Goal: Information Seeking & Learning: Learn about a topic

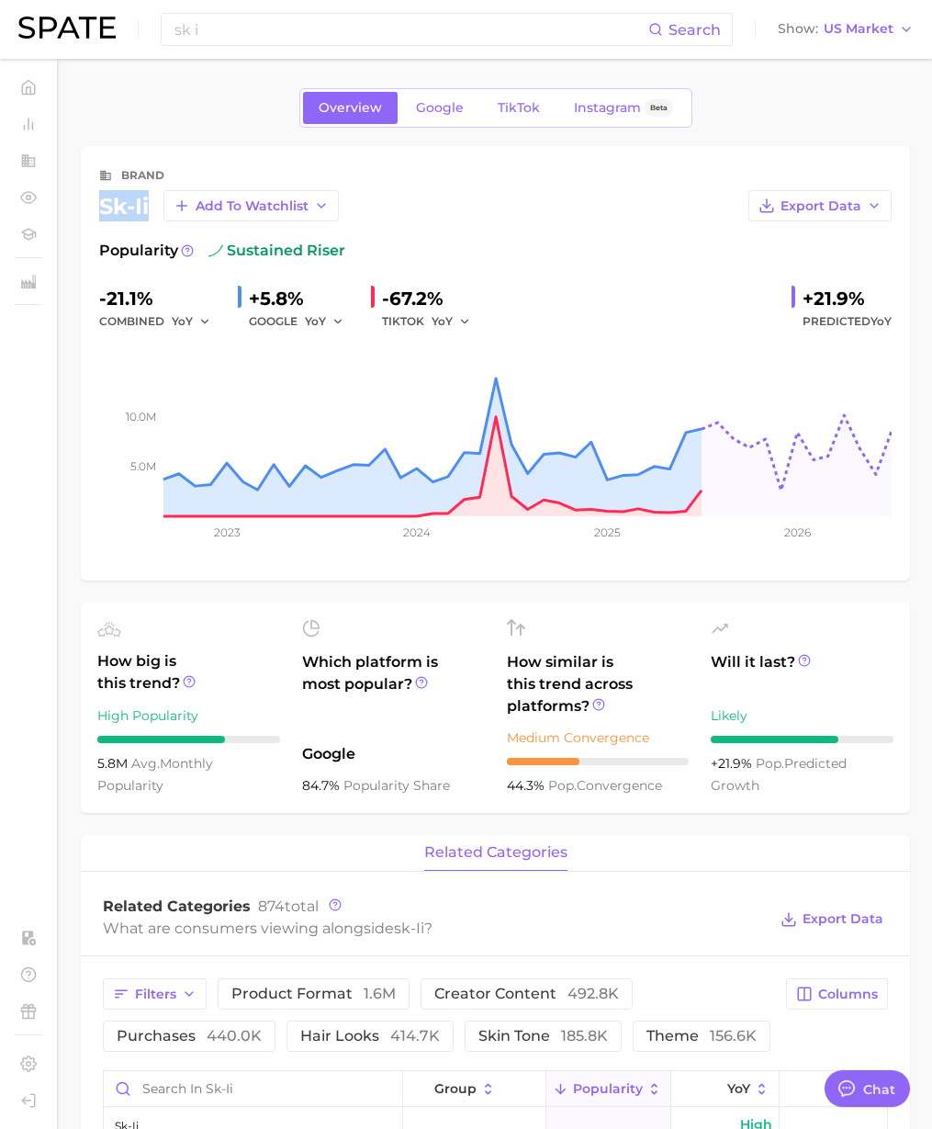
scroll to position [3011, 0]
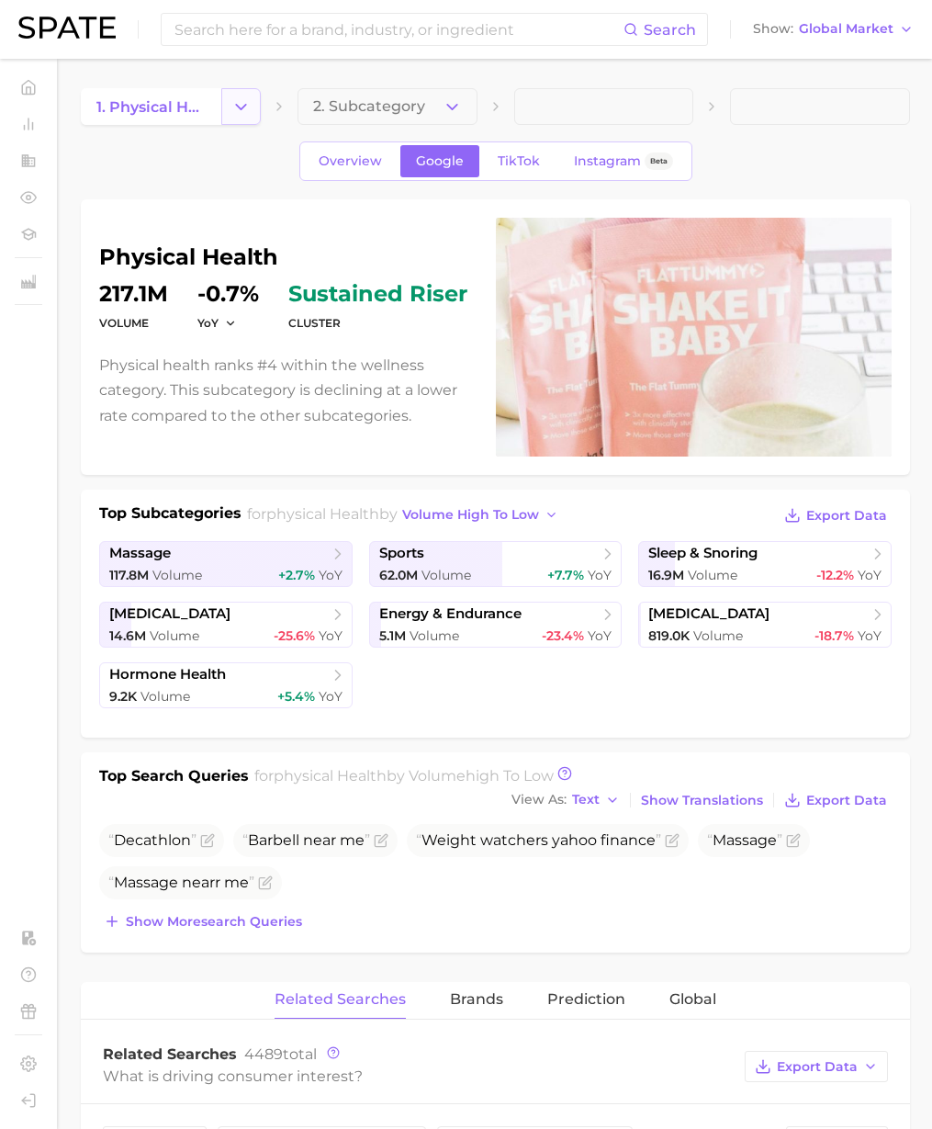
click at [228, 98] on button "Change Category" at bounding box center [241, 106] width 40 height 37
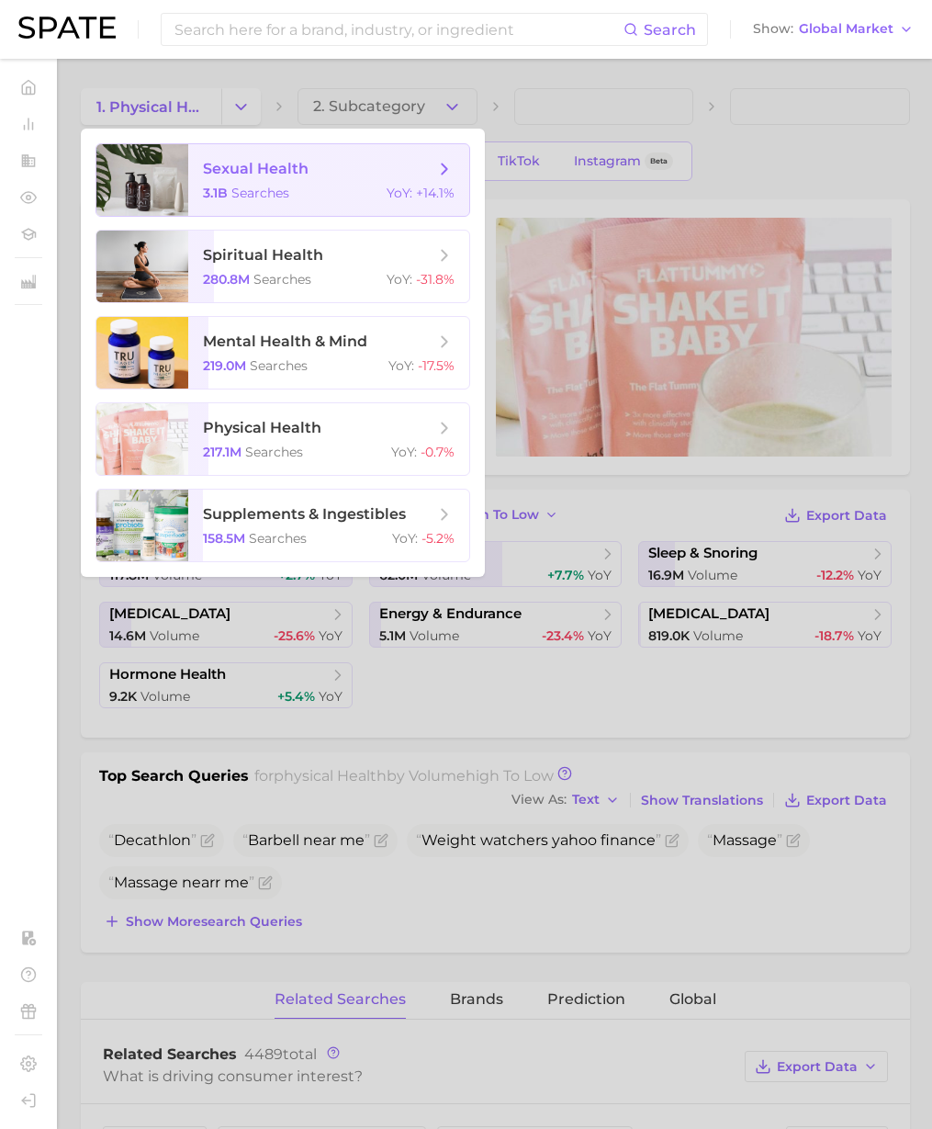
click at [254, 197] on span "searches" at bounding box center [261, 193] width 58 height 17
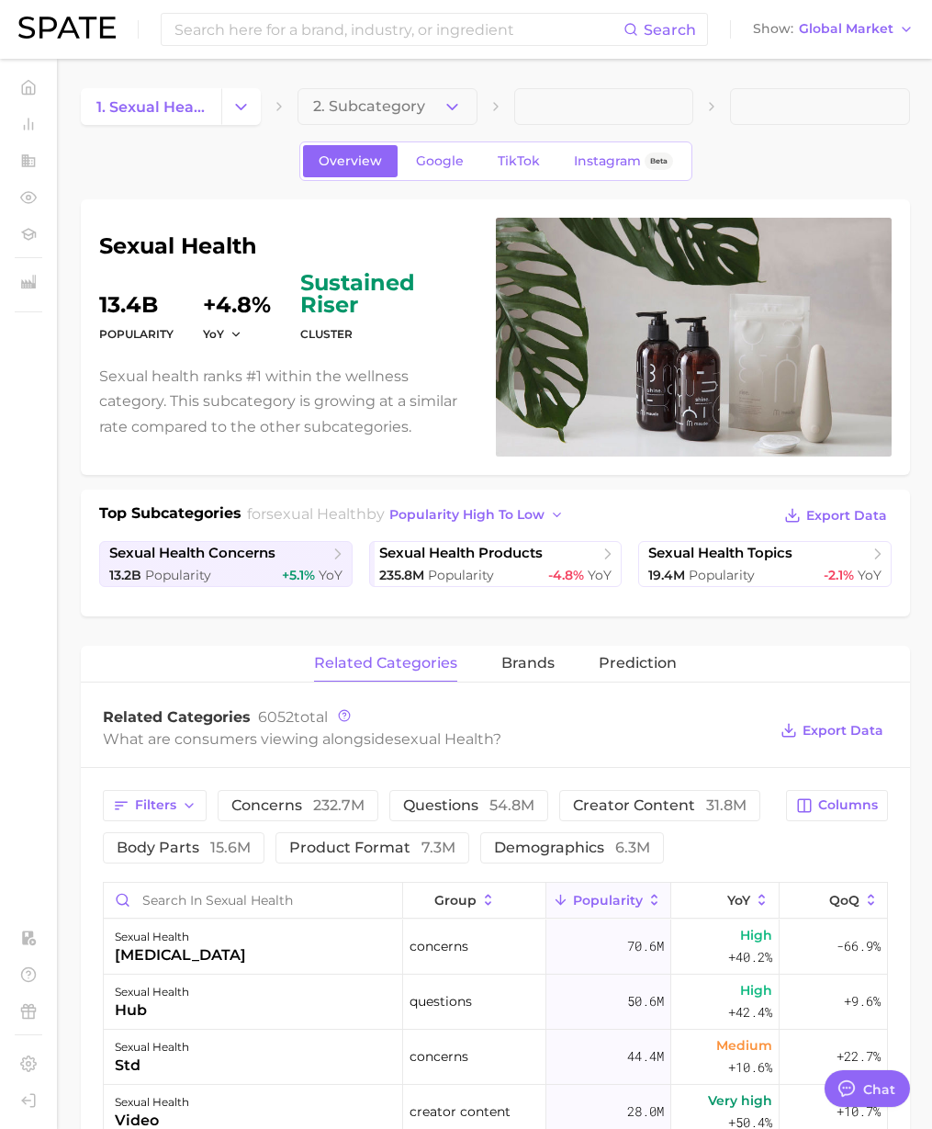
type textarea "x"
click at [439, 579] on span "Popularity" at bounding box center [461, 575] width 66 height 17
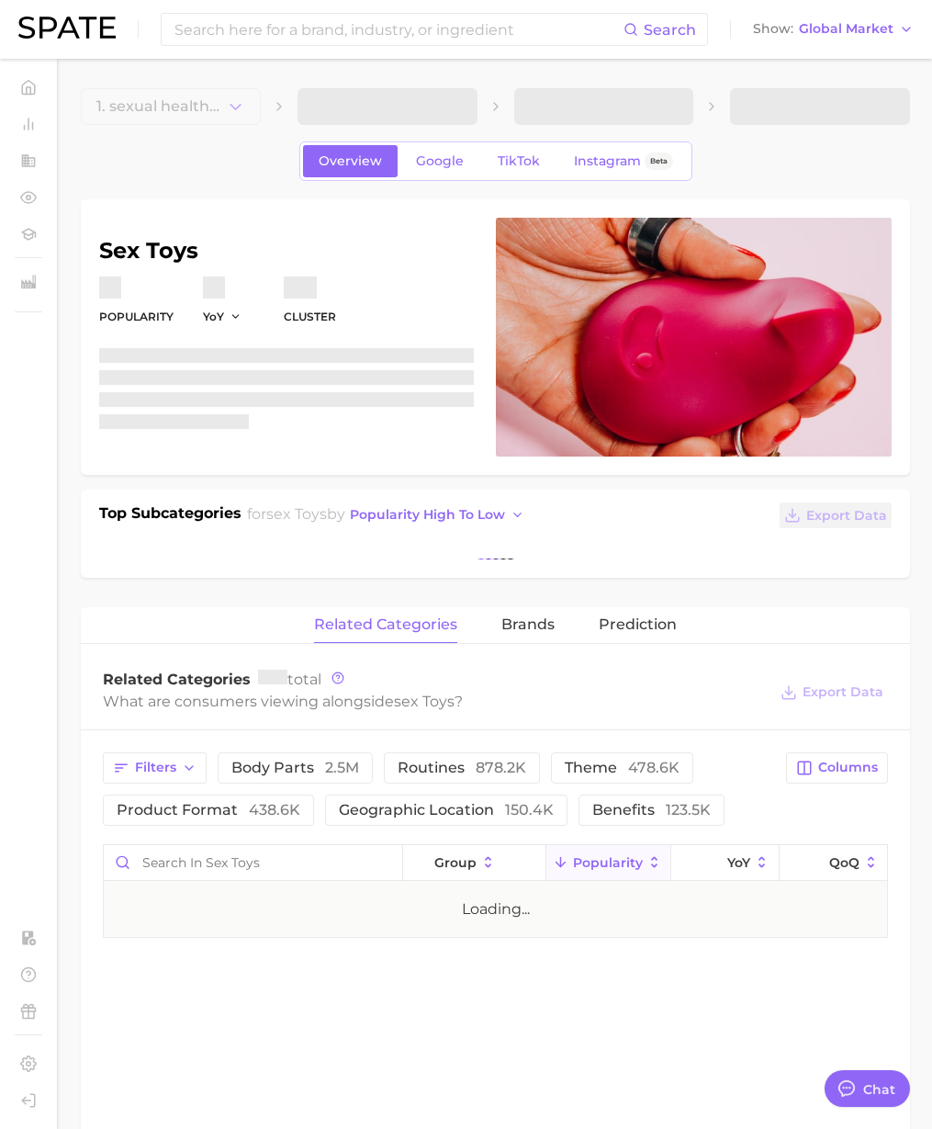
type textarea "x"
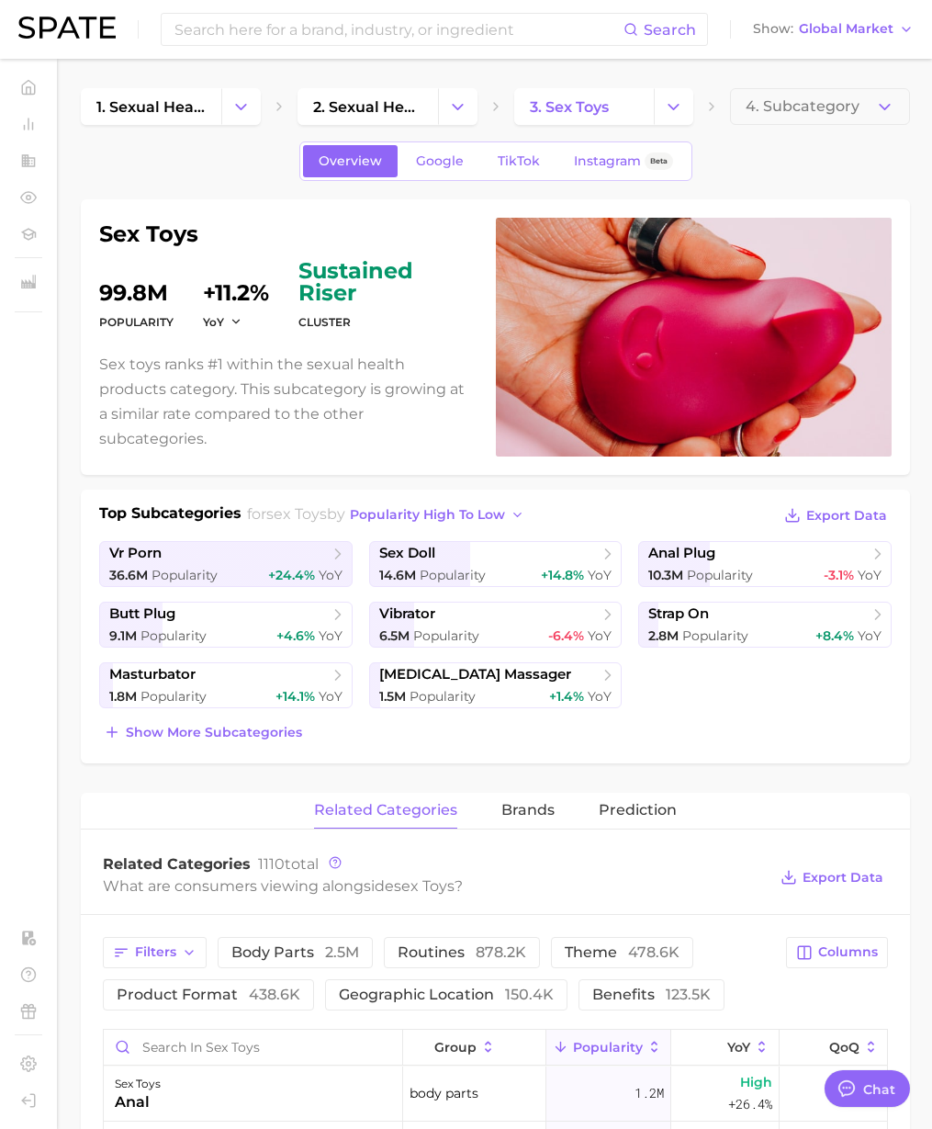
scroll to position [3011, 0]
drag, startPoint x: 390, startPoint y: 444, endPoint x: 415, endPoint y: 516, distance: 76.7
click at [392, 446] on div "sex toys Popularity 99.8m YoY +11.2% cluster sustained riser Sex toys ranks #1 …" at bounding box center [495, 337] width 793 height 239
click at [205, 735] on span "Show more subcategories" at bounding box center [214, 733] width 176 height 16
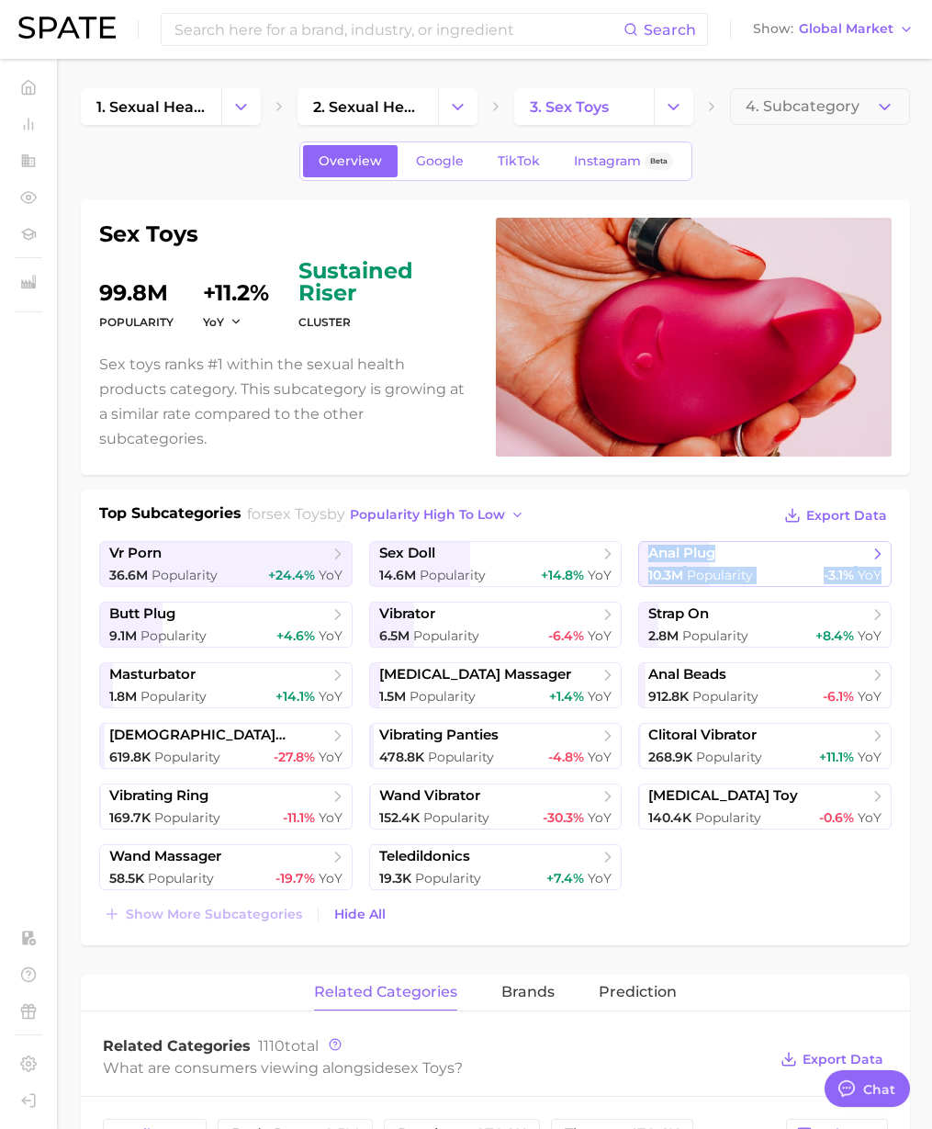
click at [687, 567] on span "10.3m Popularity" at bounding box center [701, 575] width 105 height 17
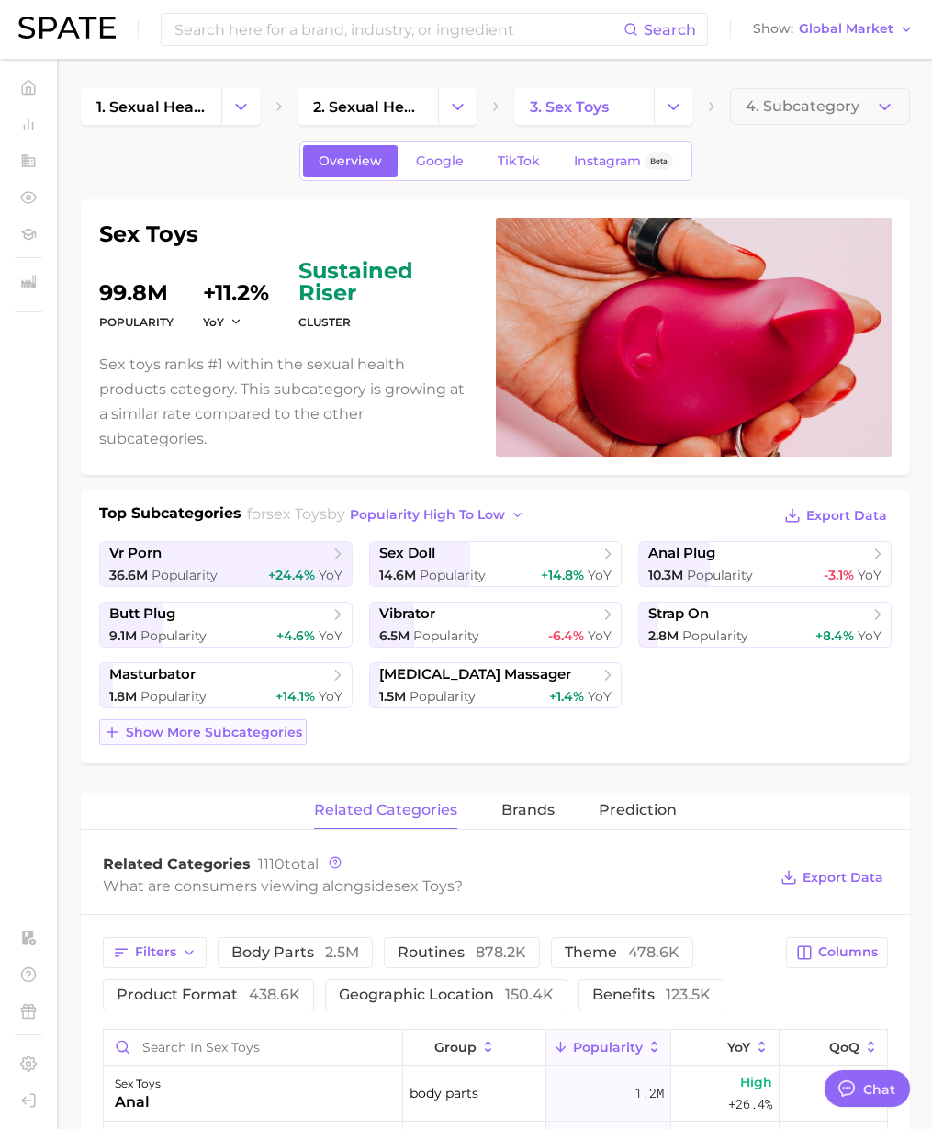
click at [263, 735] on span "Show more subcategories" at bounding box center [214, 733] width 176 height 16
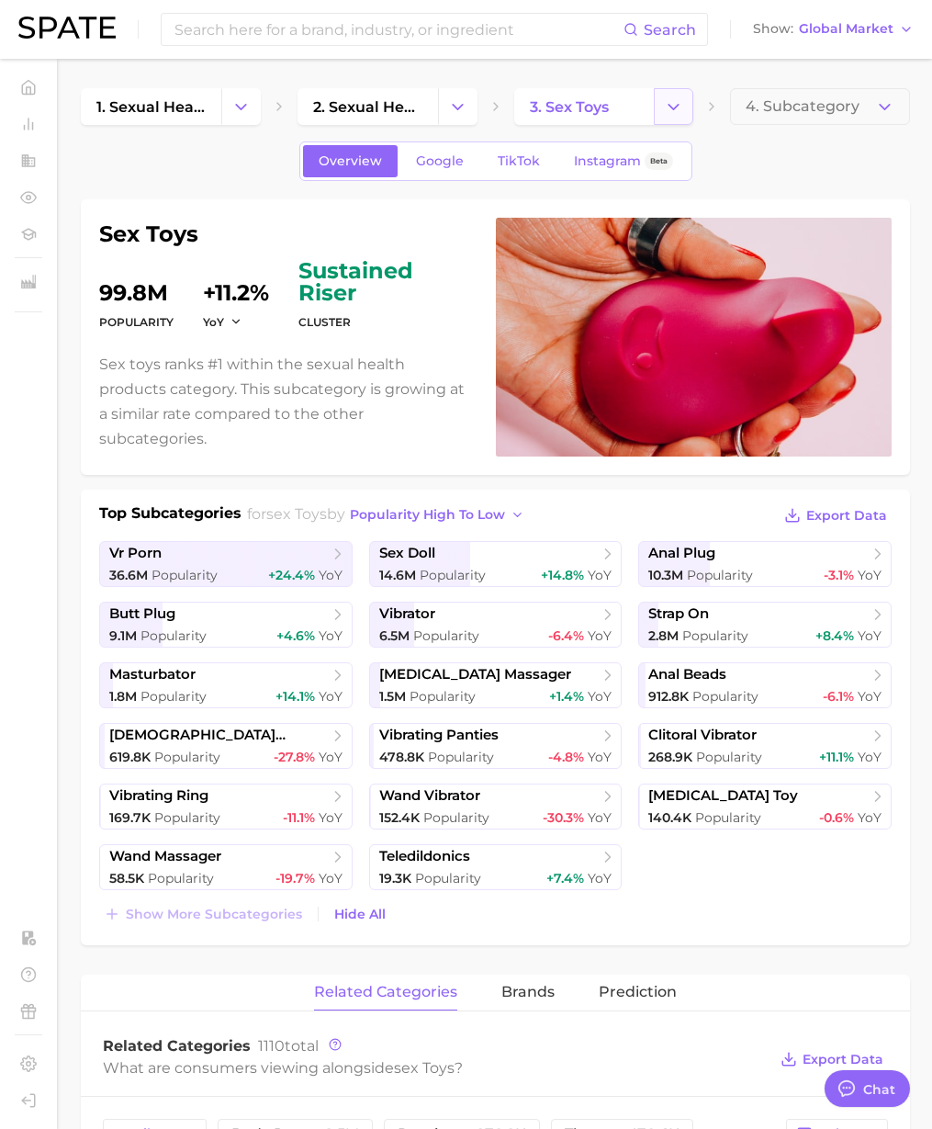
click at [665, 100] on icon "Change Category" at bounding box center [673, 106] width 19 height 19
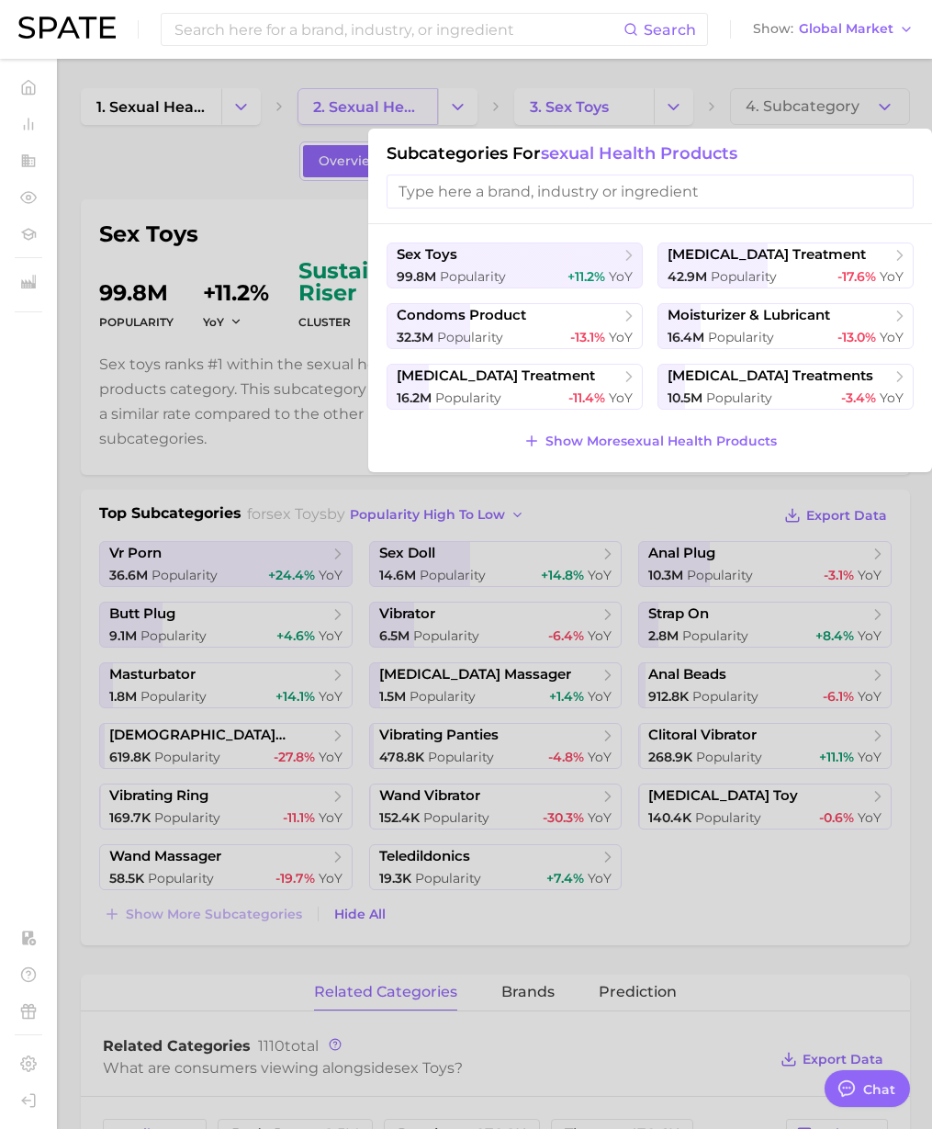
drag, startPoint x: 362, startPoint y: 115, endPoint x: 372, endPoint y: 105, distance: 14.3
click at [365, 112] on div at bounding box center [466, 564] width 932 height 1129
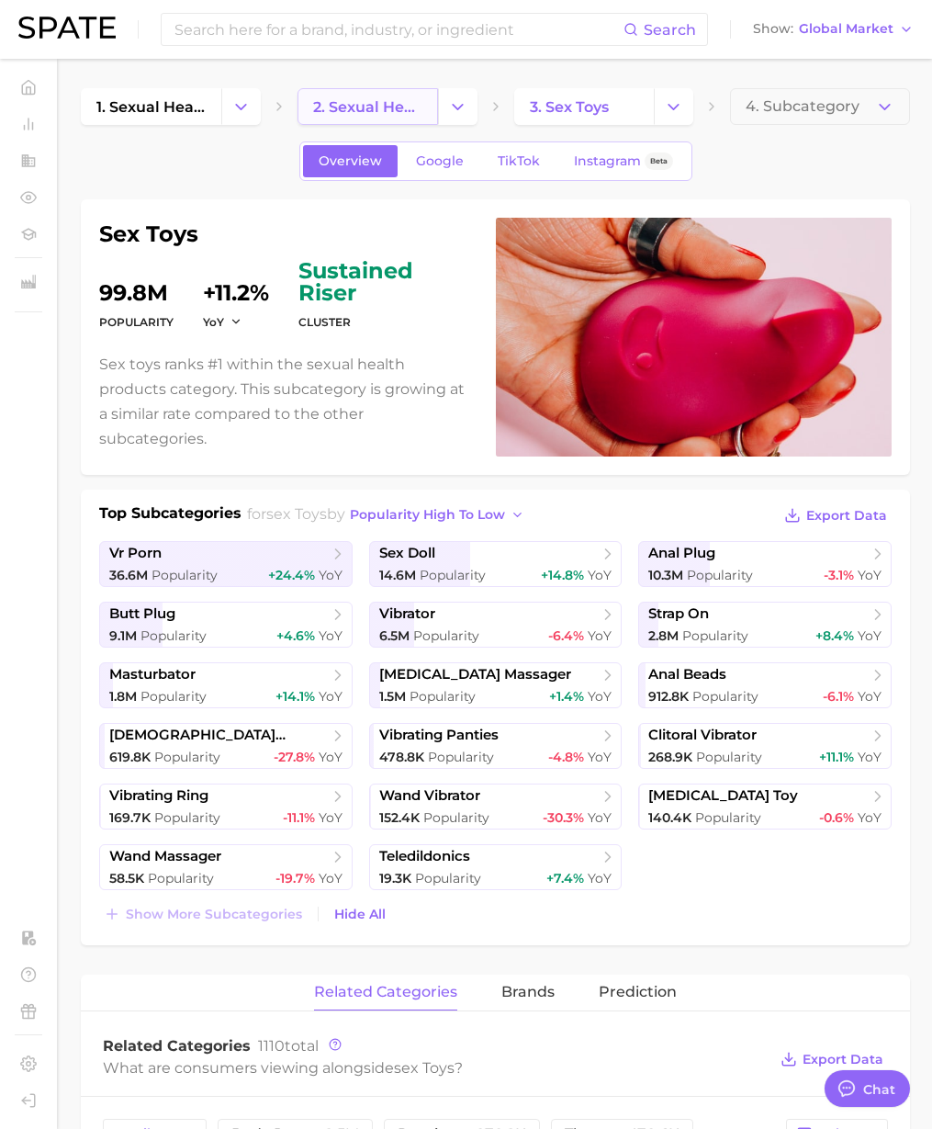
click at [372, 105] on span "2. sexual health products" at bounding box center [367, 106] width 109 height 17
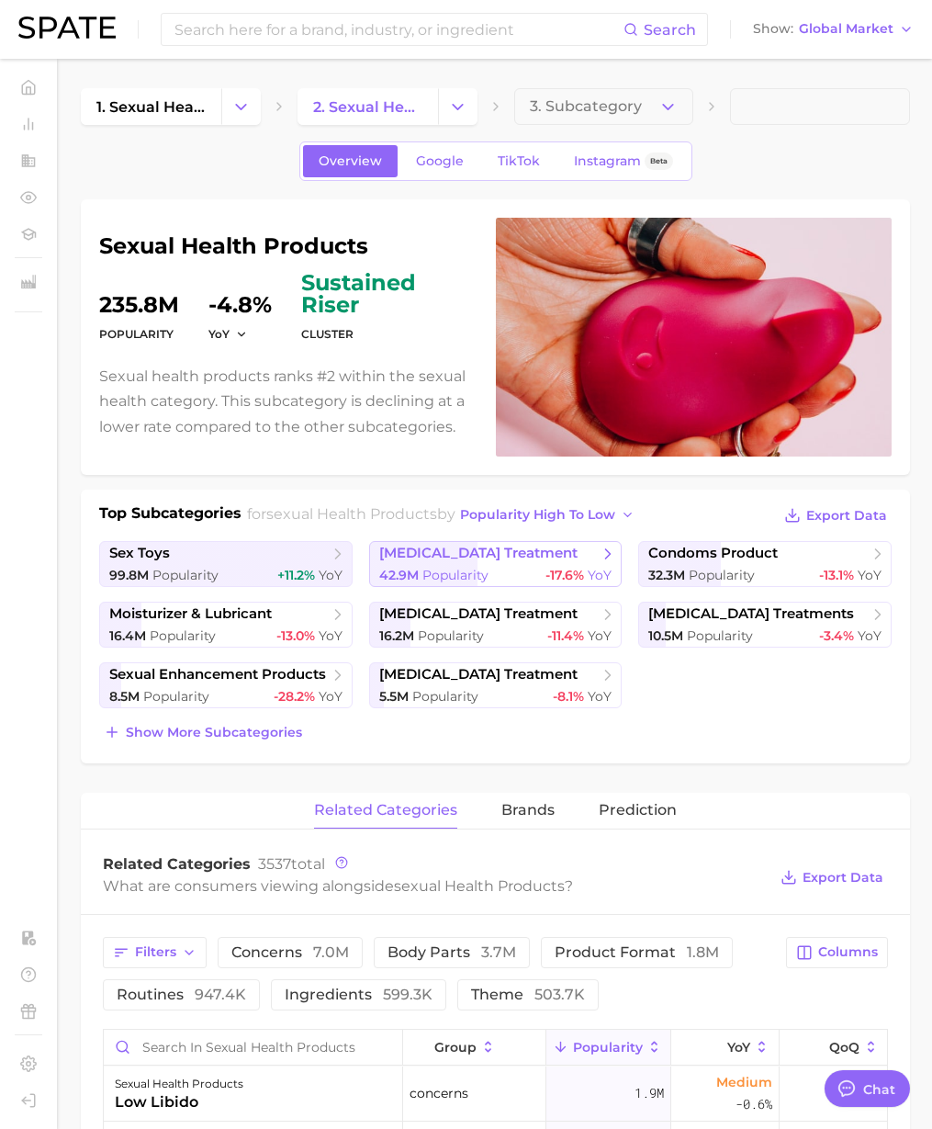
click at [446, 560] on span "erectile dysfunction treatment" at bounding box center [478, 553] width 198 height 17
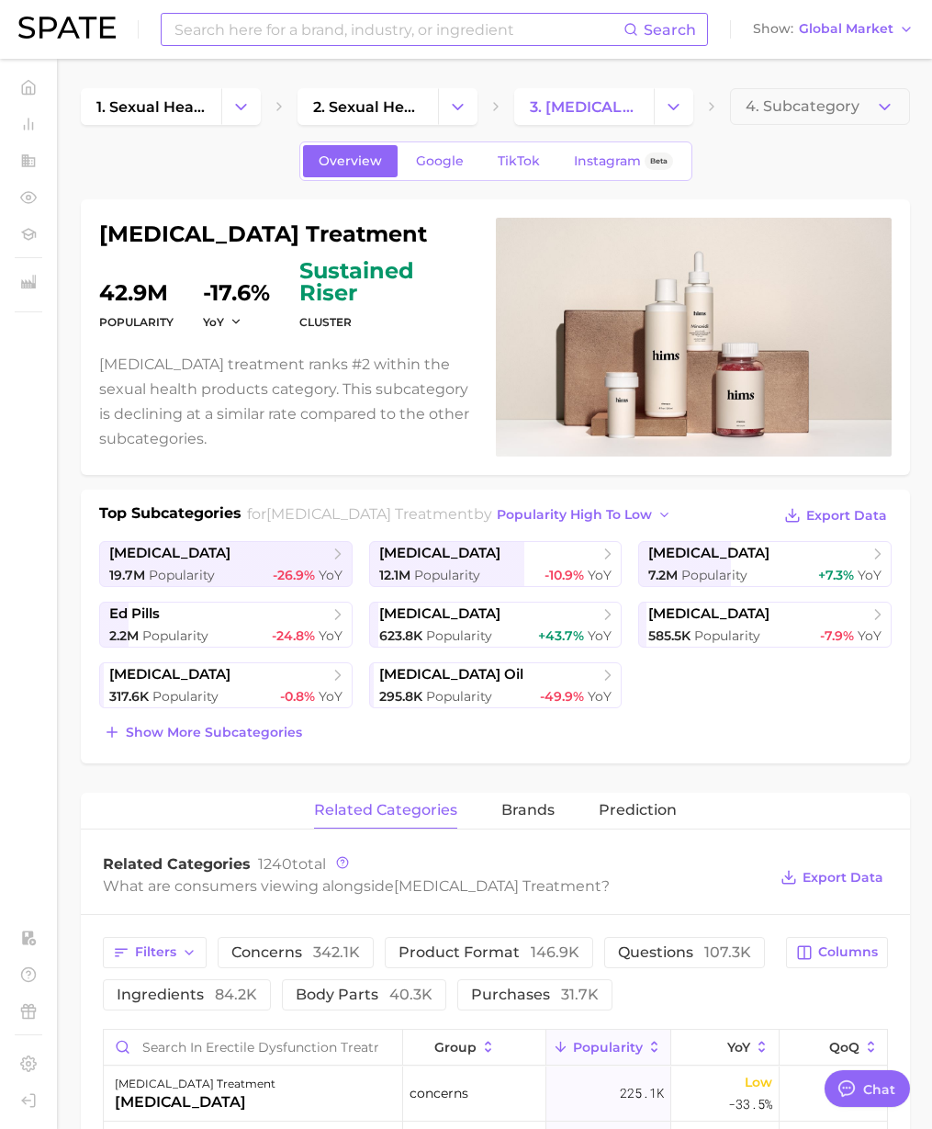
click at [283, 33] on input at bounding box center [398, 29] width 451 height 31
paste input "4 7 8 breathing"
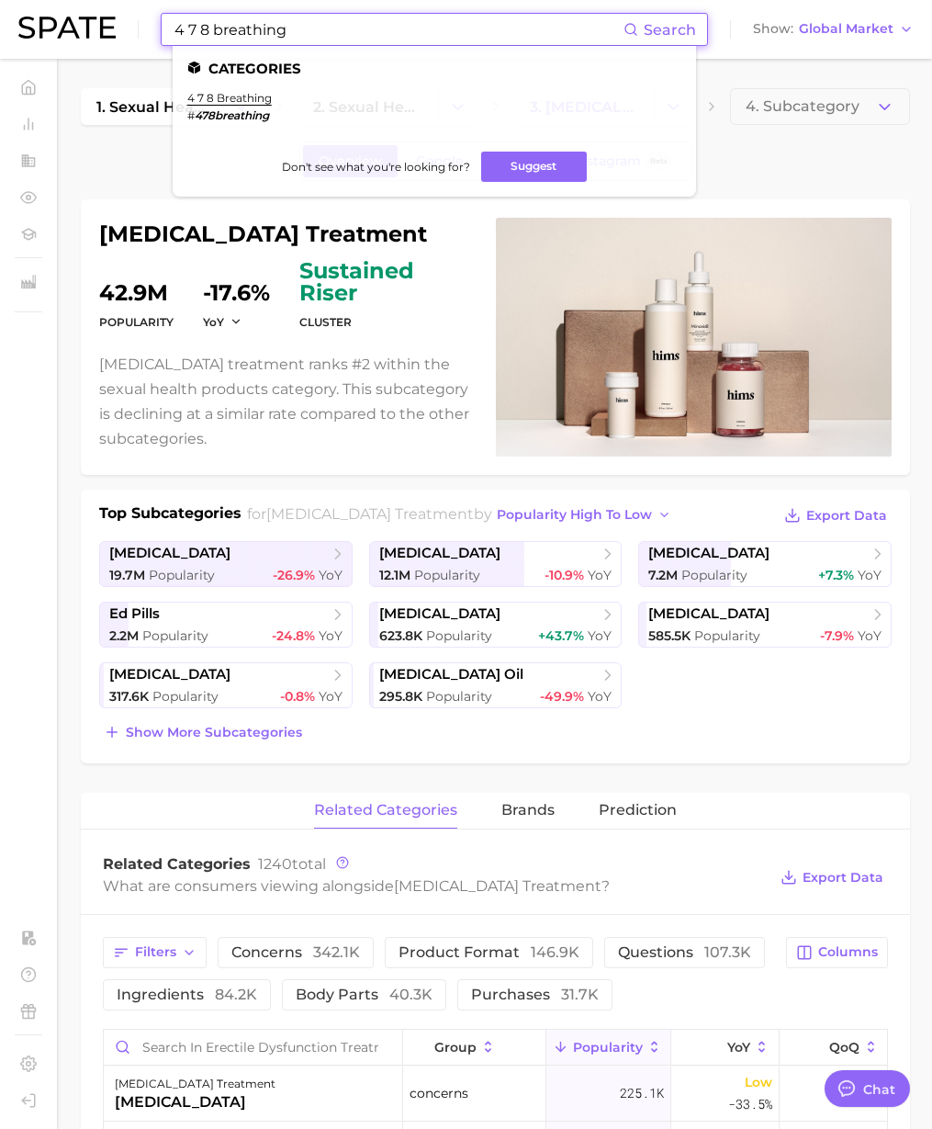
type input "4 7 8 breathing"
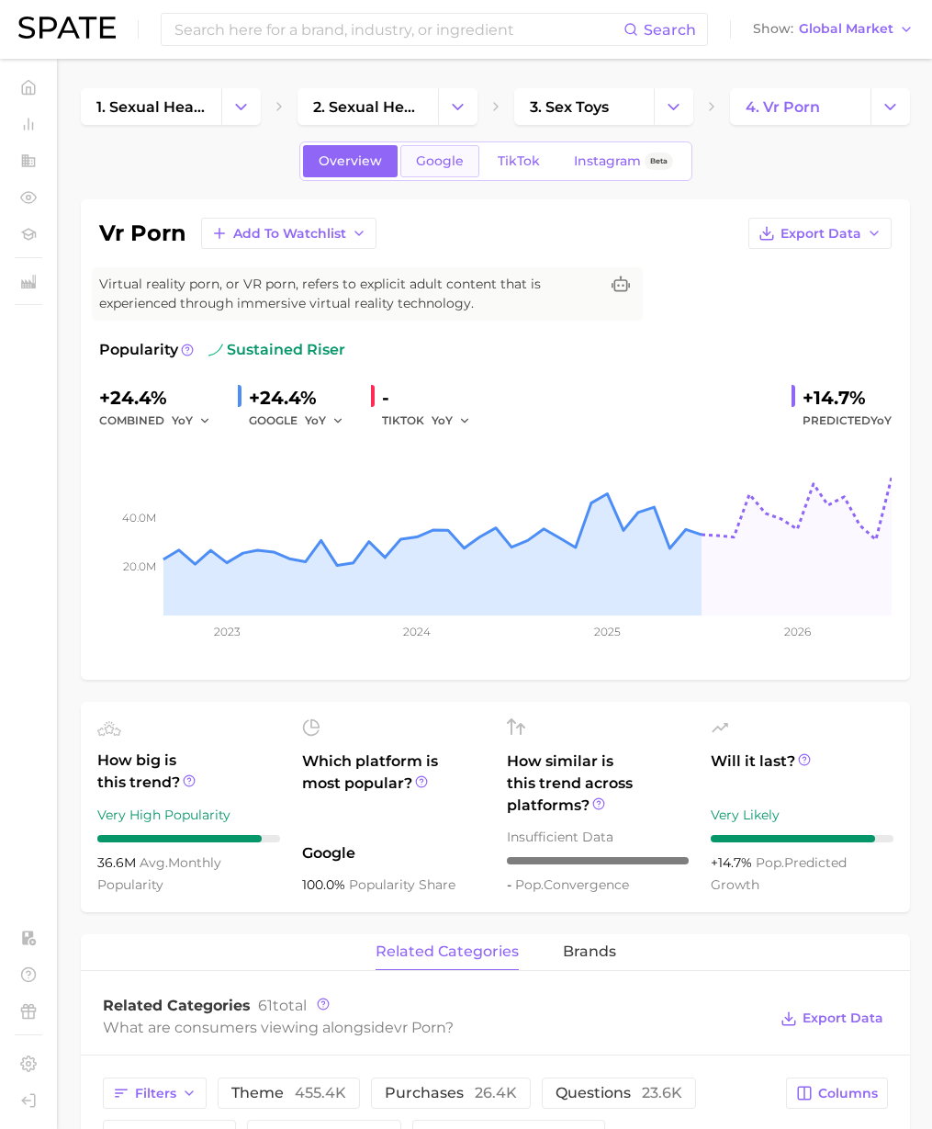
click at [457, 161] on span "Google" at bounding box center [440, 161] width 48 height 16
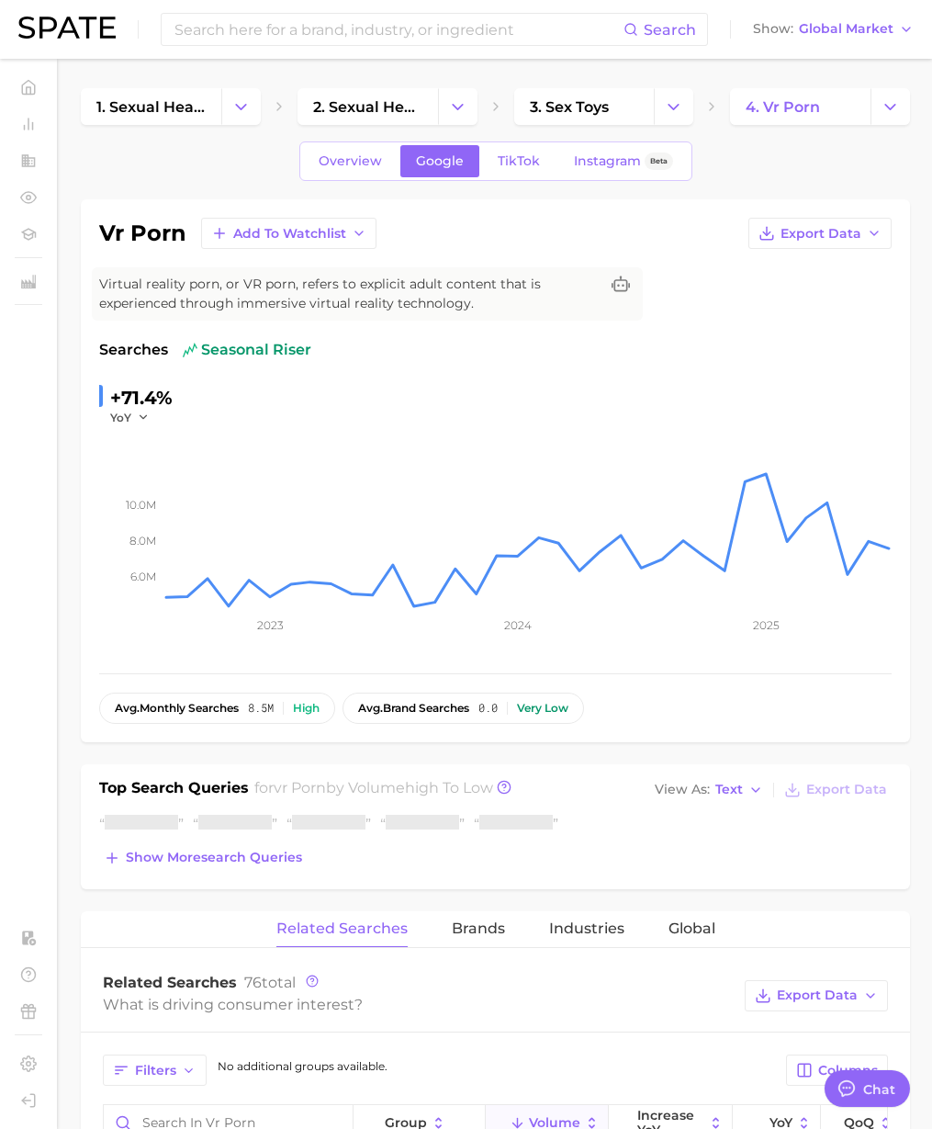
type textarea "x"
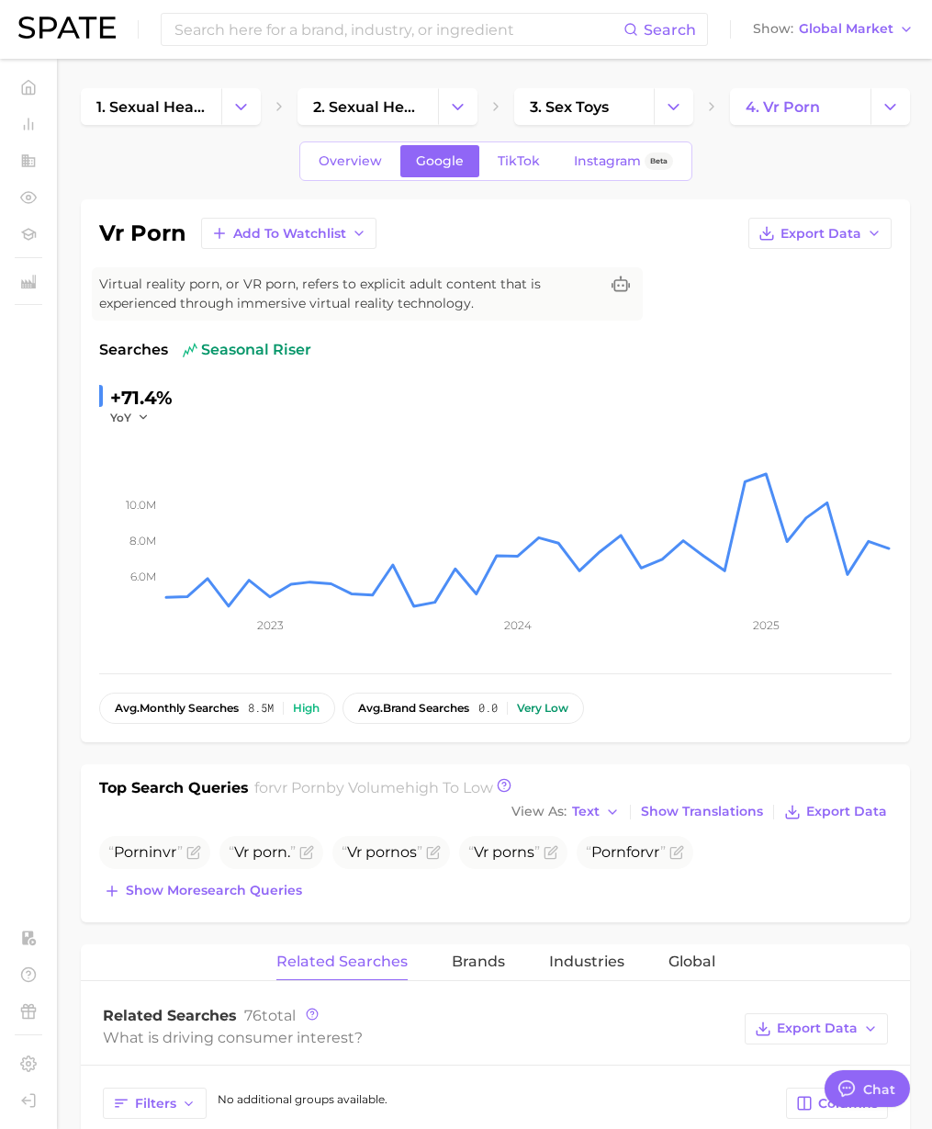
scroll to position [3011, 0]
click at [535, 167] on span "TikTok" at bounding box center [519, 161] width 42 height 16
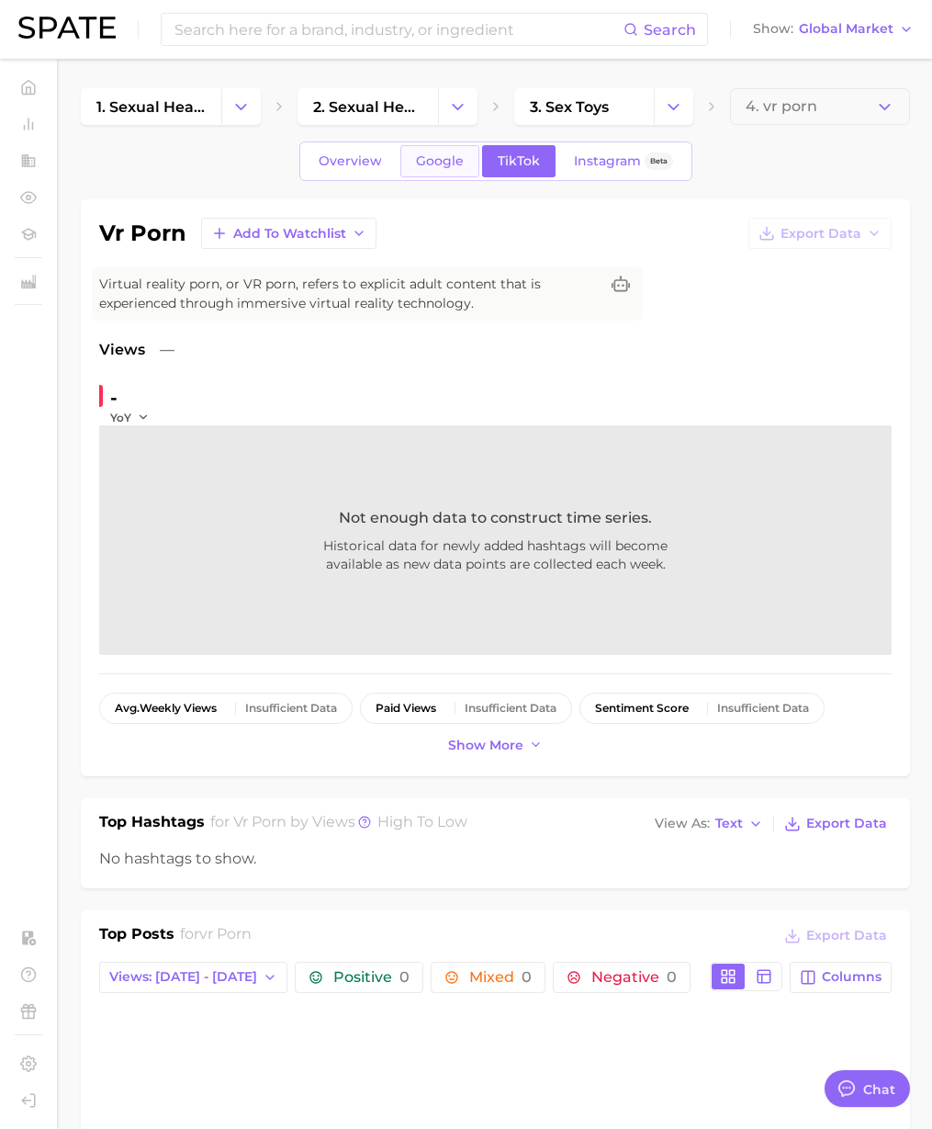
click at [458, 164] on span "Google" at bounding box center [440, 161] width 48 height 16
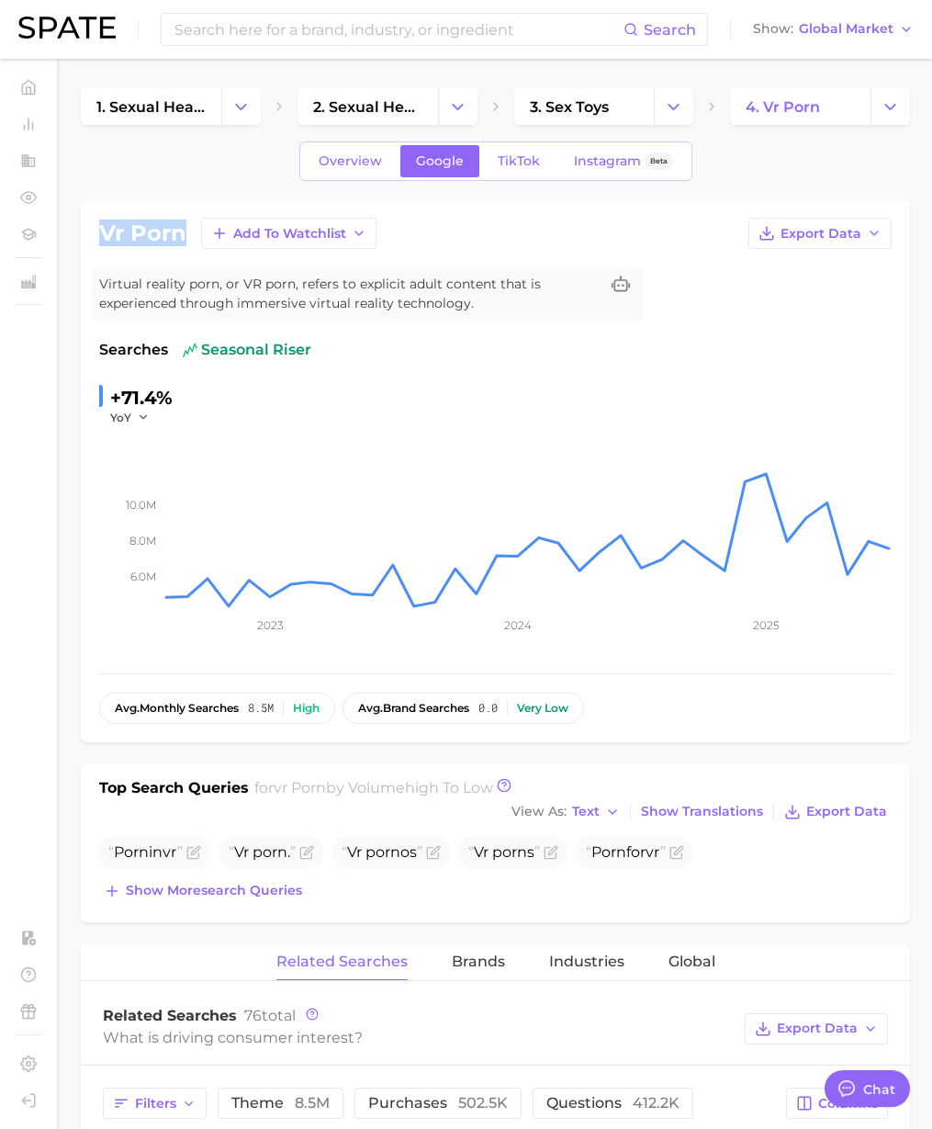
drag, startPoint x: 185, startPoint y: 234, endPoint x: 99, endPoint y: 232, distance: 85.5
click at [99, 232] on h1 "vr porn" at bounding box center [142, 233] width 87 height 22
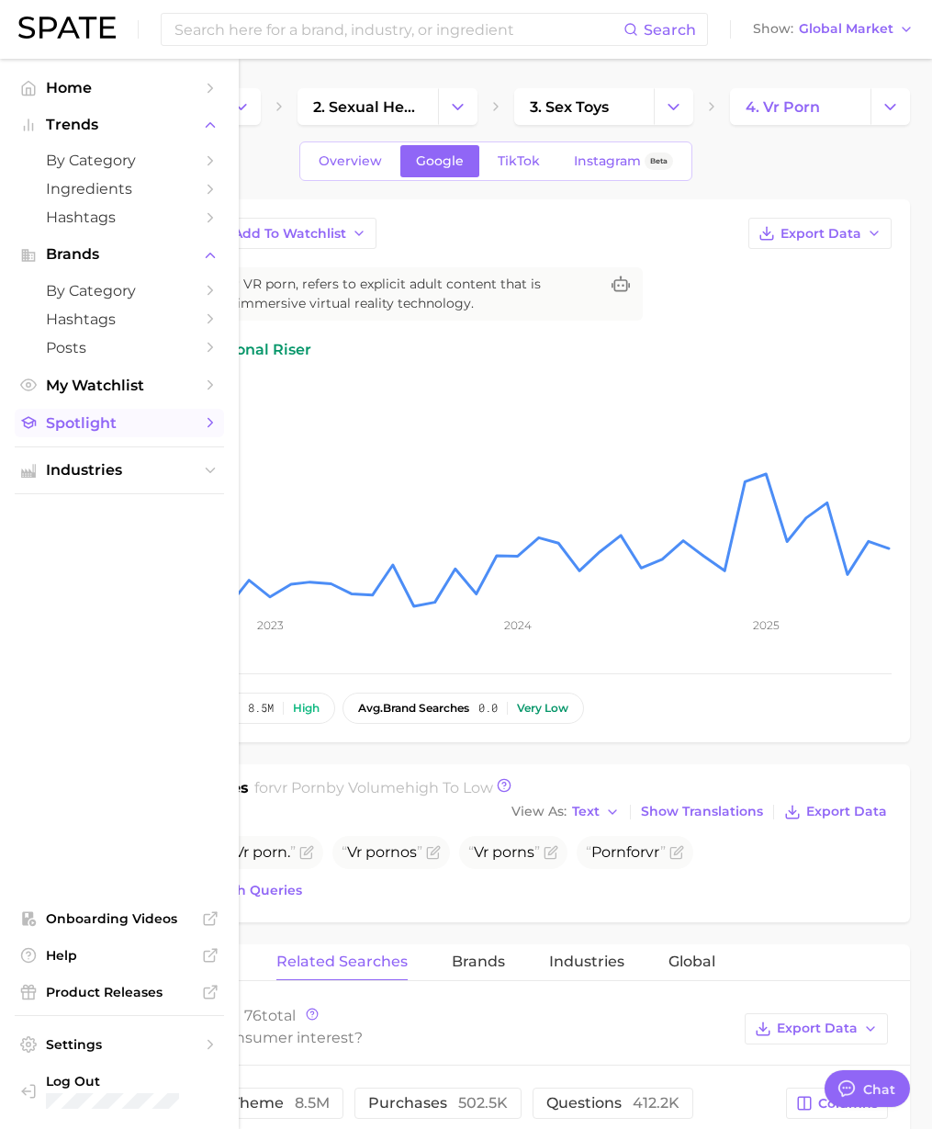
copy h1 "vr porn"
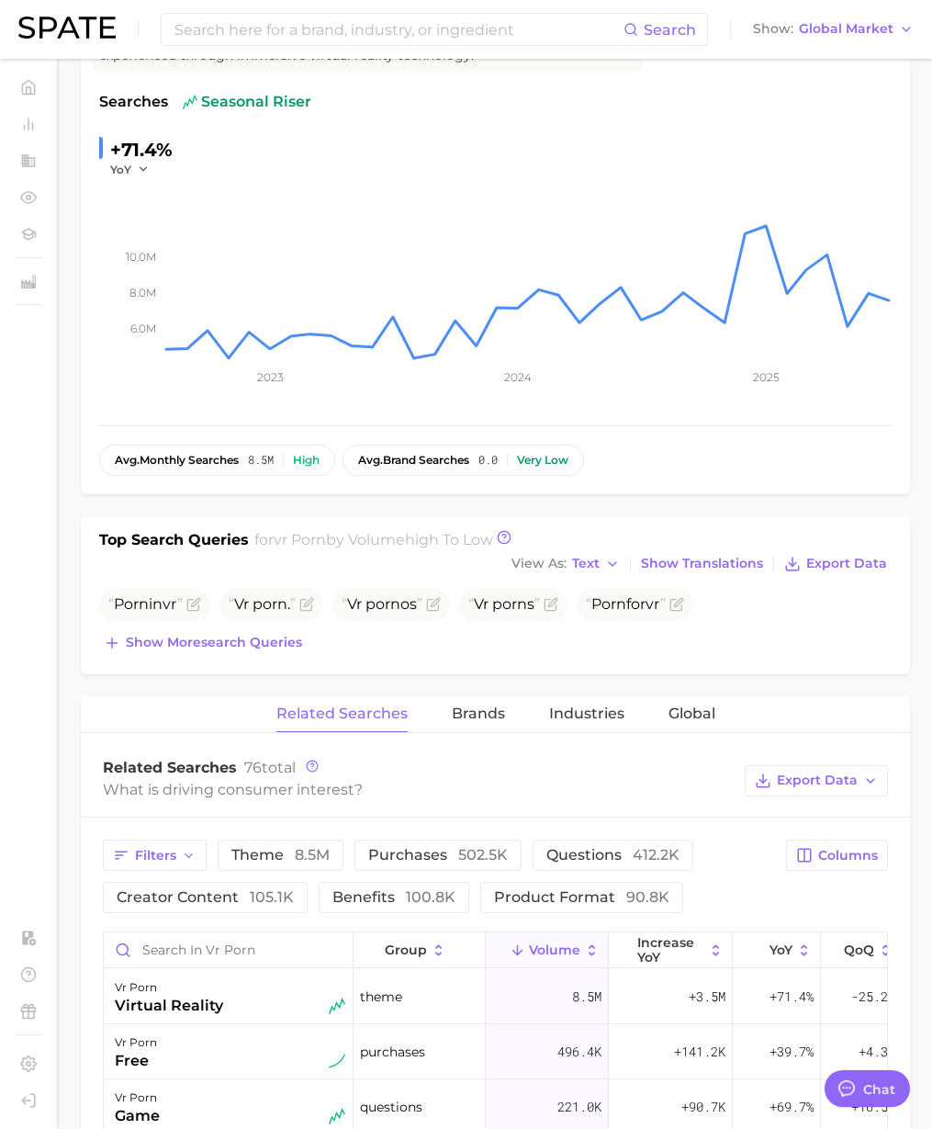
scroll to position [284, 0]
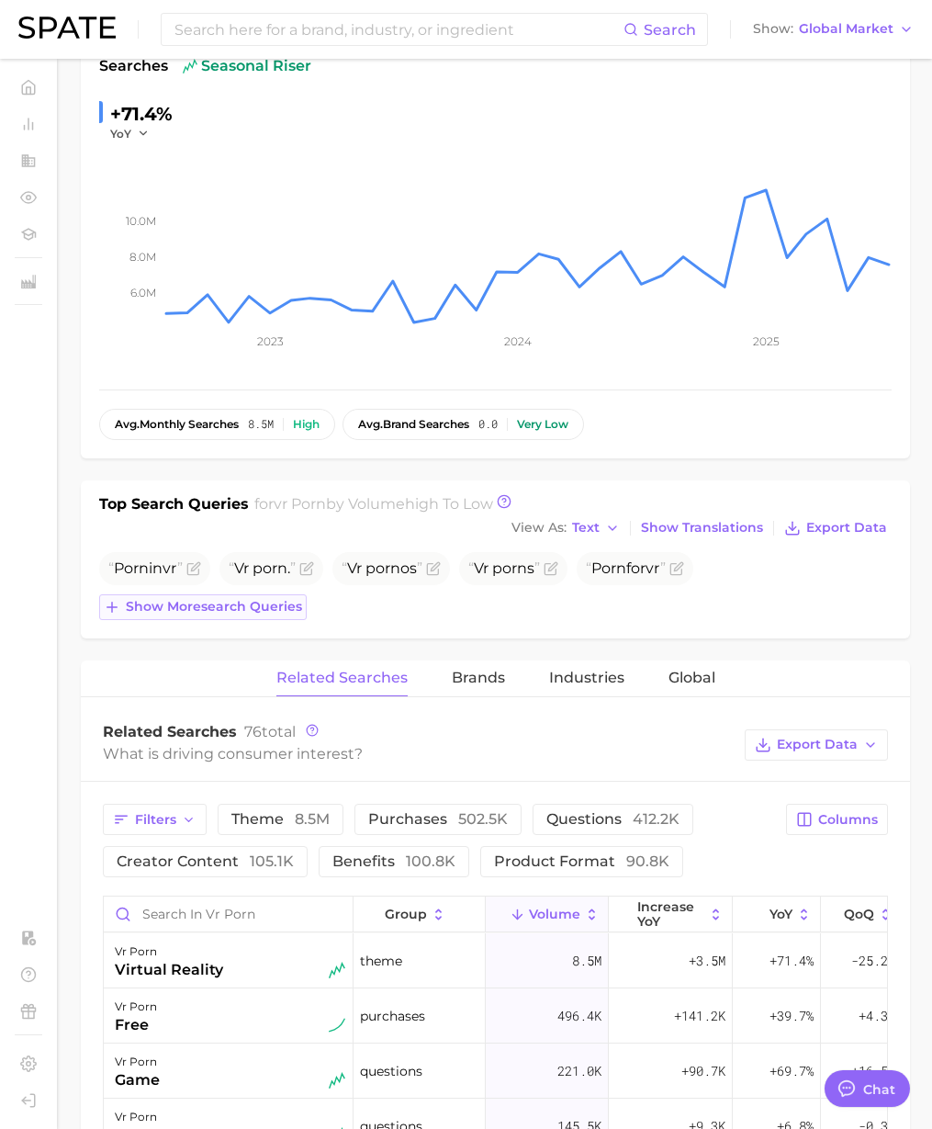
click at [233, 609] on span "Show more search queries" at bounding box center [214, 607] width 176 height 16
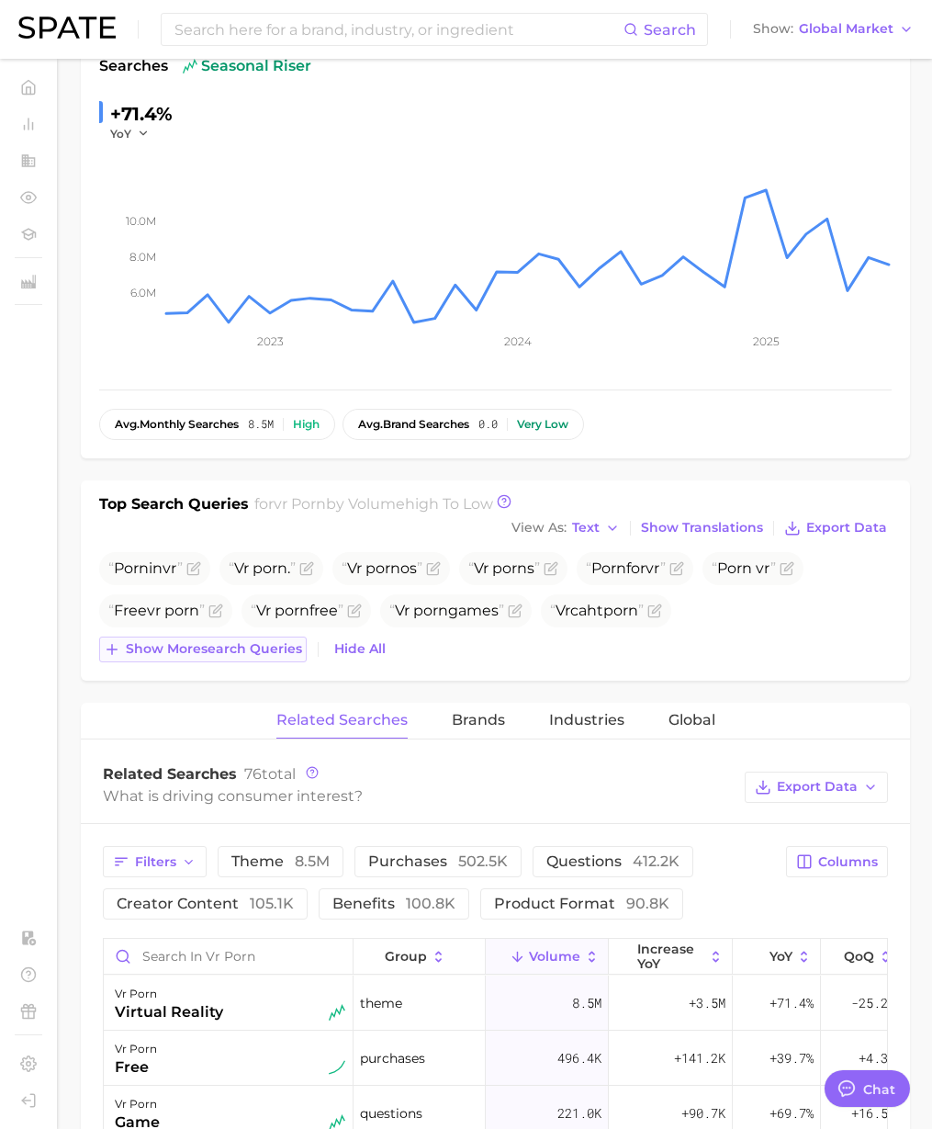
click at [239, 658] on button "Show more search queries" at bounding box center [203, 650] width 208 height 26
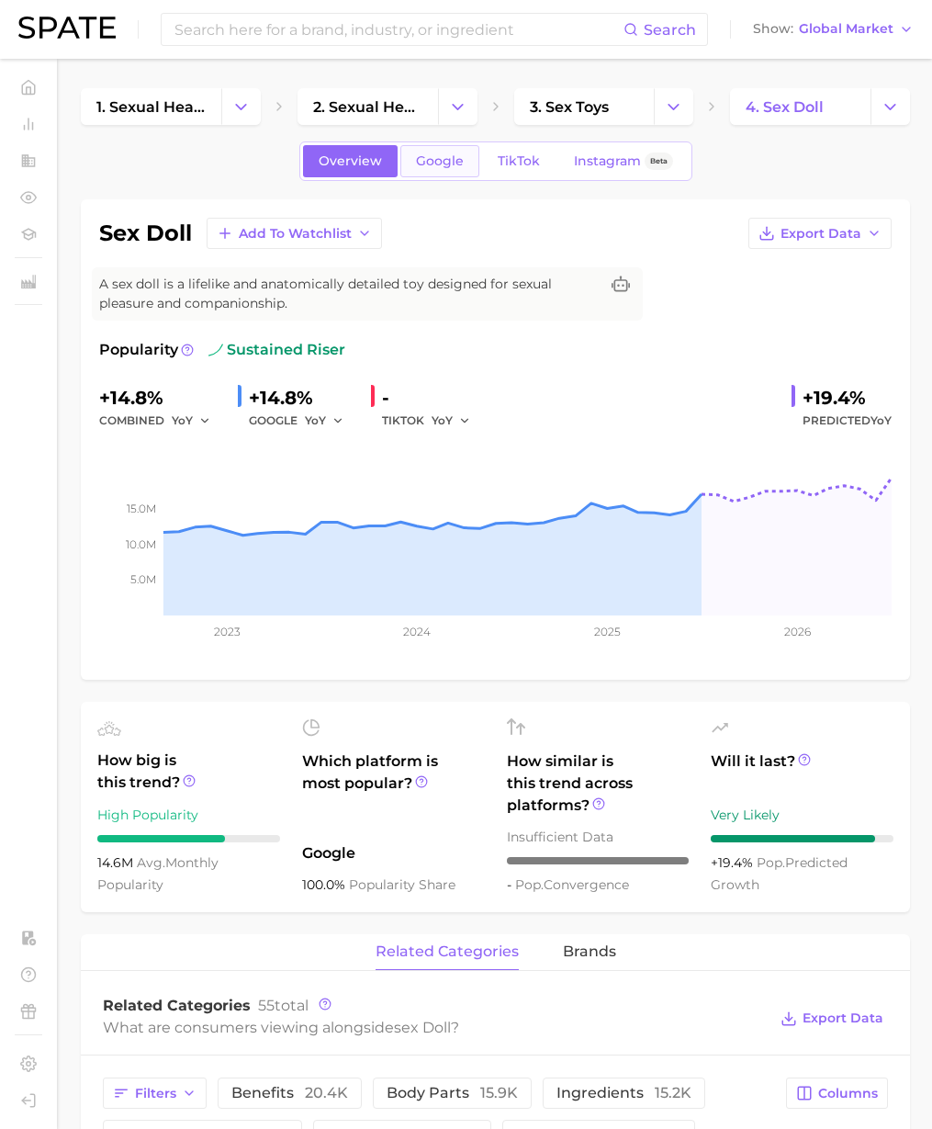
click at [434, 150] on div "Overview Google TikTok Instagram Beta" at bounding box center [495, 161] width 393 height 40
click at [435, 156] on span "Google" at bounding box center [440, 161] width 48 height 16
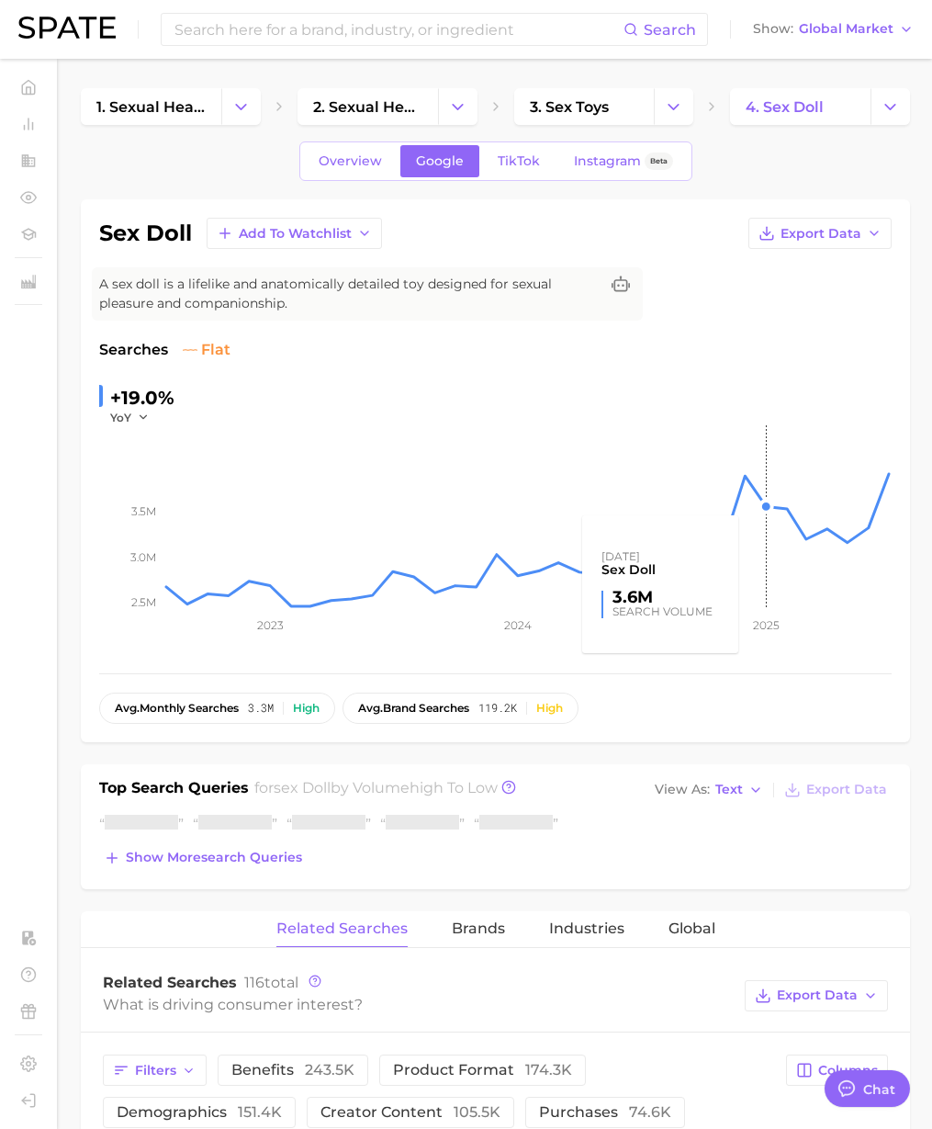
type textarea "x"
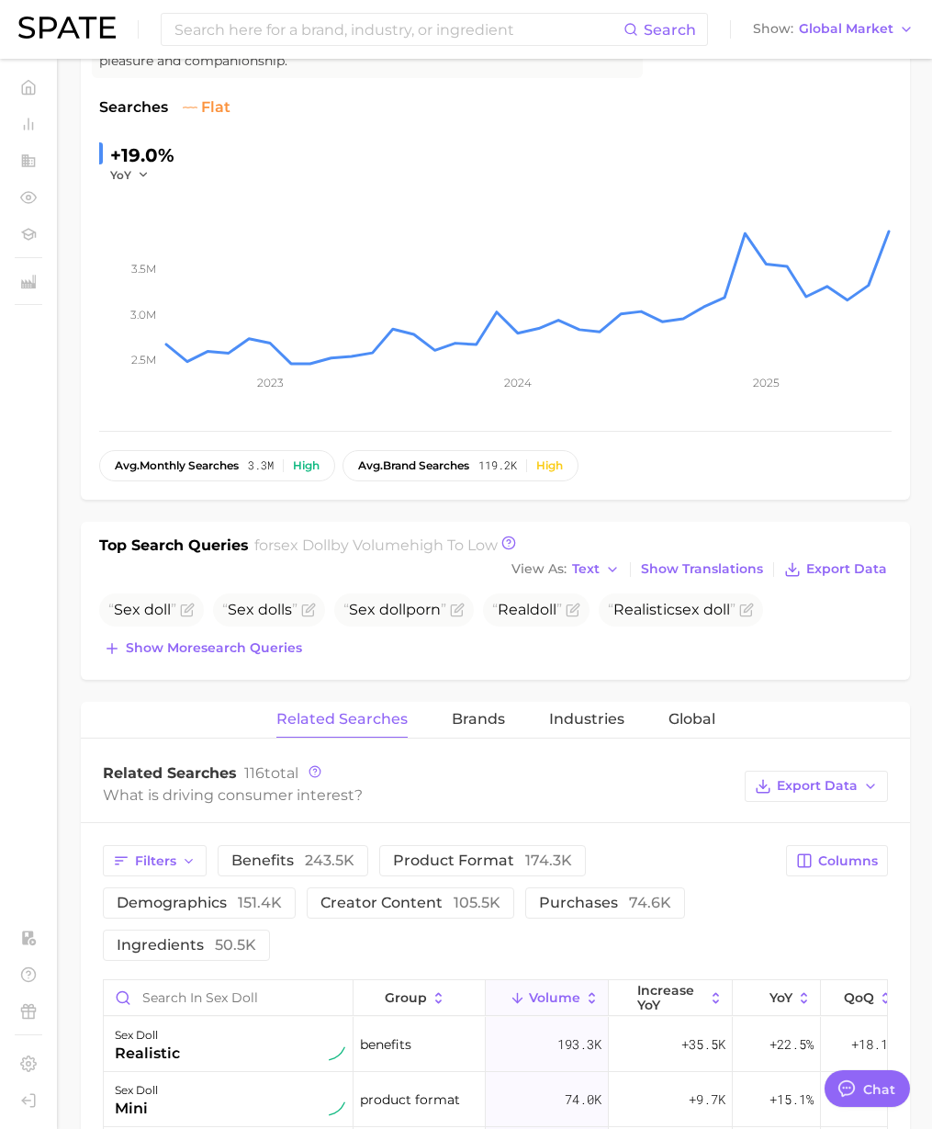
scroll to position [292, 0]
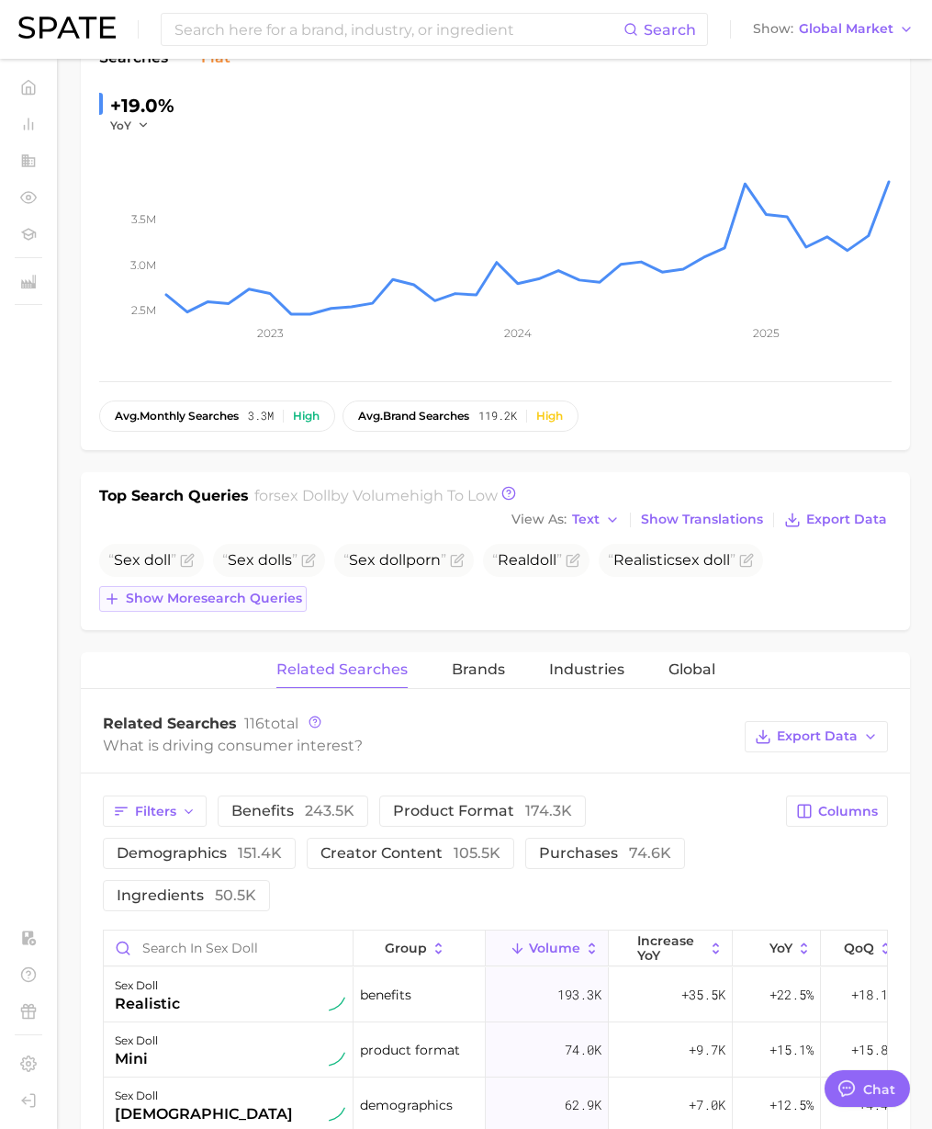
click at [271, 601] on span "Show more search queries" at bounding box center [214, 599] width 176 height 16
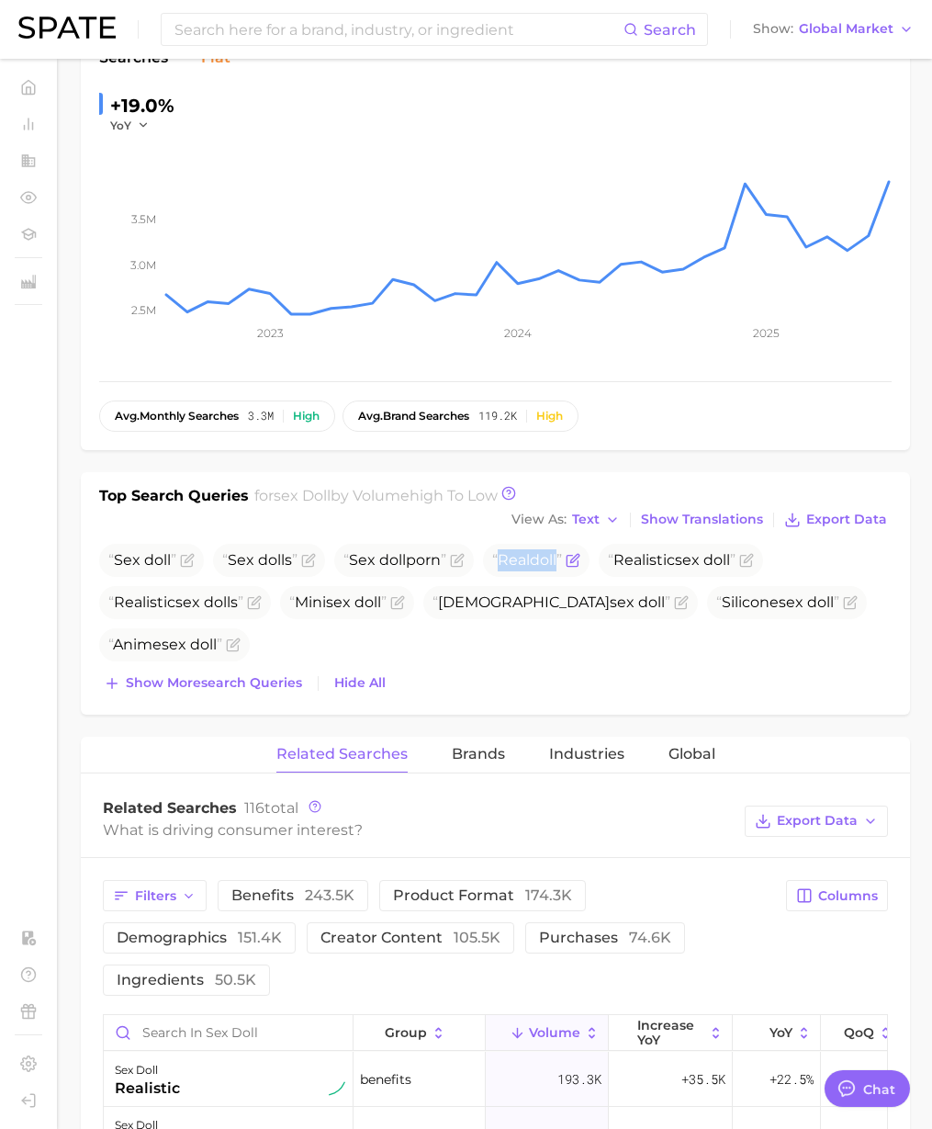
drag, startPoint x: 501, startPoint y: 562, endPoint x: 559, endPoint y: 558, distance: 59.0
click at [559, 558] on span "Real doll" at bounding box center [527, 559] width 70 height 17
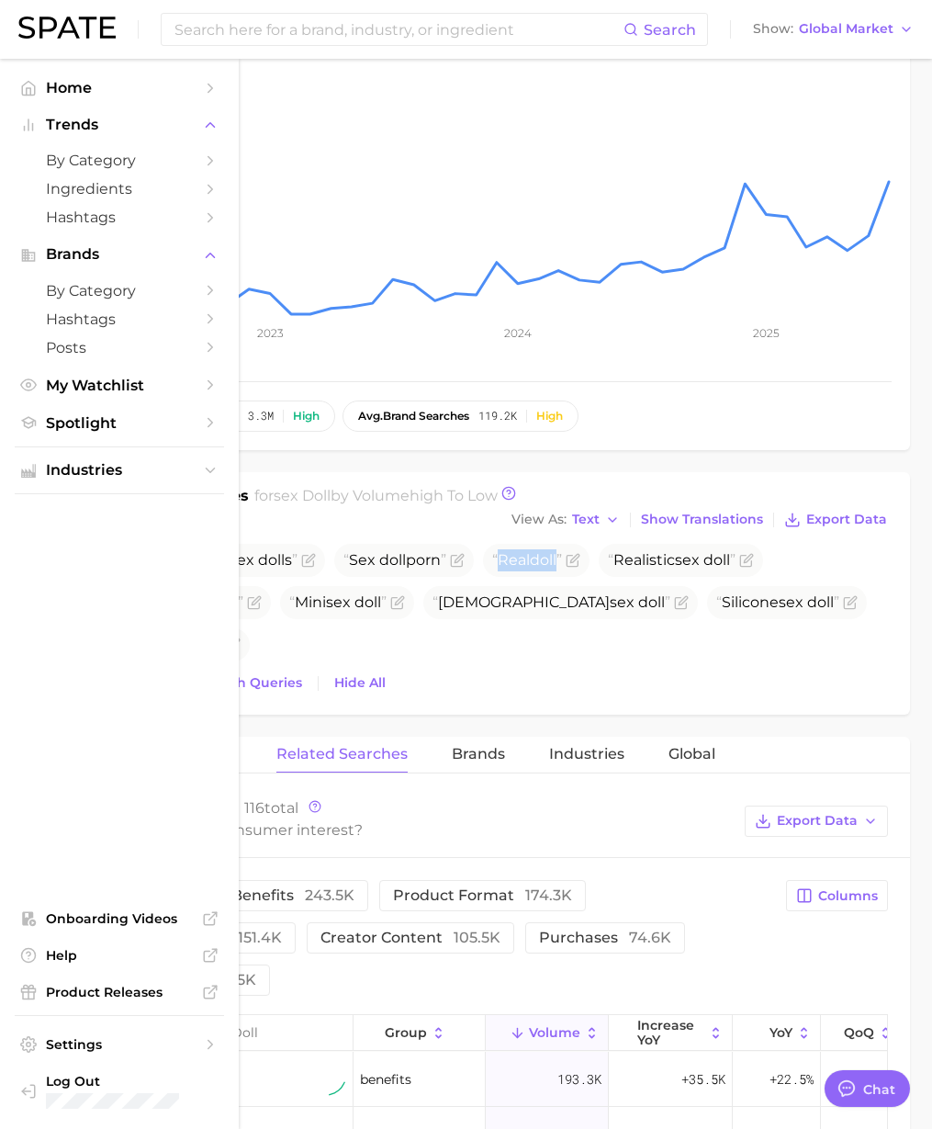
copy span "Real doll"
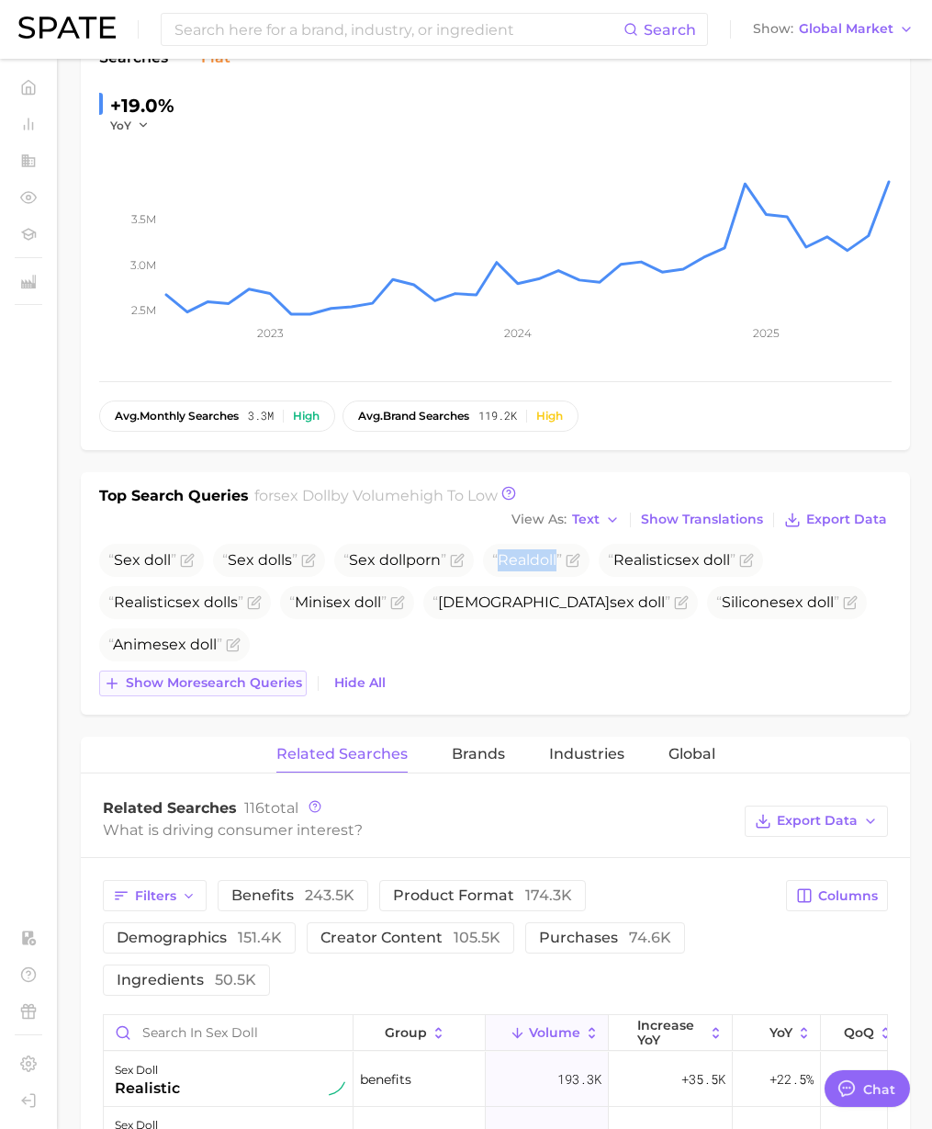
click at [218, 682] on span "Show more search queries" at bounding box center [214, 683] width 176 height 16
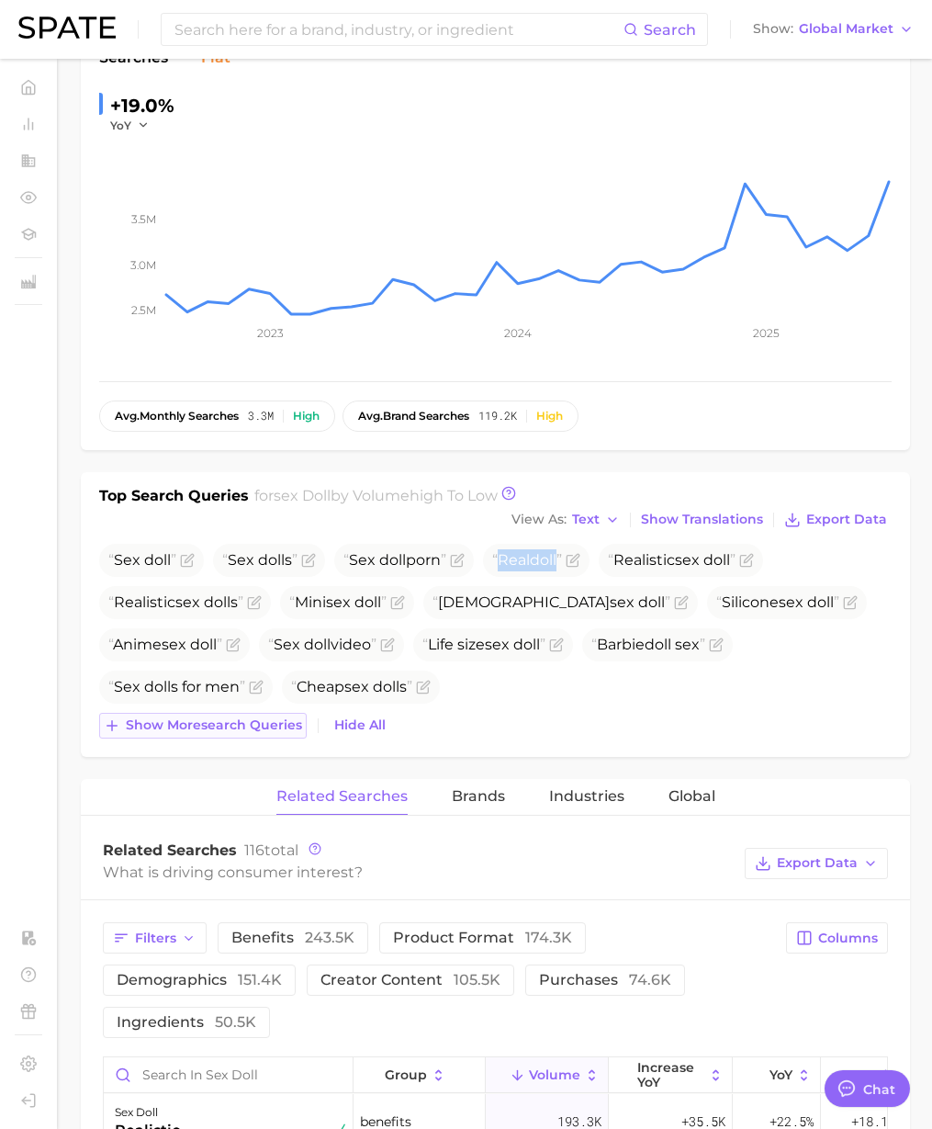
click at [245, 726] on span "Show more search queries" at bounding box center [214, 725] width 176 height 16
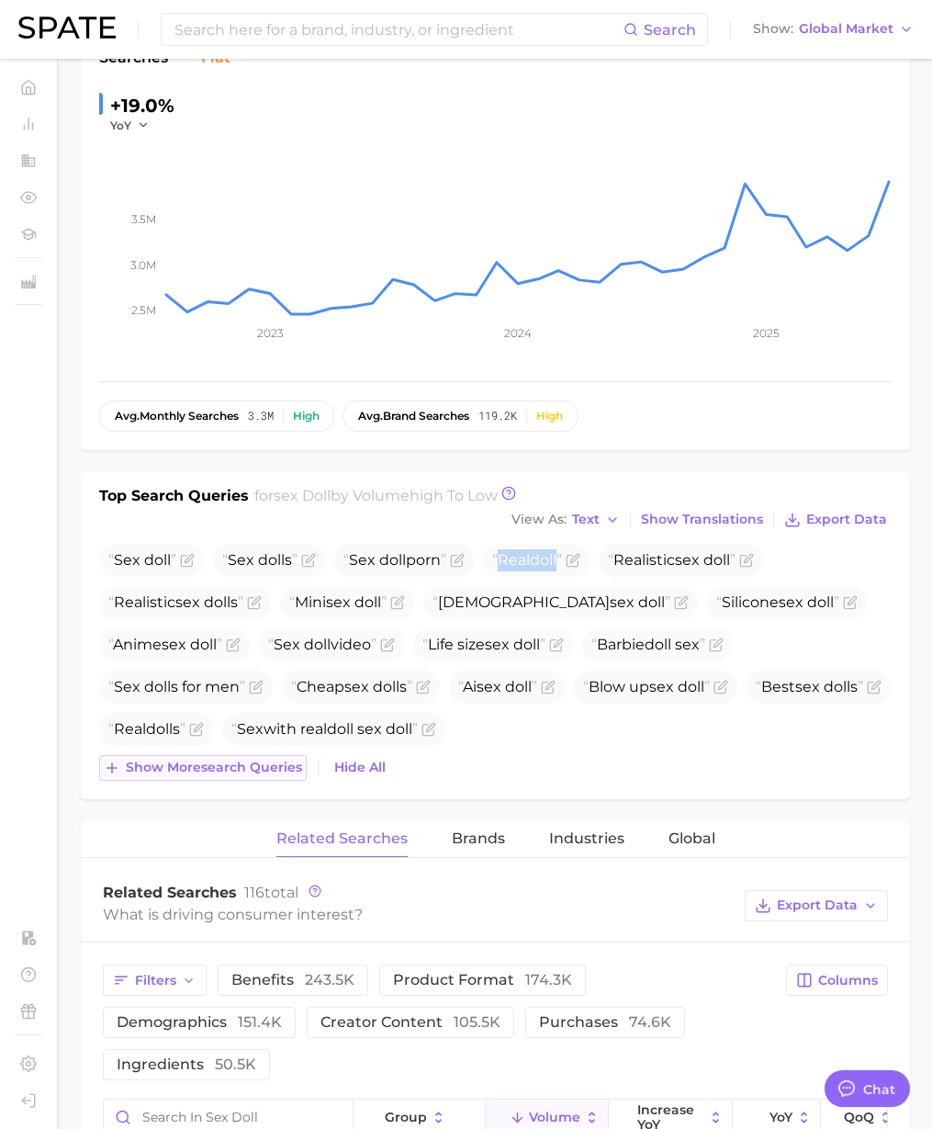
click at [264, 765] on span "Show more search queries" at bounding box center [214, 768] width 176 height 16
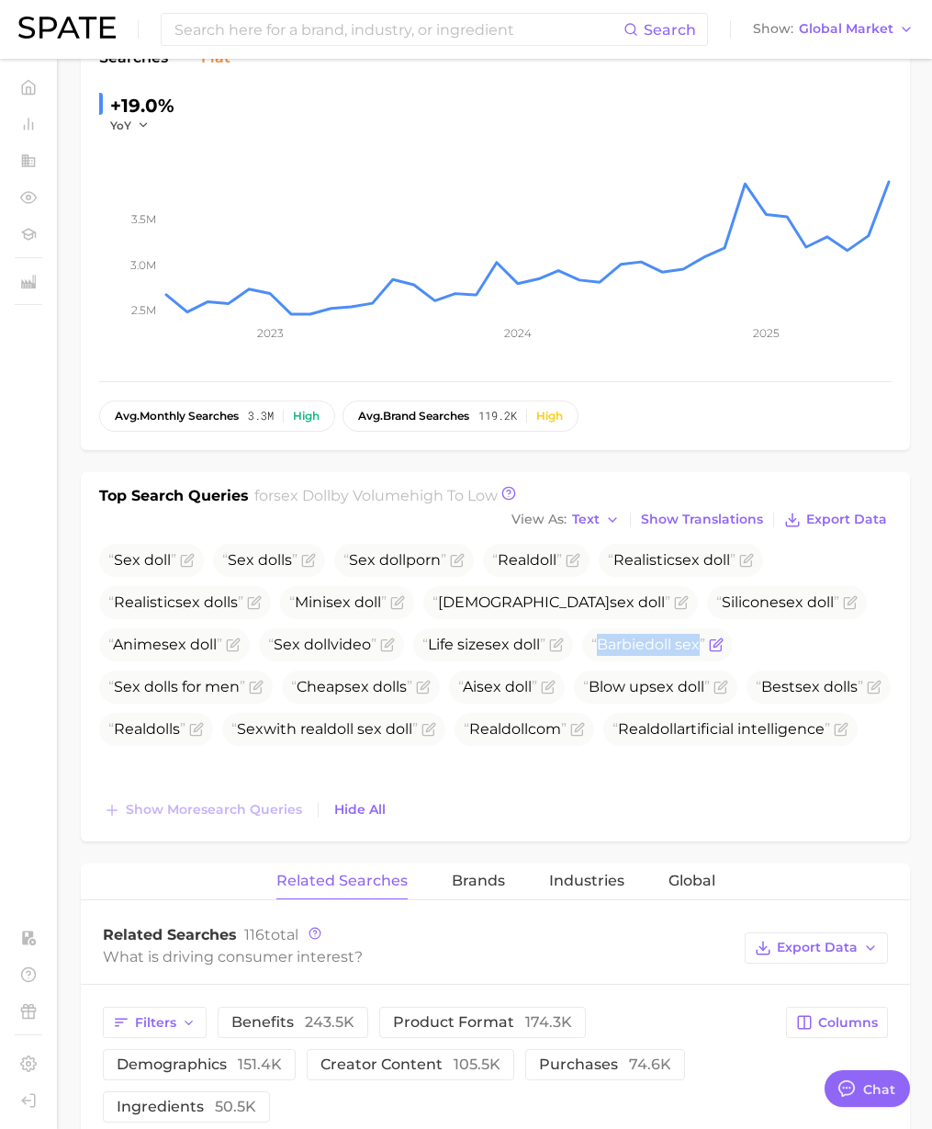
drag, startPoint x: 611, startPoint y: 643, endPoint x: 716, endPoint y: 645, distance: 104.7
click at [706, 645] on span "Barbie doll sex" at bounding box center [649, 644] width 114 height 17
copy span "Barbie doll sex"
click at [586, 746] on ul "Sex doll Sex doll s Sex doll porn Real doll Realistic sex doll Realistic sex do…" at bounding box center [495, 645] width 793 height 202
drag, startPoint x: 600, startPoint y: 685, endPoint x: 717, endPoint y: 684, distance: 117.6
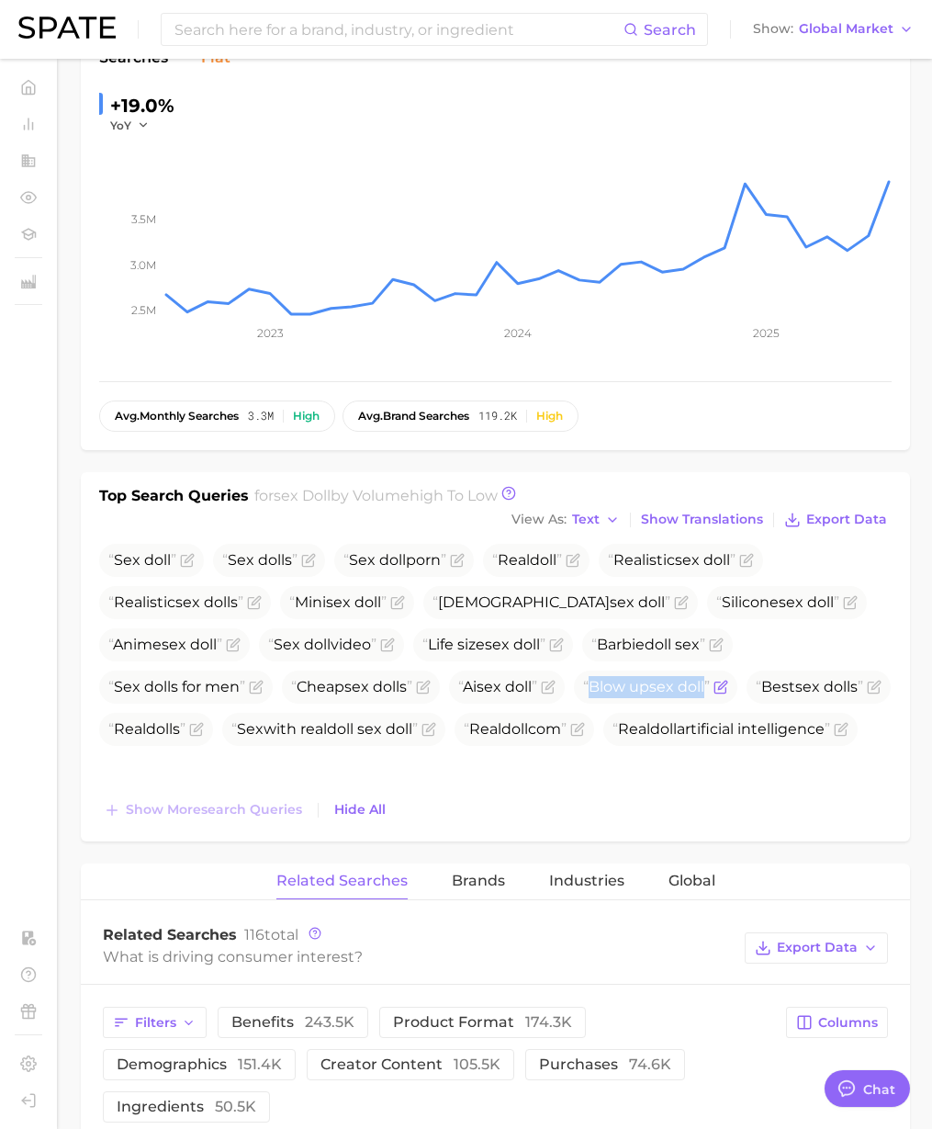
click at [710, 684] on span "Blow up sex doll" at bounding box center [646, 686] width 127 height 17
copy span "Blow up sex doll"
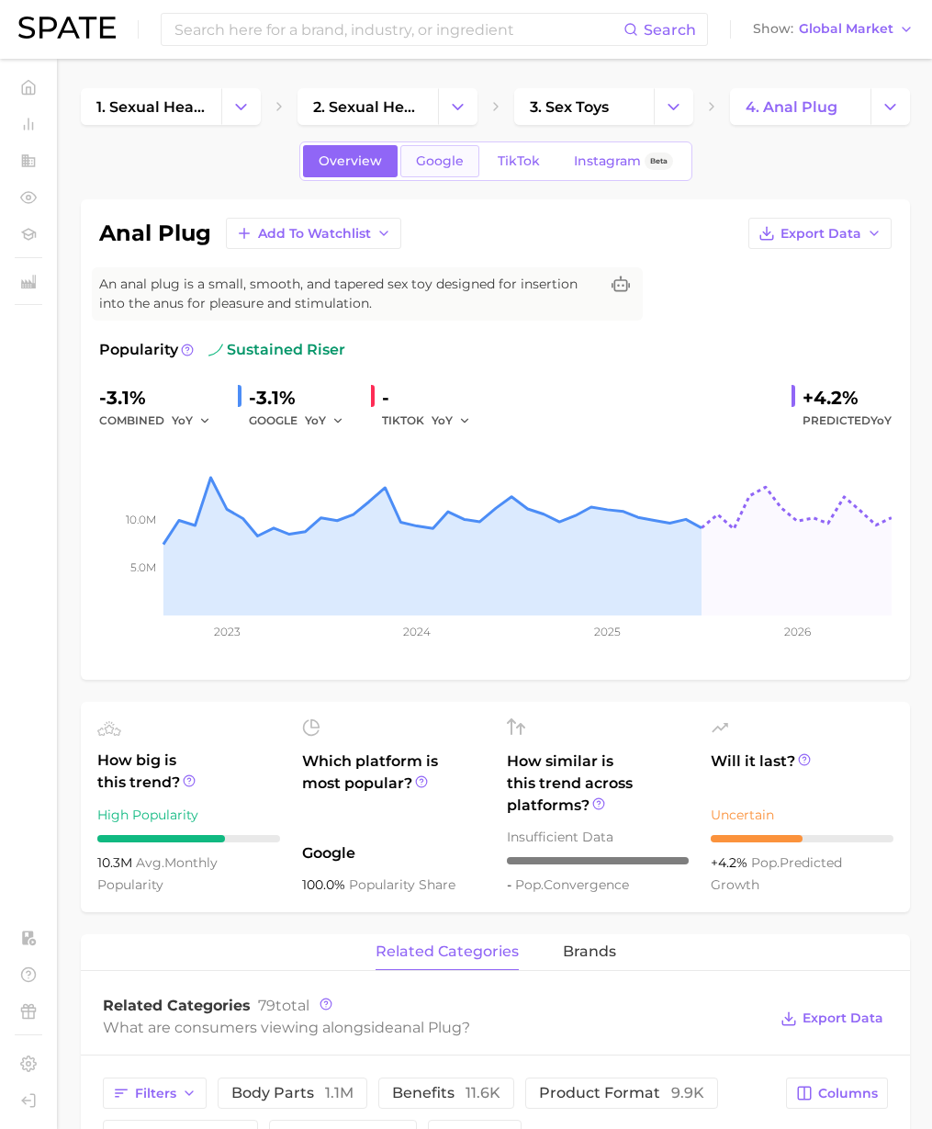
click at [461, 168] on span "Google" at bounding box center [440, 161] width 48 height 16
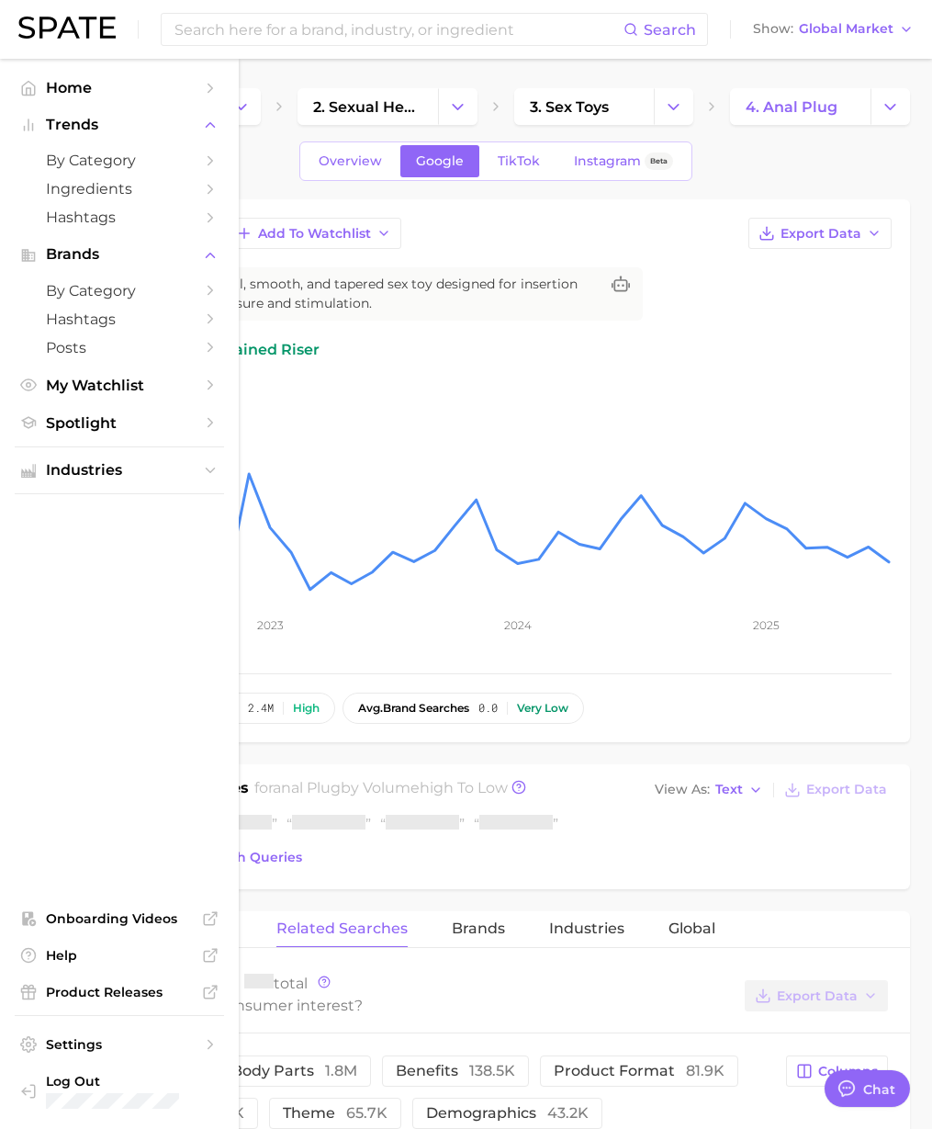
type textarea "x"
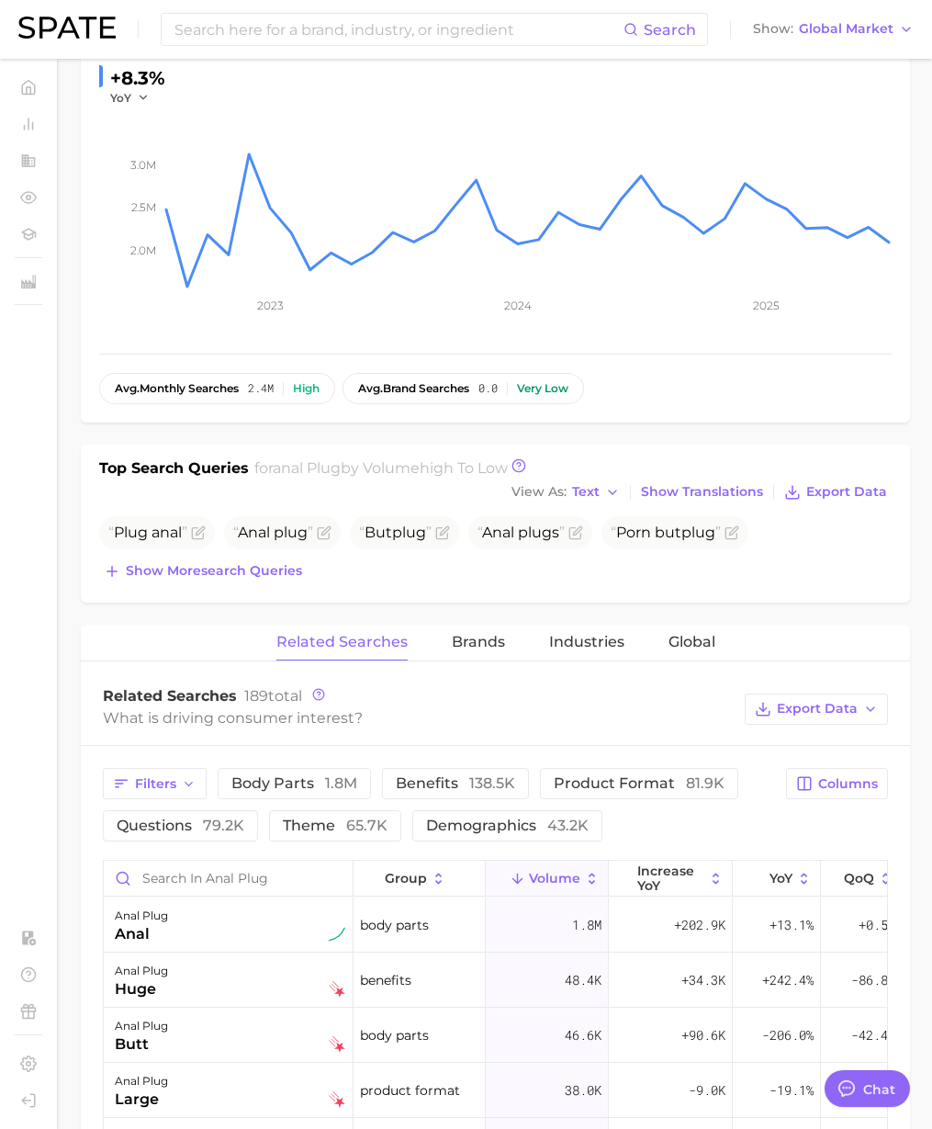
scroll to position [345, 0]
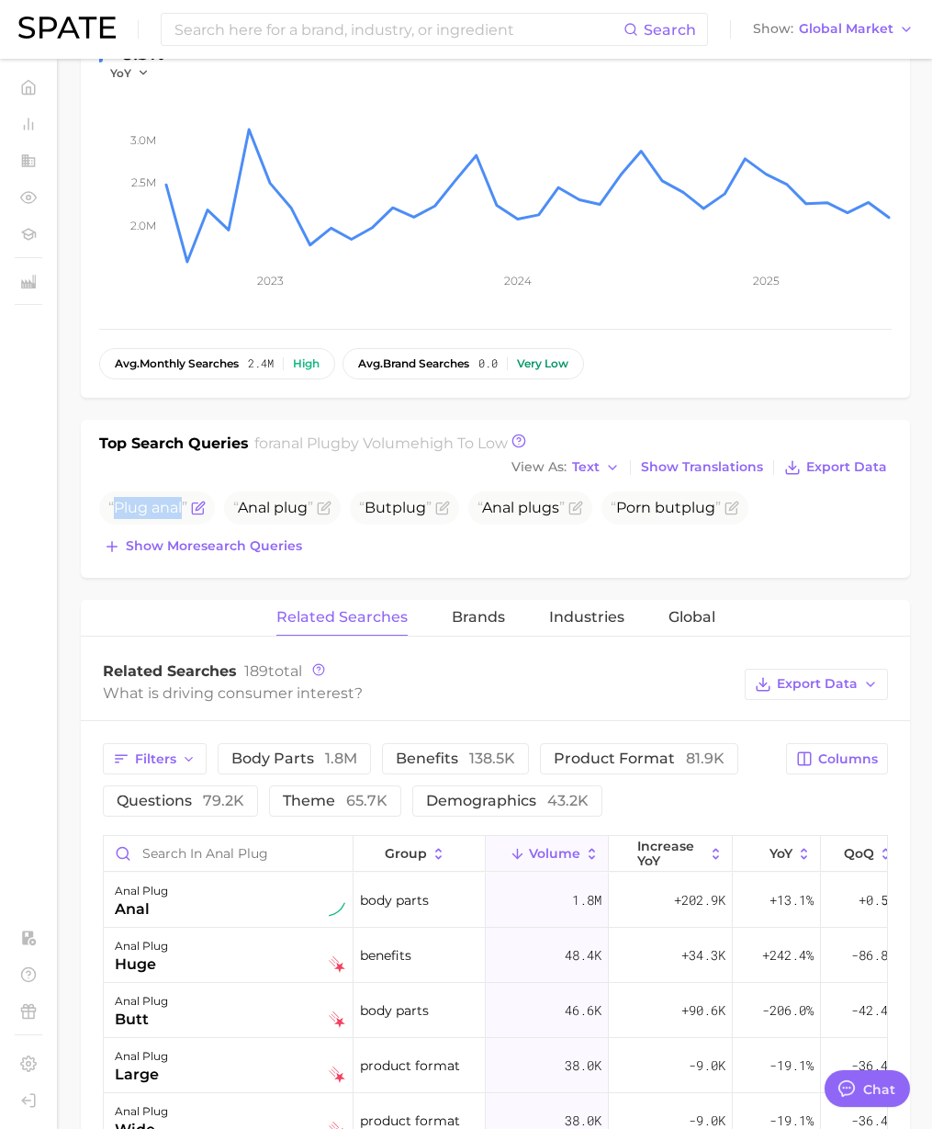
drag, startPoint x: 118, startPoint y: 509, endPoint x: 192, endPoint y: 507, distance: 74.4
click at [192, 507] on span "Plug anal" at bounding box center [157, 507] width 116 height 33
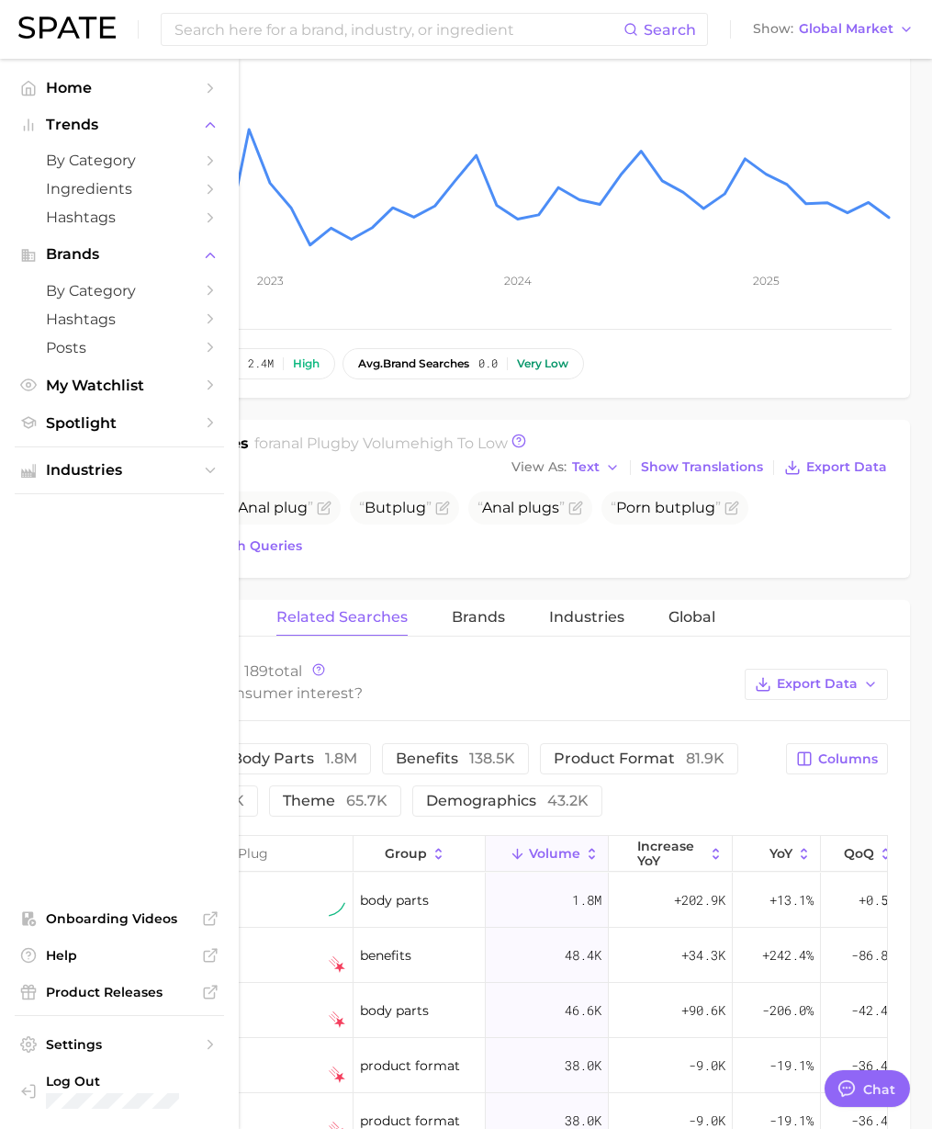
copy span "Plug anal"
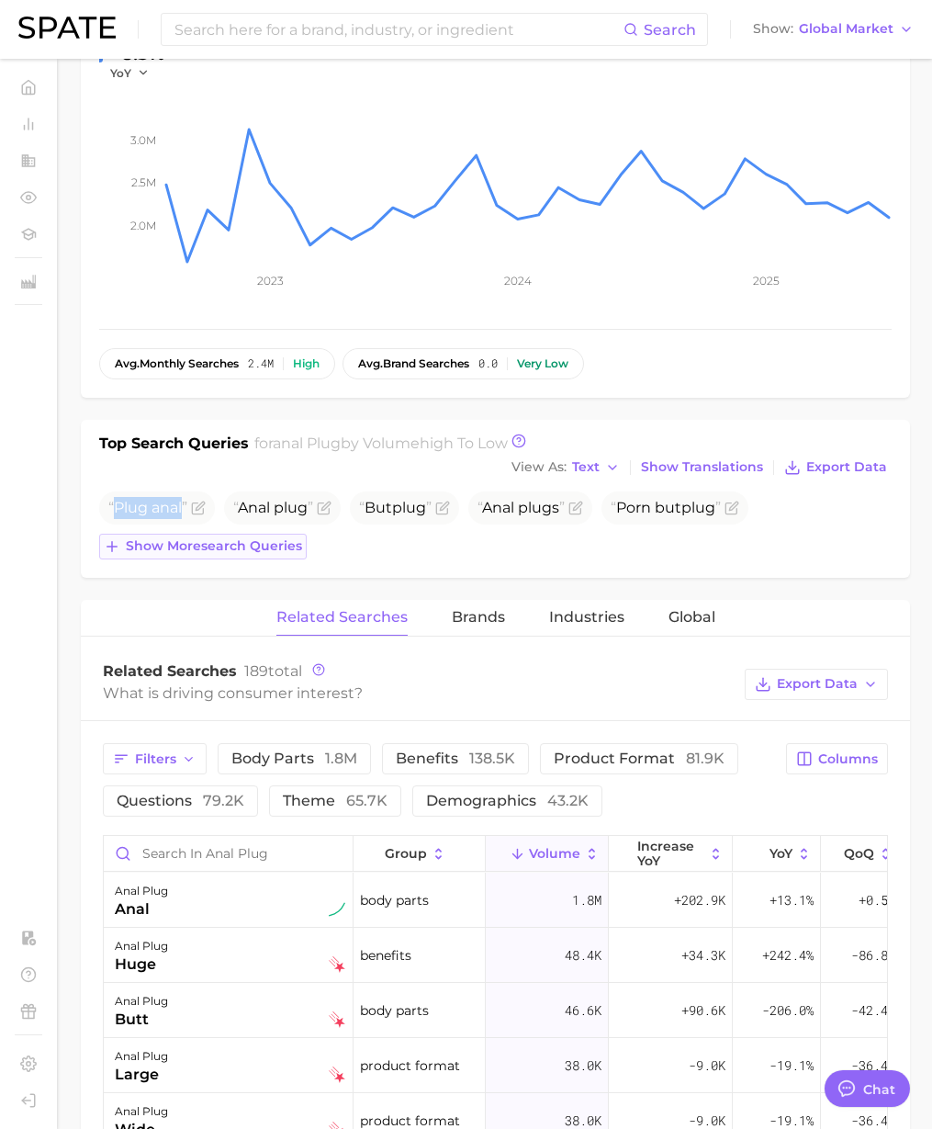
click at [261, 543] on span "Show more search queries" at bounding box center [214, 546] width 176 height 16
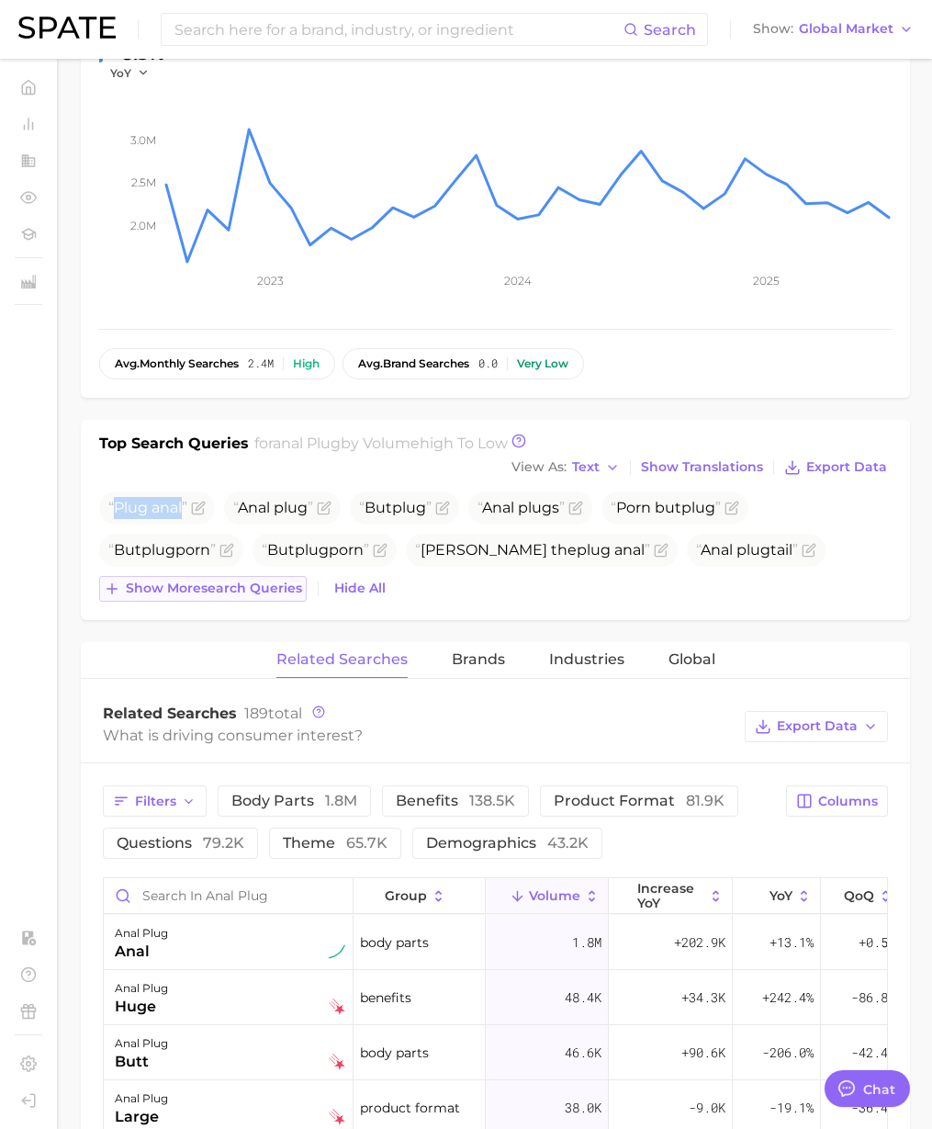
click at [261, 590] on span "Show more search queries" at bounding box center [214, 589] width 176 height 16
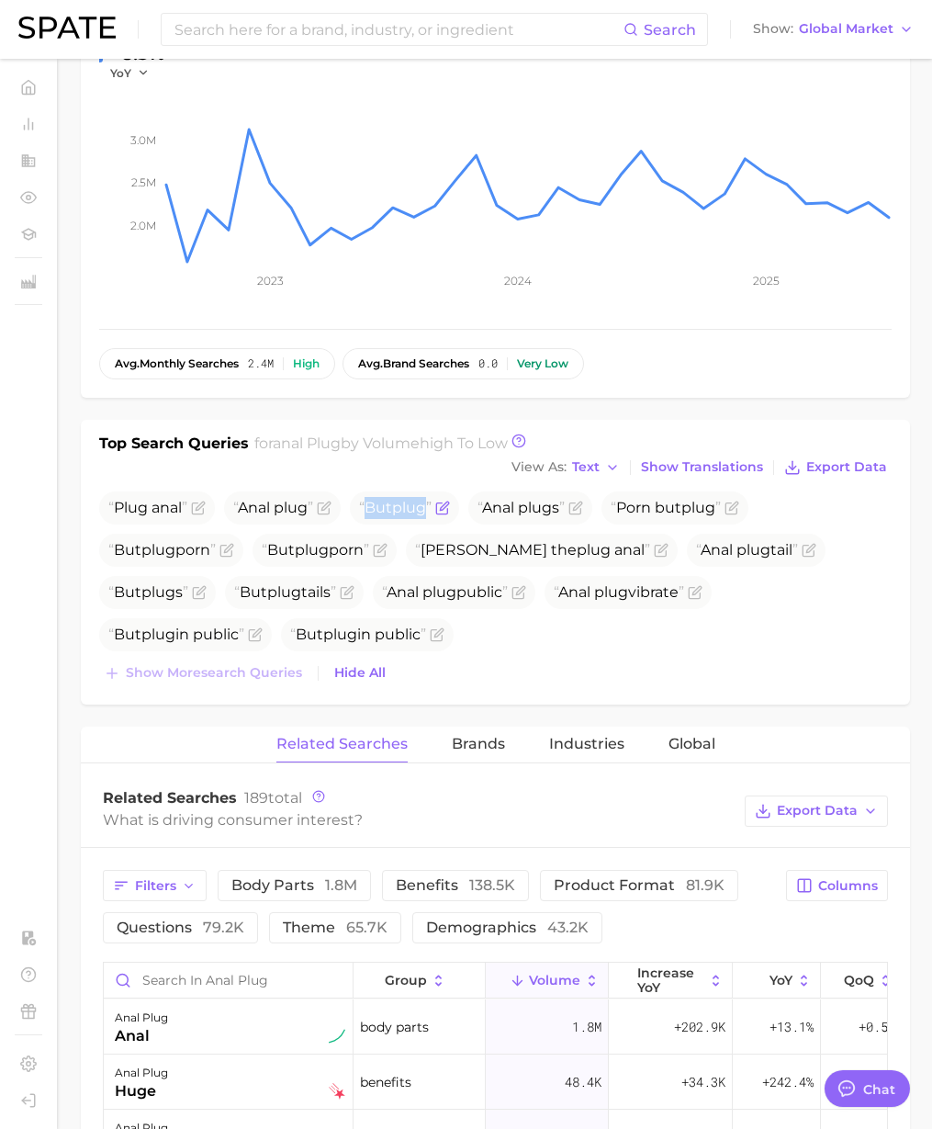
drag, startPoint x: 373, startPoint y: 511, endPoint x: 435, endPoint y: 510, distance: 62.5
click at [432, 510] on span "But plug" at bounding box center [395, 507] width 73 height 17
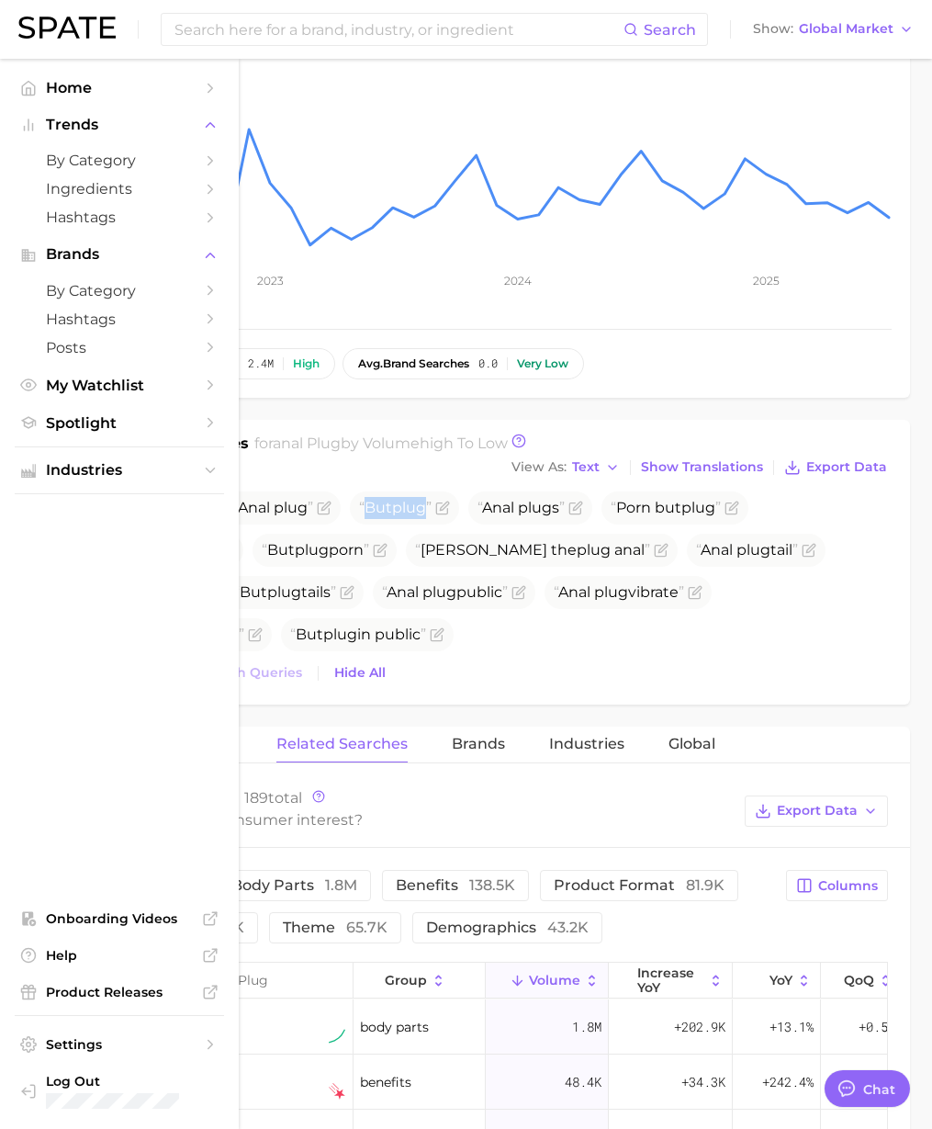
copy span "But plug"
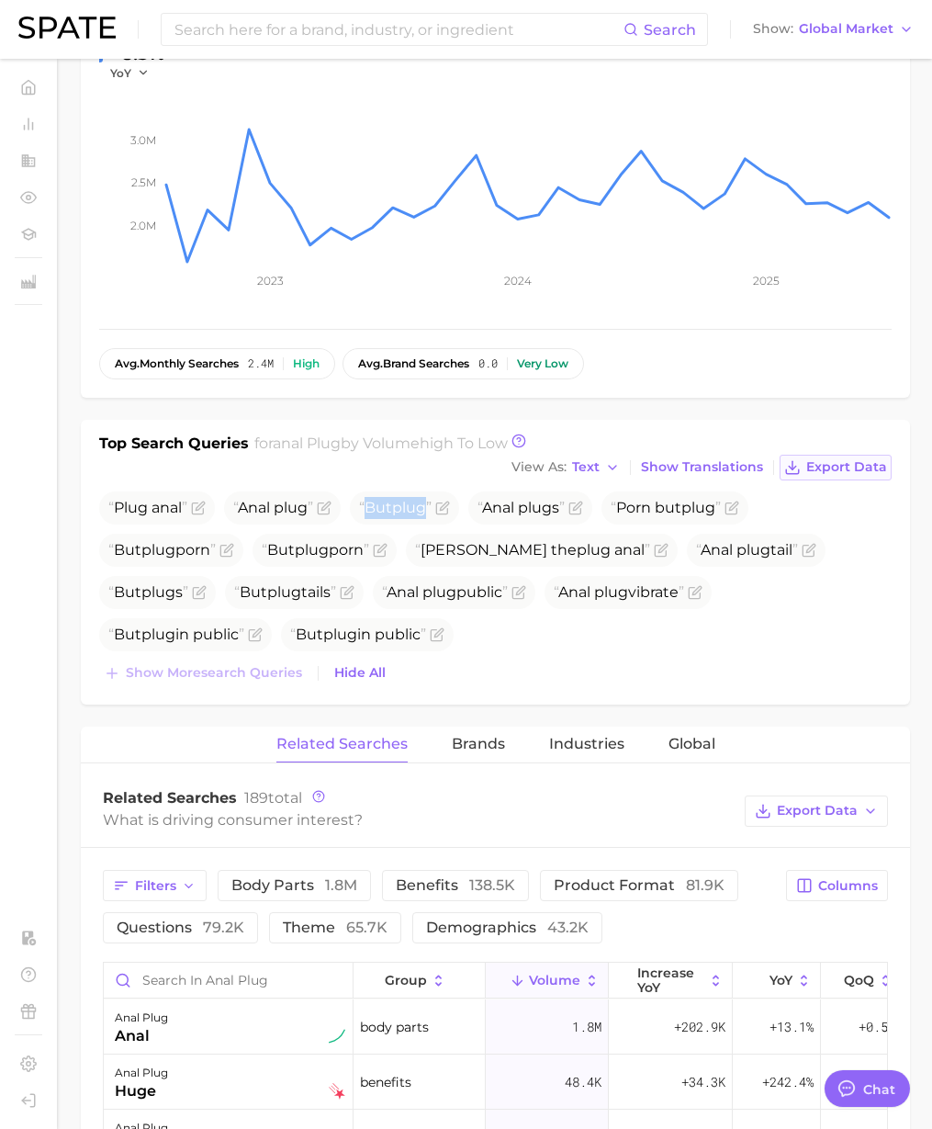
click at [842, 464] on span "Export Data" at bounding box center [847, 467] width 81 height 16
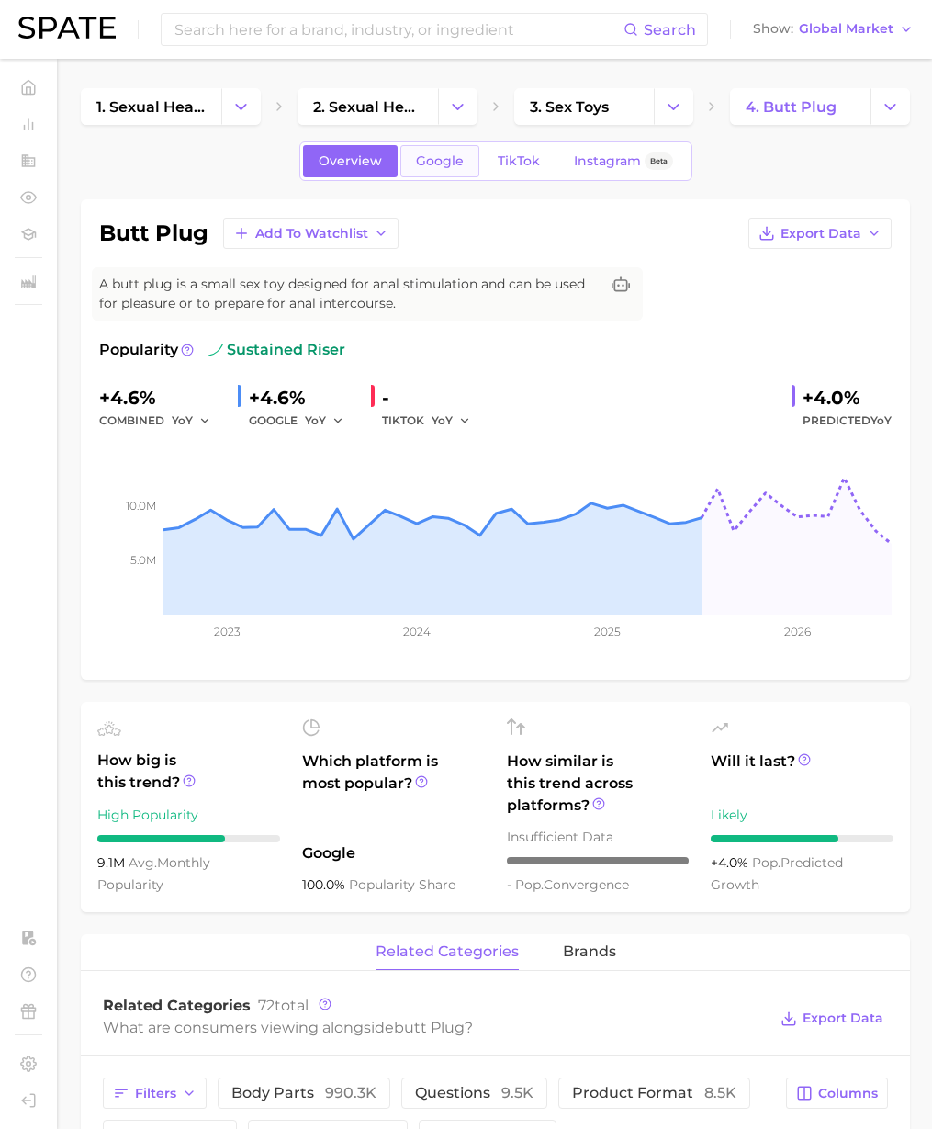
click at [450, 151] on link "Google" at bounding box center [440, 161] width 79 height 32
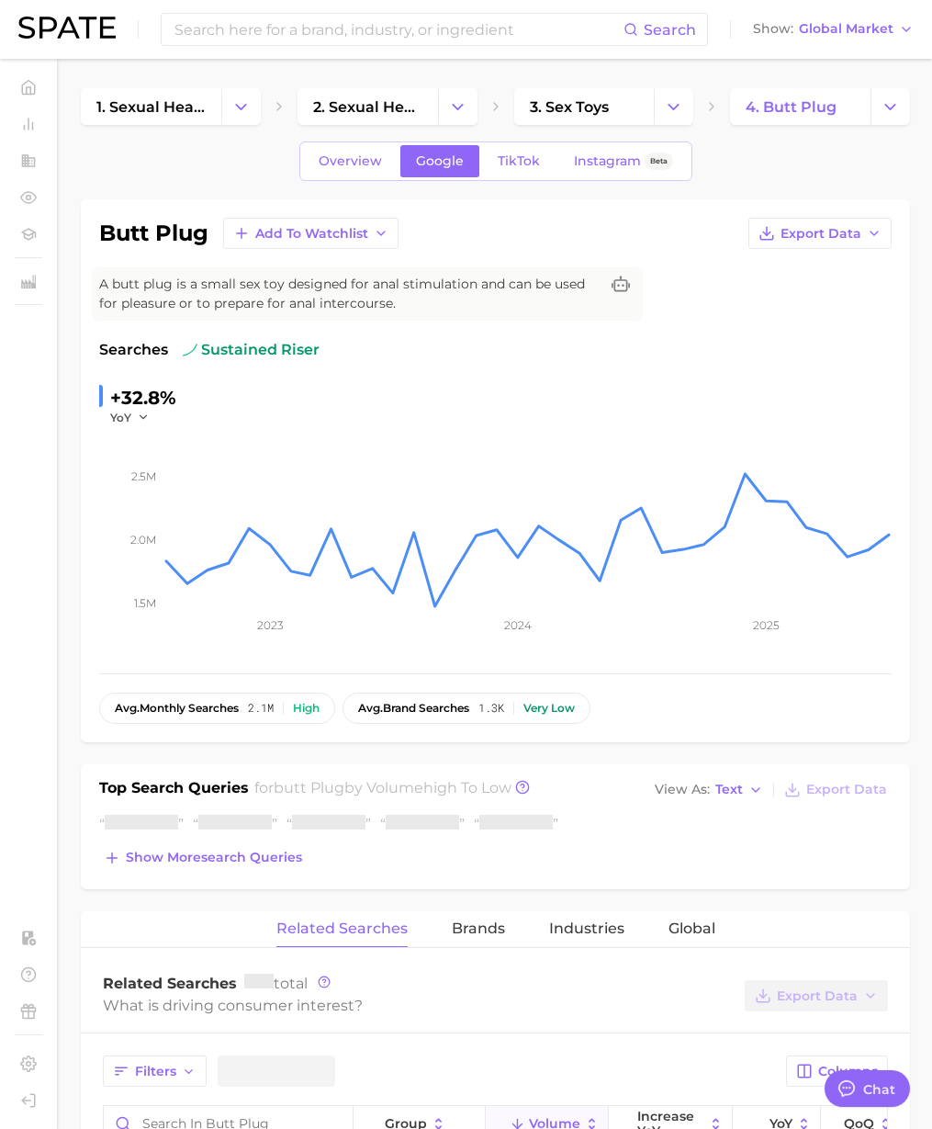
type textarea "x"
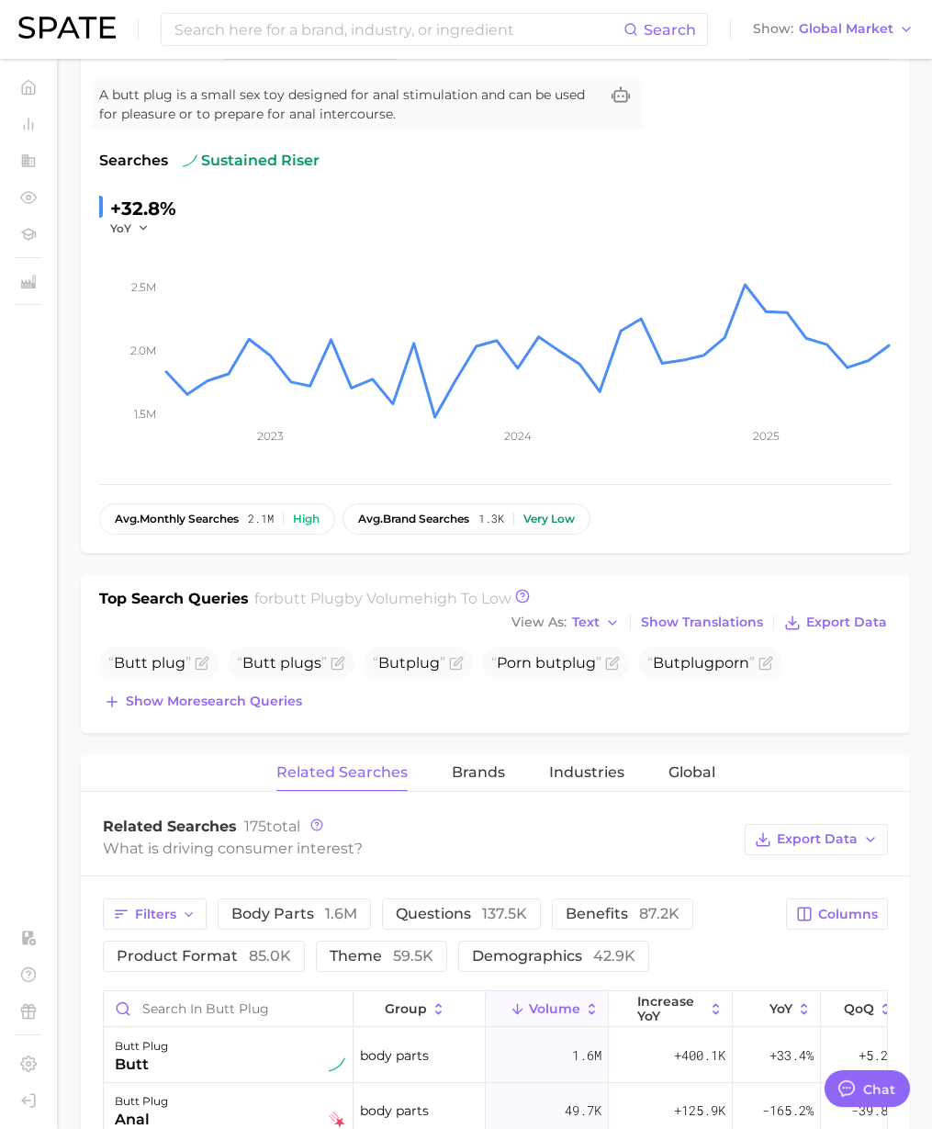
scroll to position [298, 0]
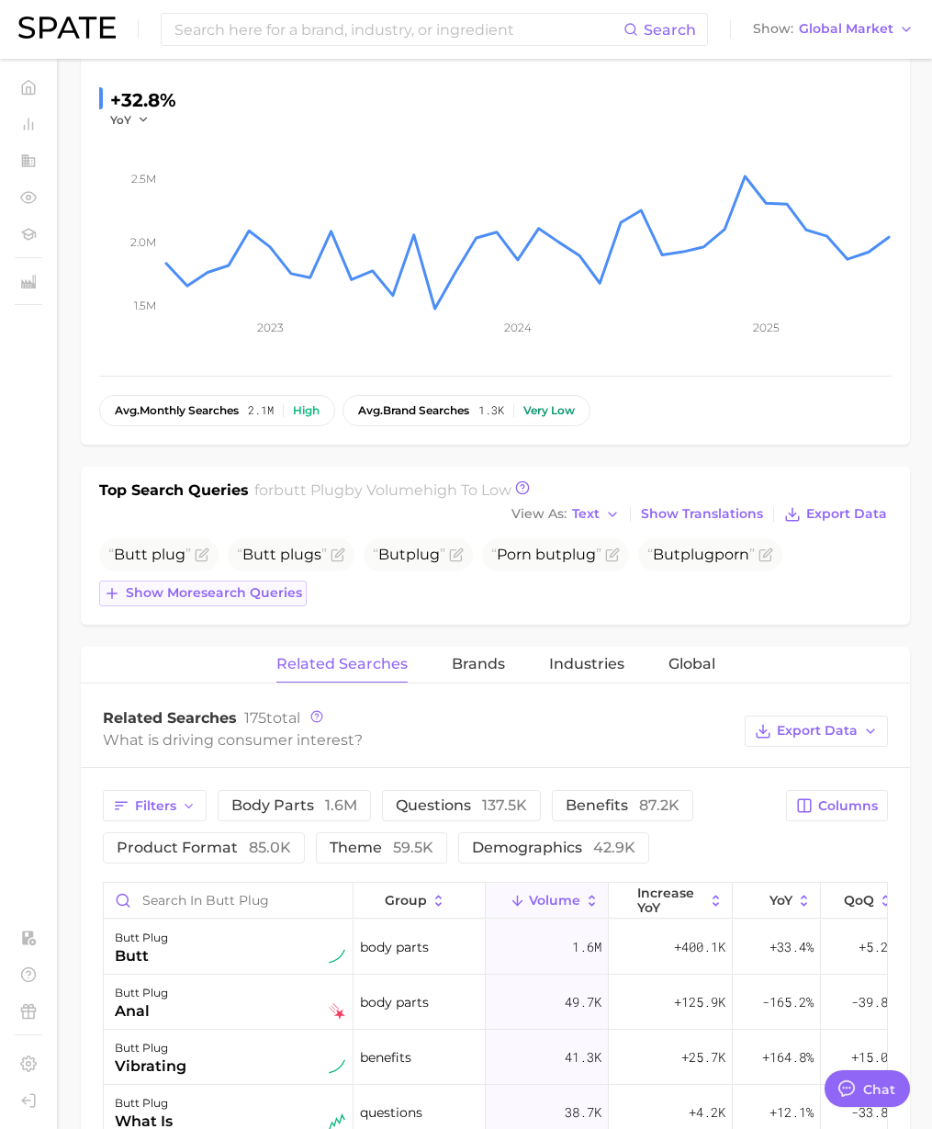
click at [198, 600] on span "Show more search queries" at bounding box center [214, 593] width 176 height 16
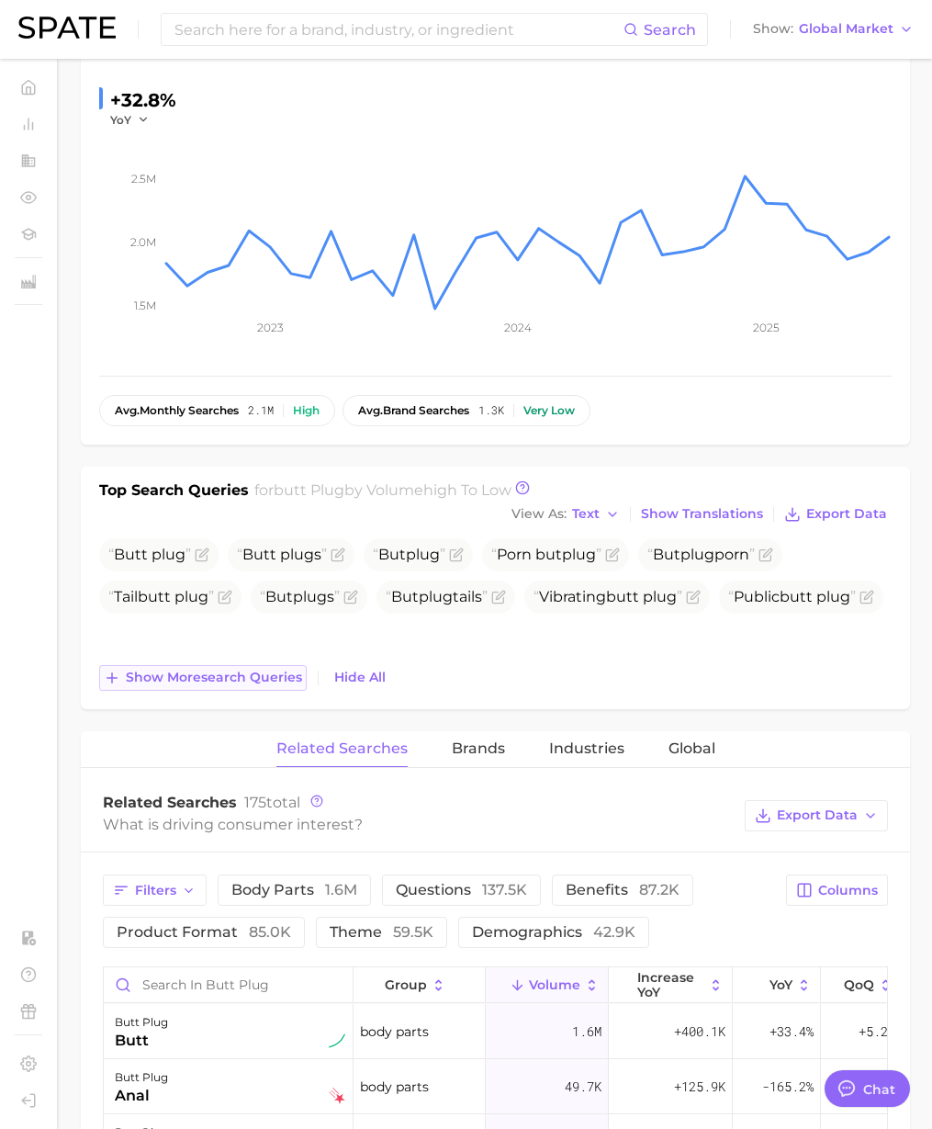
click at [222, 669] on button "Show more search queries" at bounding box center [203, 678] width 208 height 26
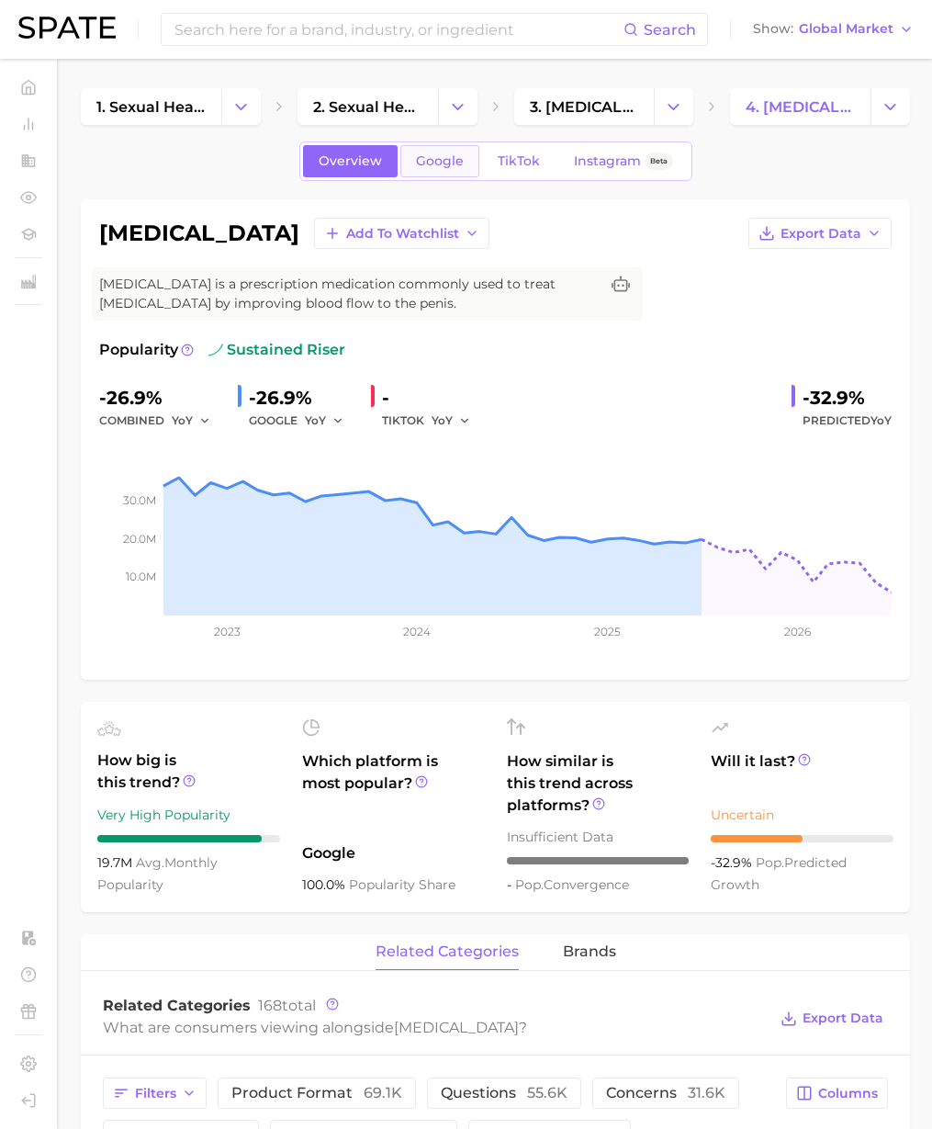
click at [446, 153] on span "Google" at bounding box center [440, 161] width 48 height 16
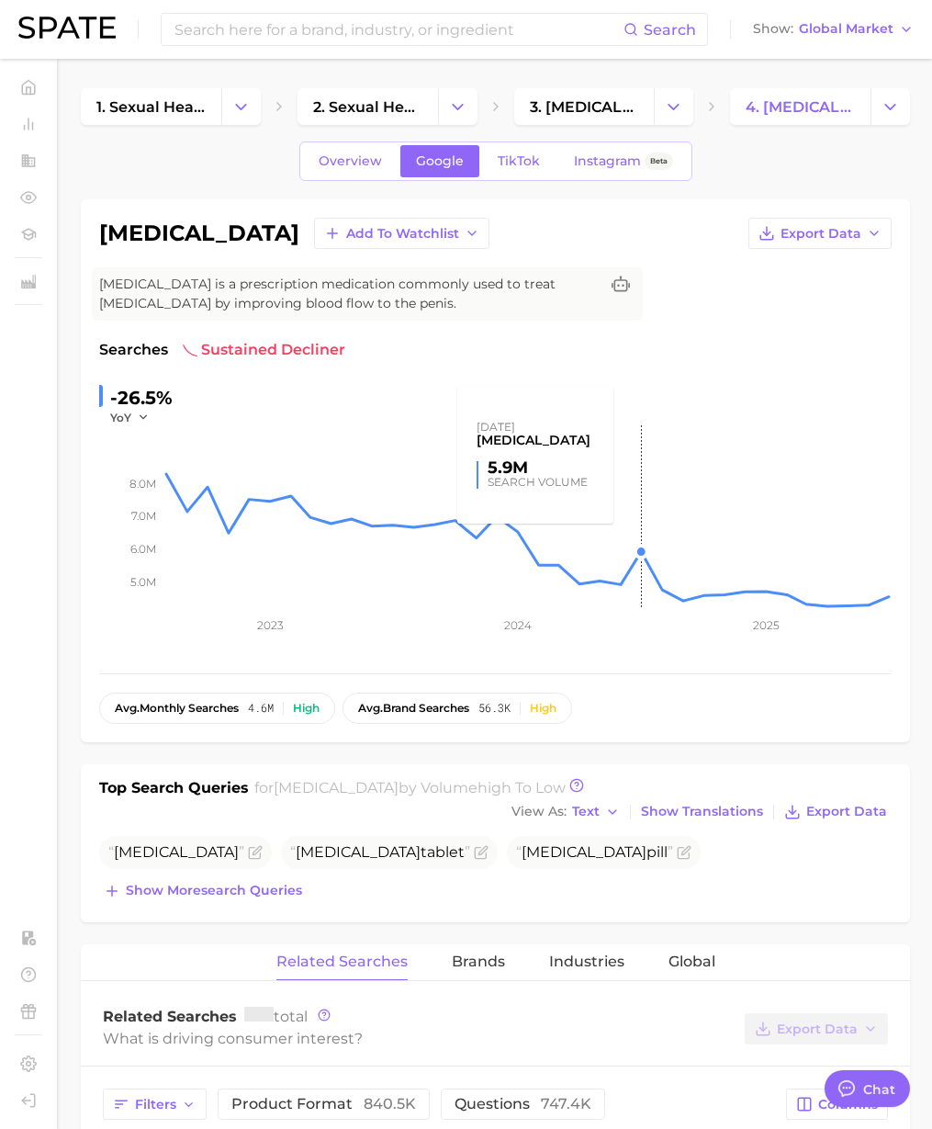
type textarea "x"
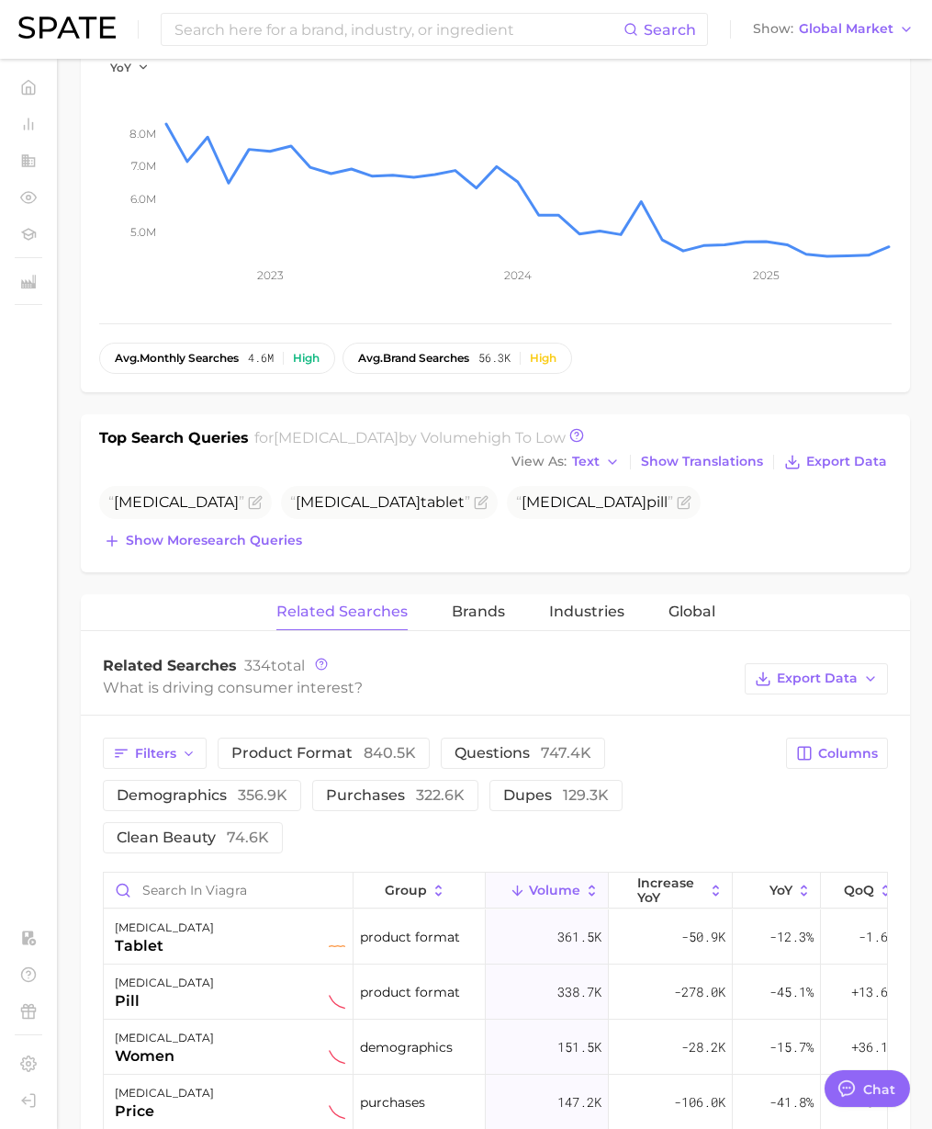
scroll to position [363, 0]
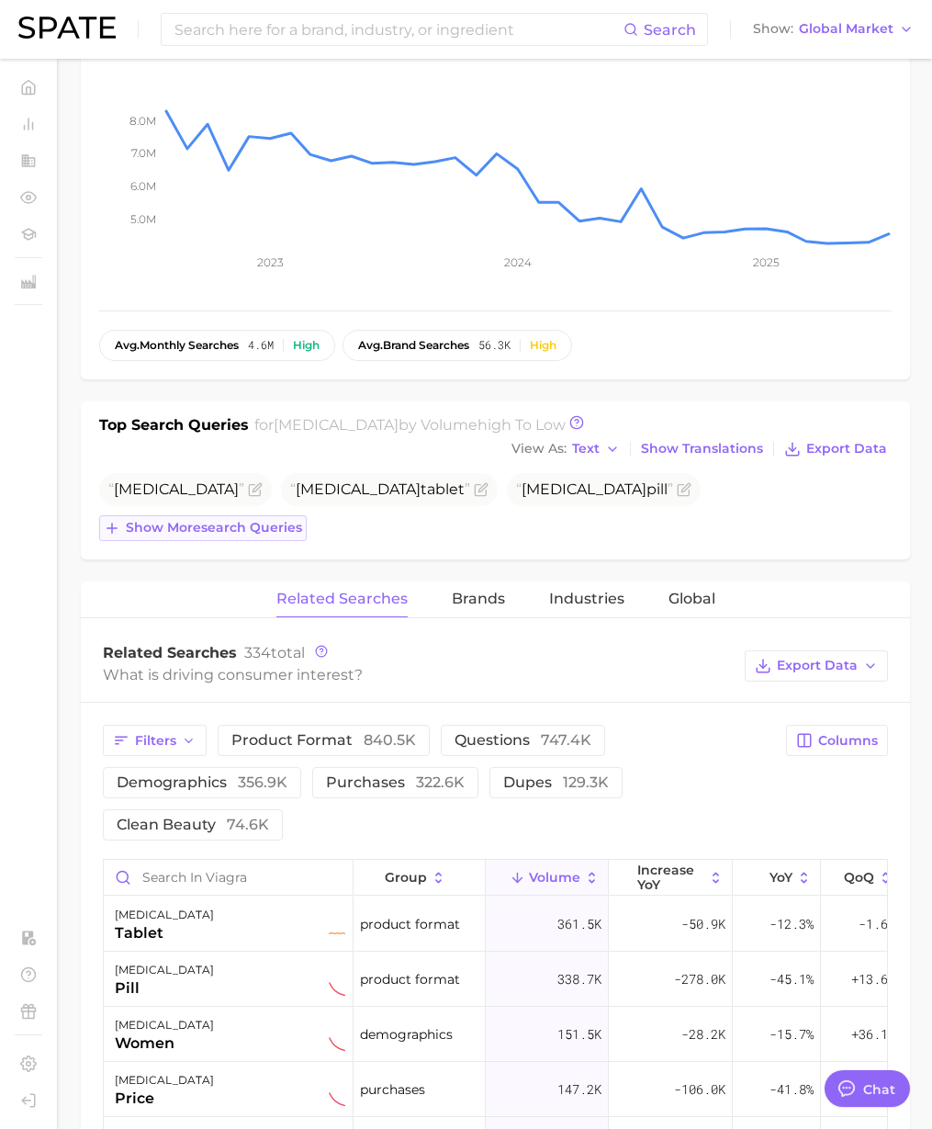
click at [245, 537] on button "Show more search queries" at bounding box center [203, 528] width 208 height 26
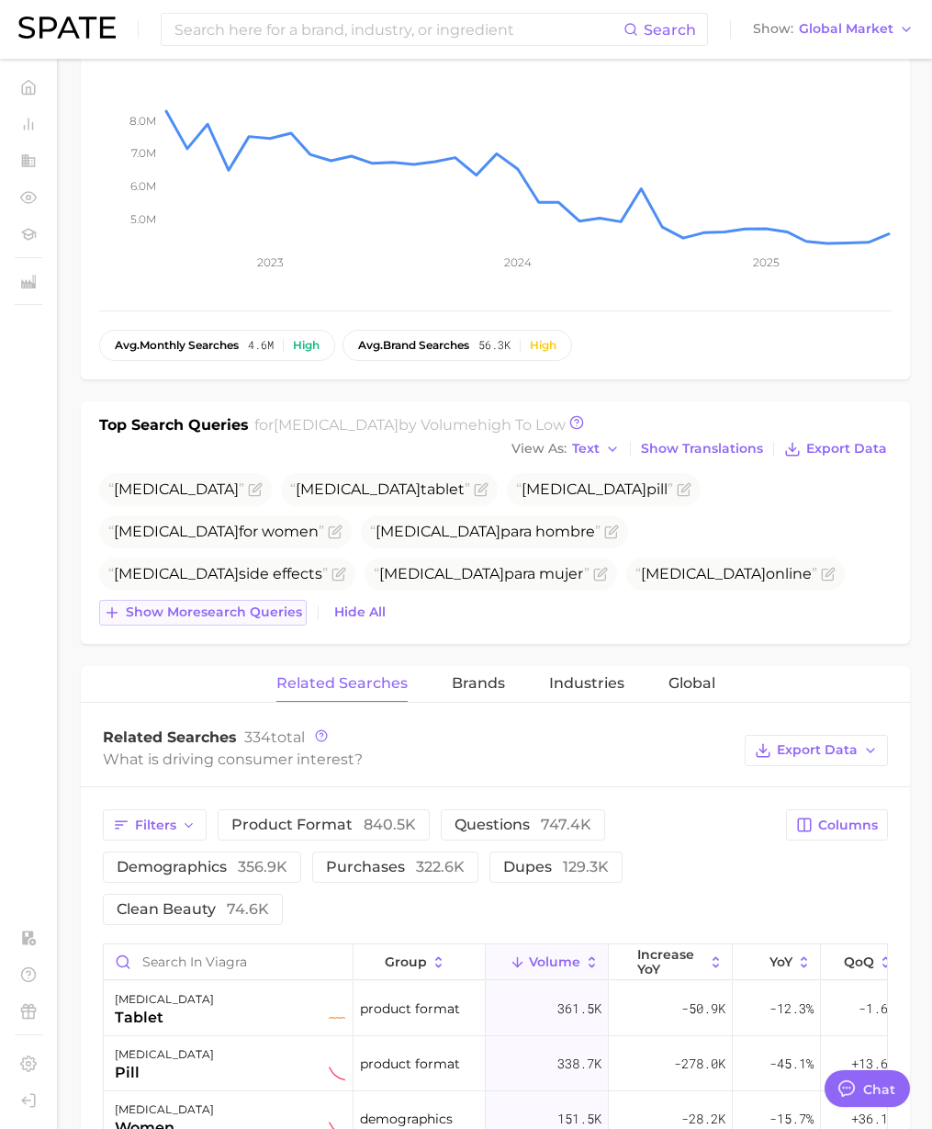
click at [289, 616] on span "Show more search queries" at bounding box center [214, 612] width 176 height 16
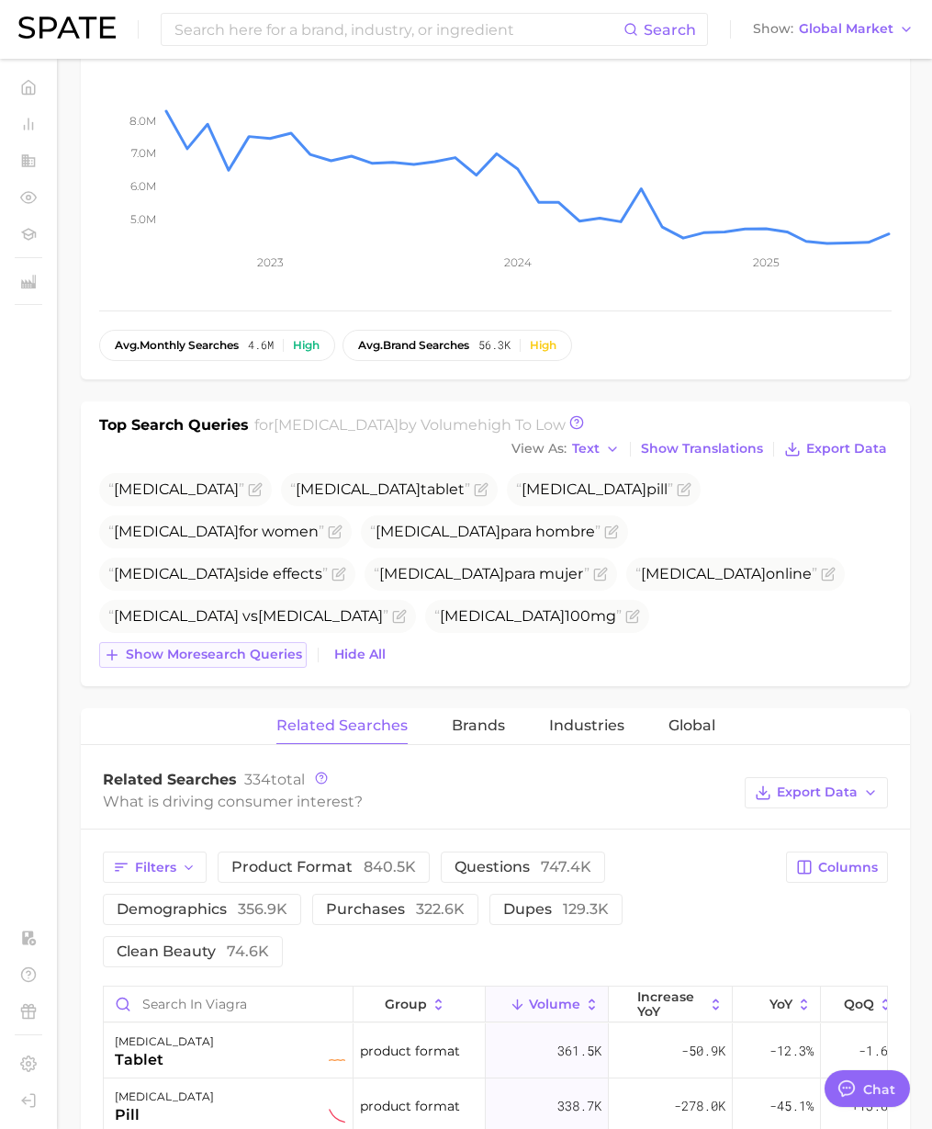
click at [273, 656] on span "Show more search queries" at bounding box center [214, 655] width 176 height 16
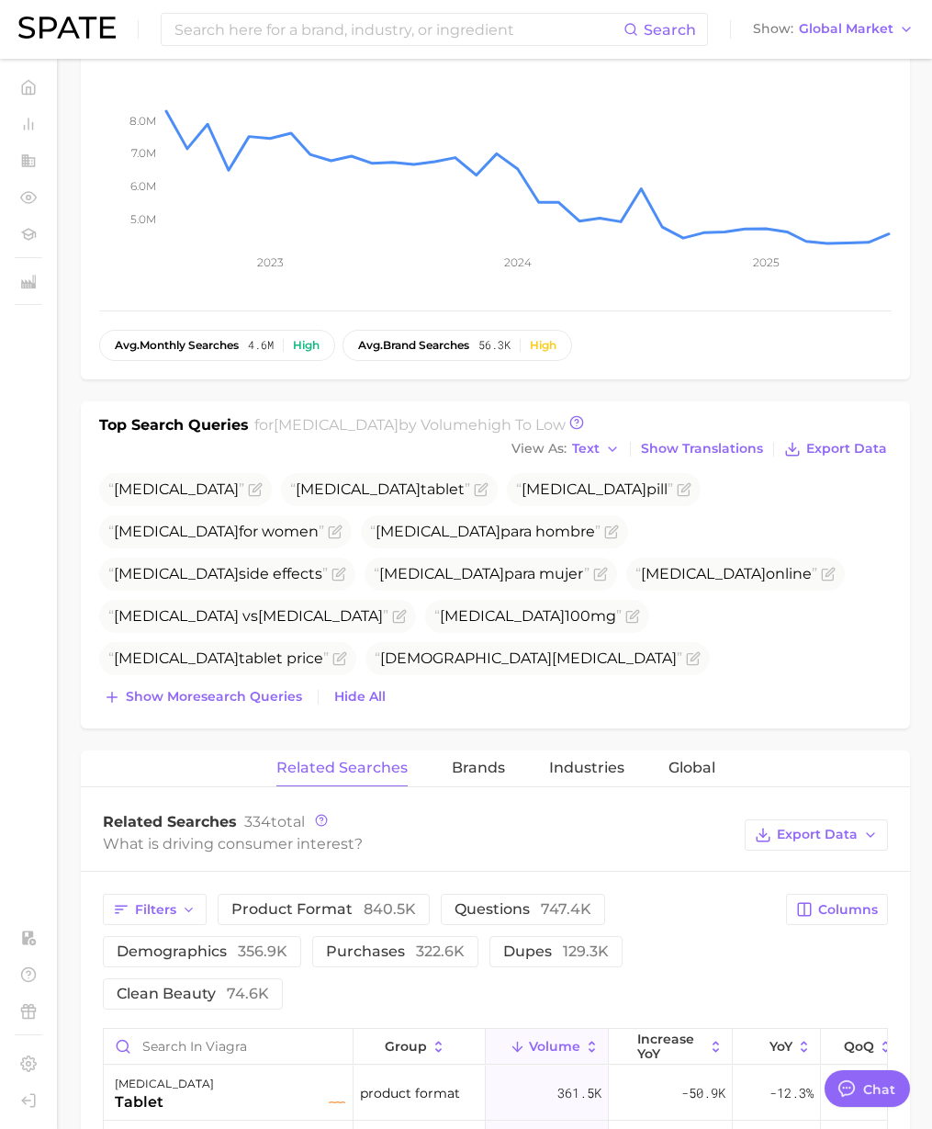
click at [287, 717] on div "Top Search Queries for viagra by Volume high to low View As Text Show Translati…" at bounding box center [496, 564] width 830 height 327
click at [285, 702] on span "Show more search queries" at bounding box center [214, 697] width 176 height 16
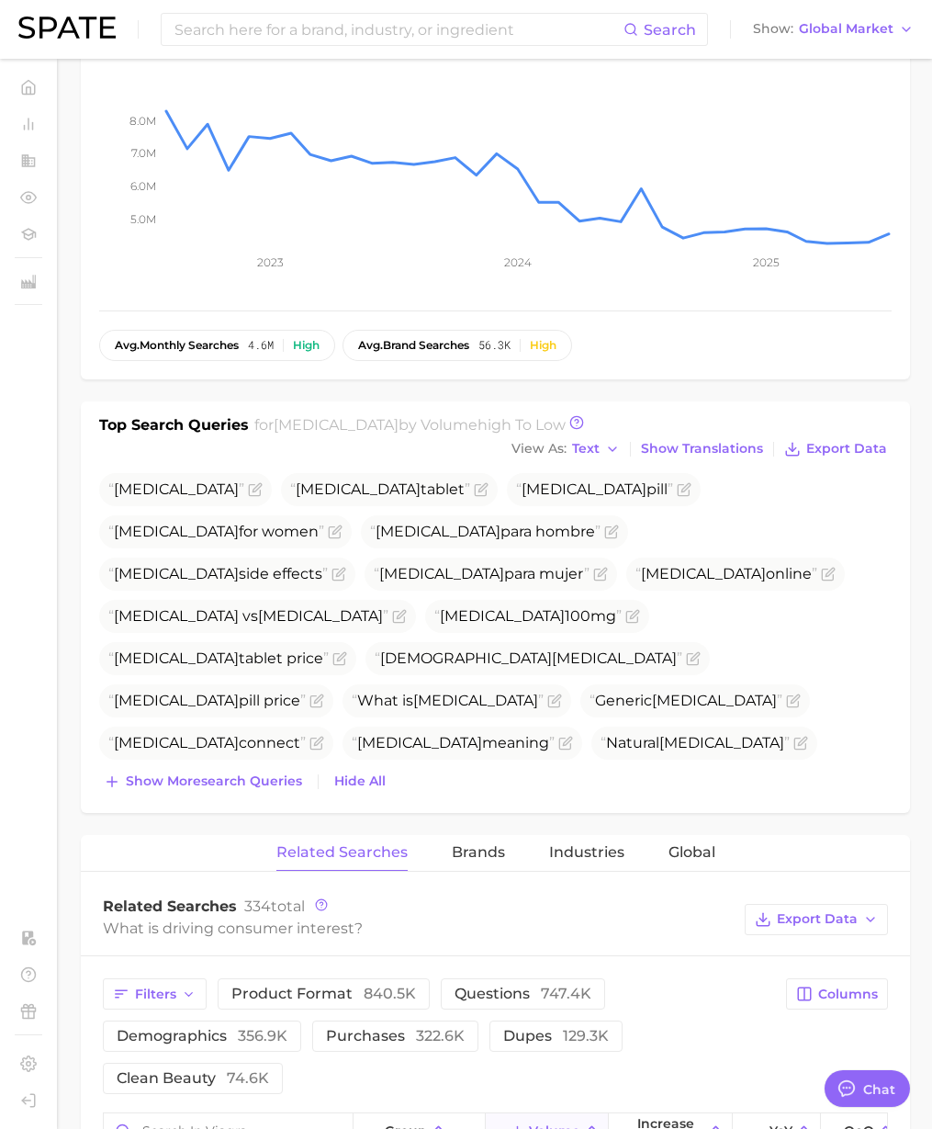
drag, startPoint x: 290, startPoint y: 776, endPoint x: 296, endPoint y: 801, distance: 25.4
click at [291, 784] on span "Show more search queries" at bounding box center [214, 782] width 176 height 16
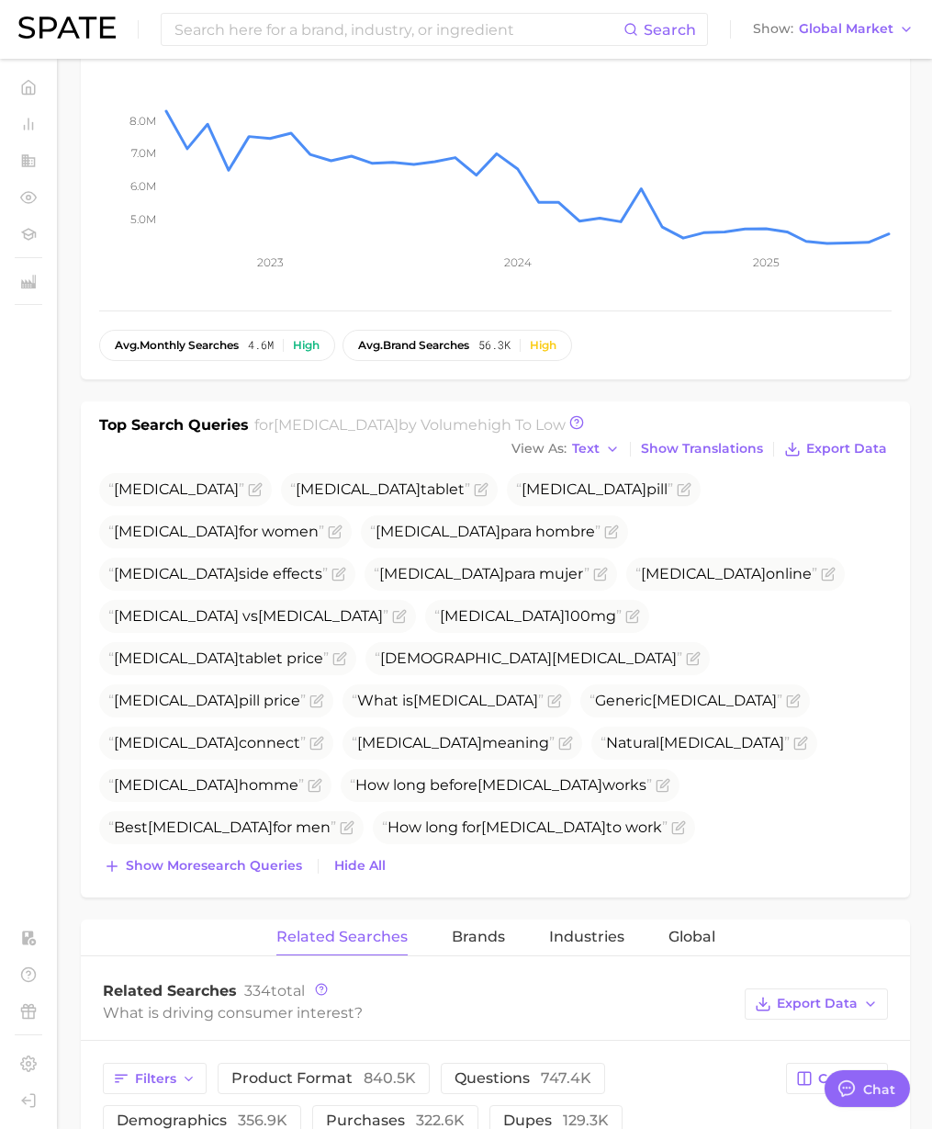
click at [285, 876] on button "Show more search queries" at bounding box center [203, 866] width 208 height 26
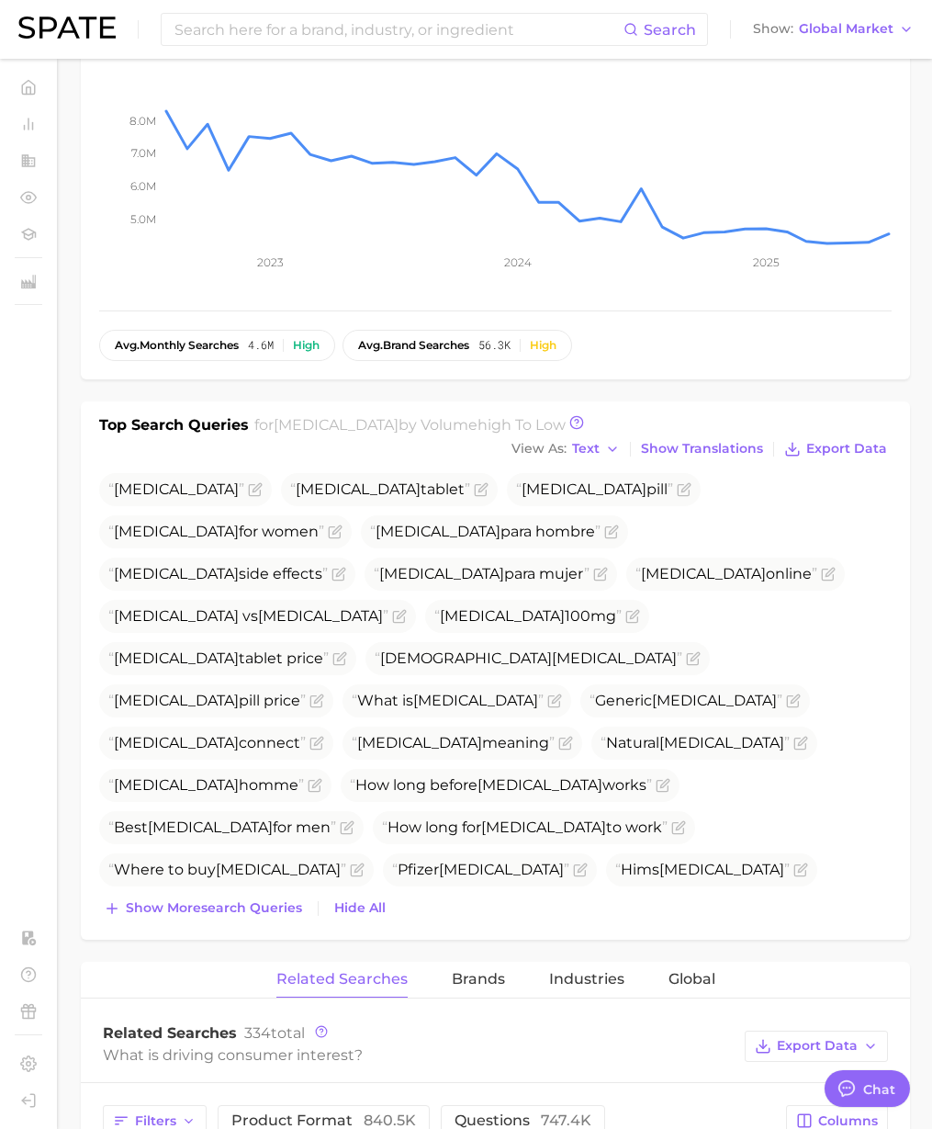
drag, startPoint x: 289, startPoint y: 907, endPoint x: 298, endPoint y: 941, distance: 35.0
click at [290, 918] on button "Show more search queries" at bounding box center [203, 909] width 208 height 26
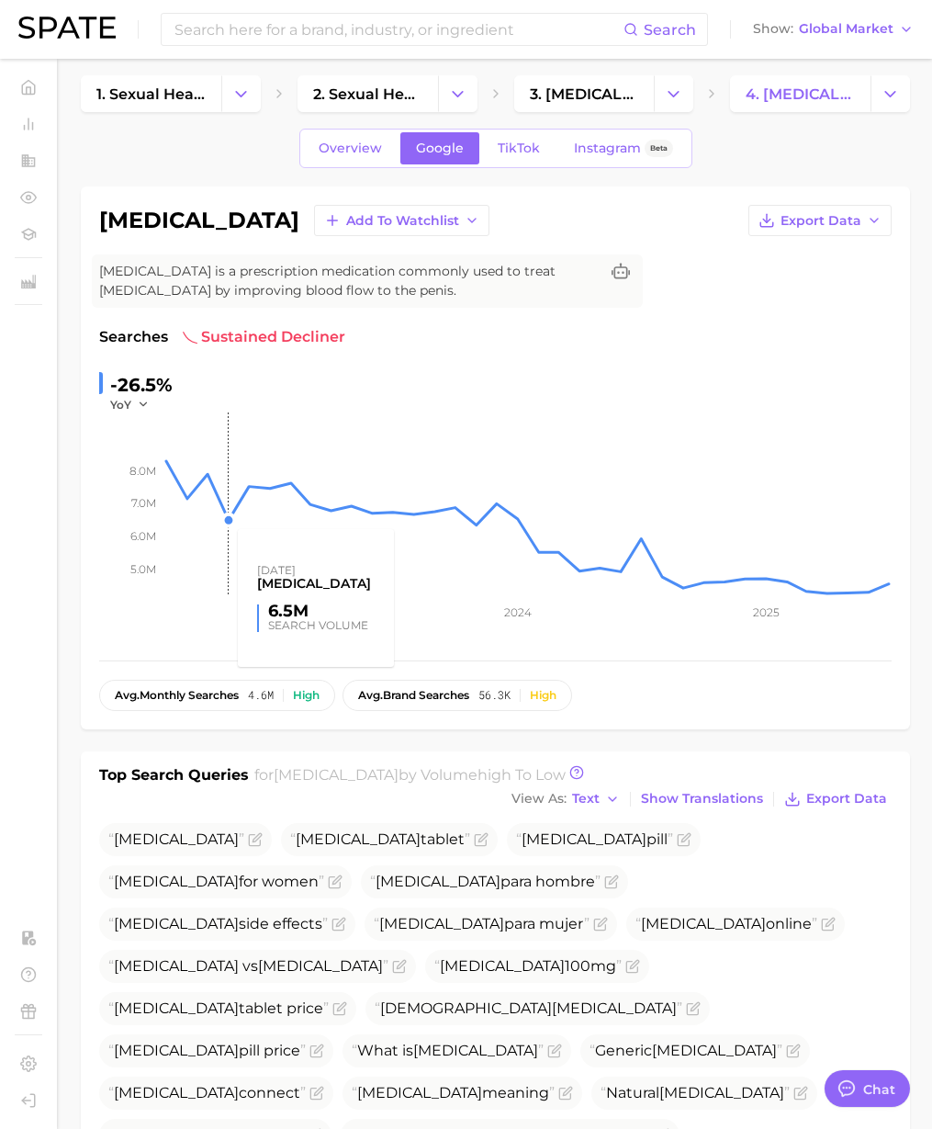
scroll to position [0, 0]
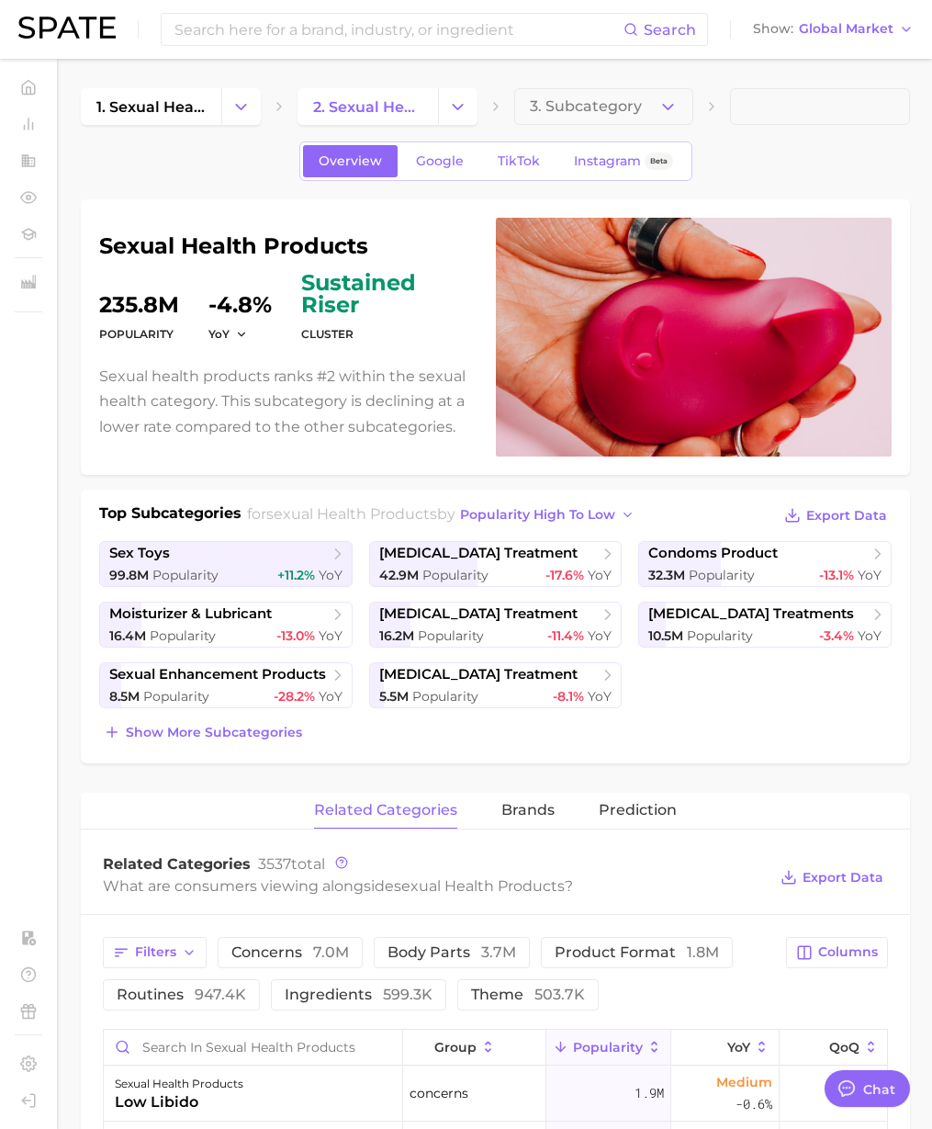
scroll to position [3011, 0]
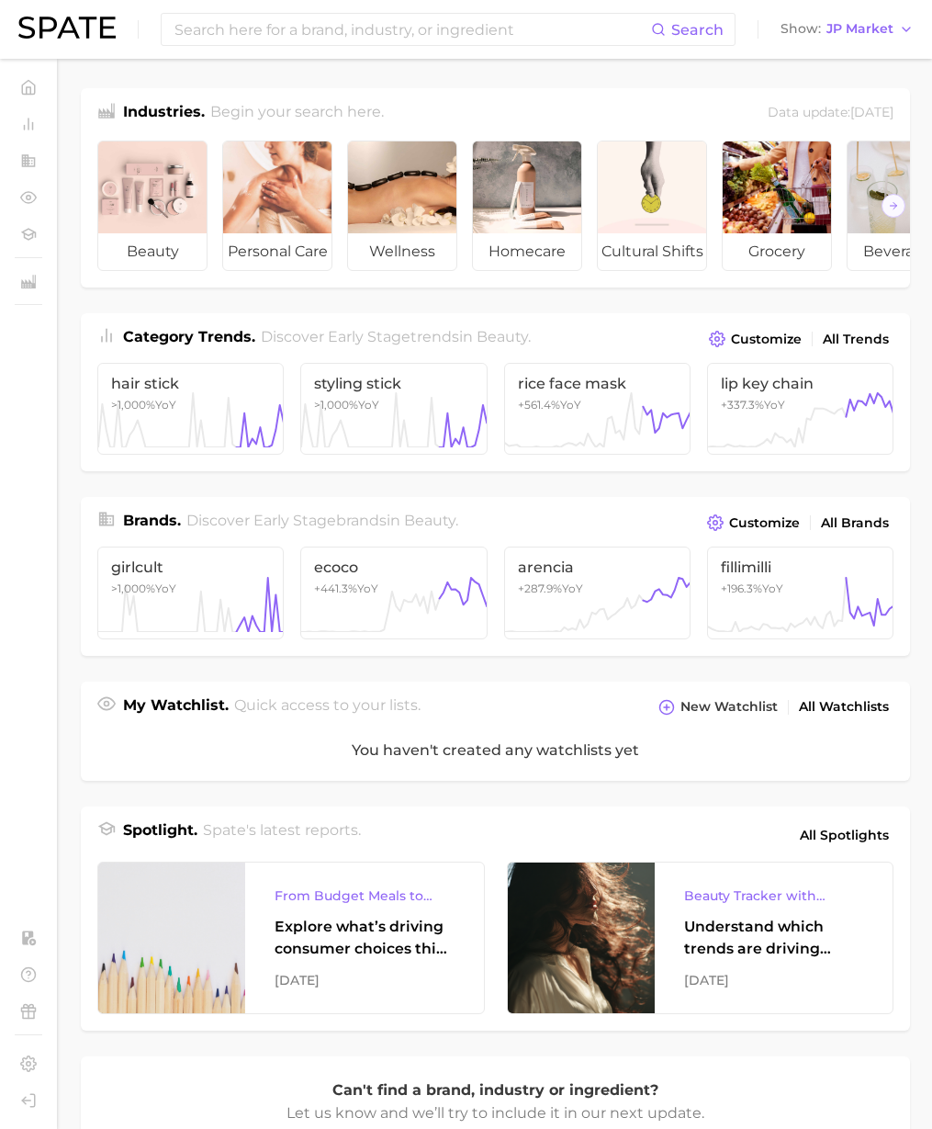
click at [838, 41] on div "Search Show JP Market" at bounding box center [466, 29] width 896 height 59
click at [849, 26] on span "JP Market" at bounding box center [860, 29] width 67 height 10
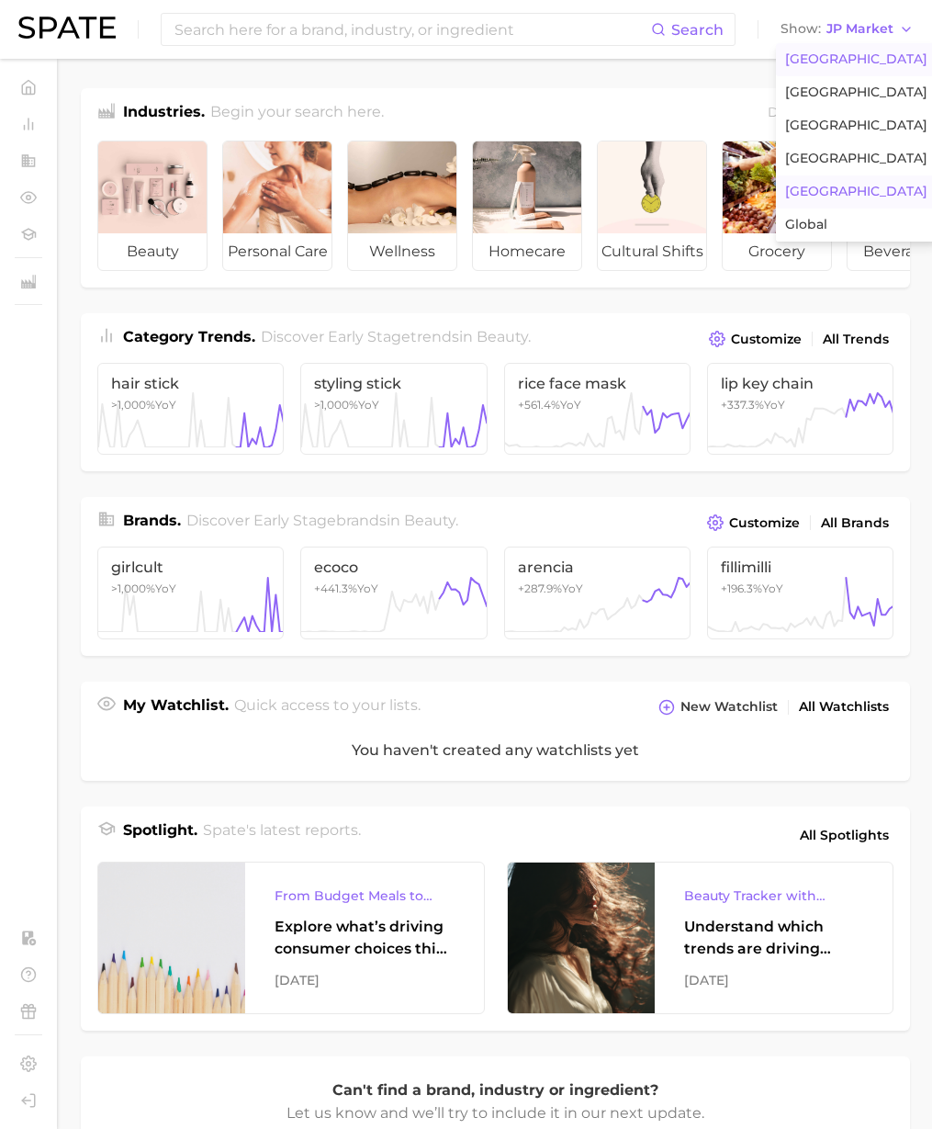
click at [849, 47] on button "[GEOGRAPHIC_DATA]" at bounding box center [856, 59] width 161 height 33
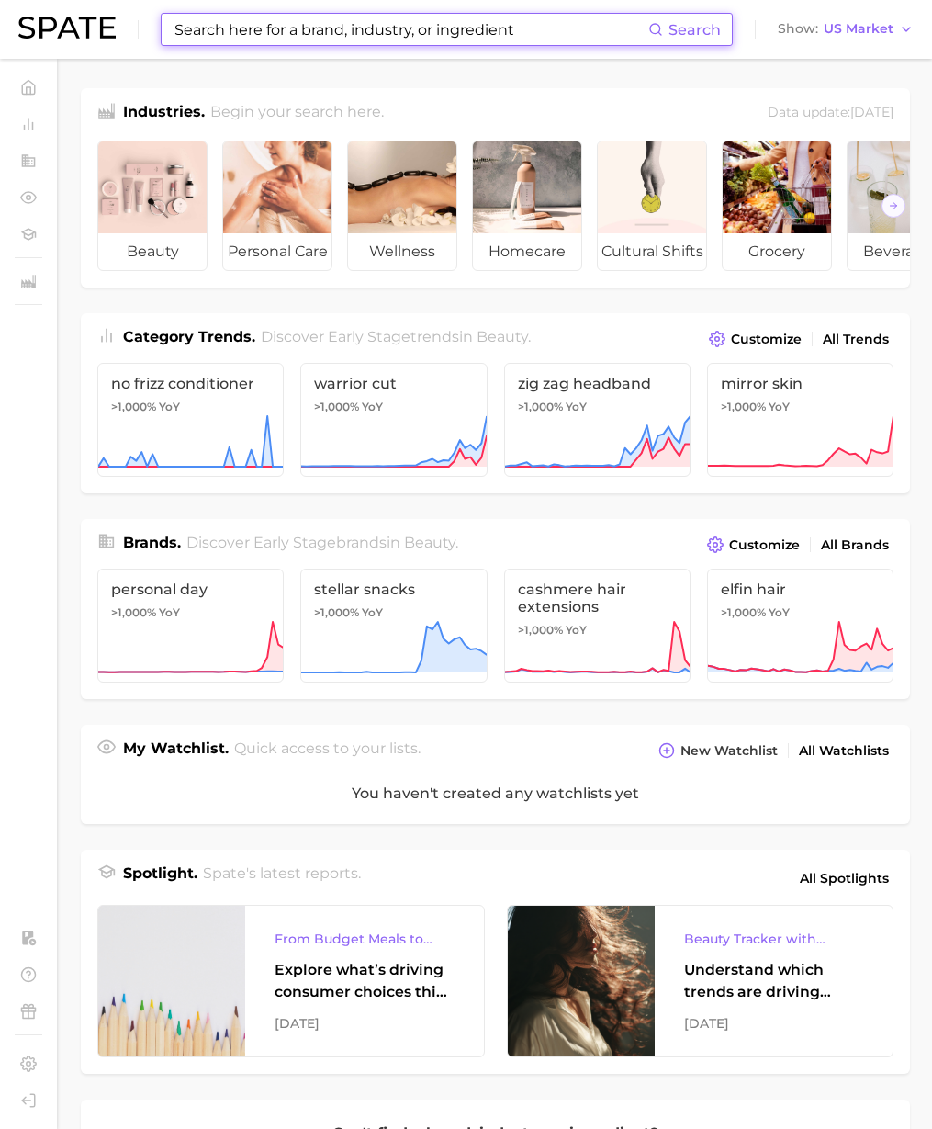
click at [541, 33] on input at bounding box center [411, 29] width 476 height 31
paste input "anxiety concerns"
type input "anxiety concerns"
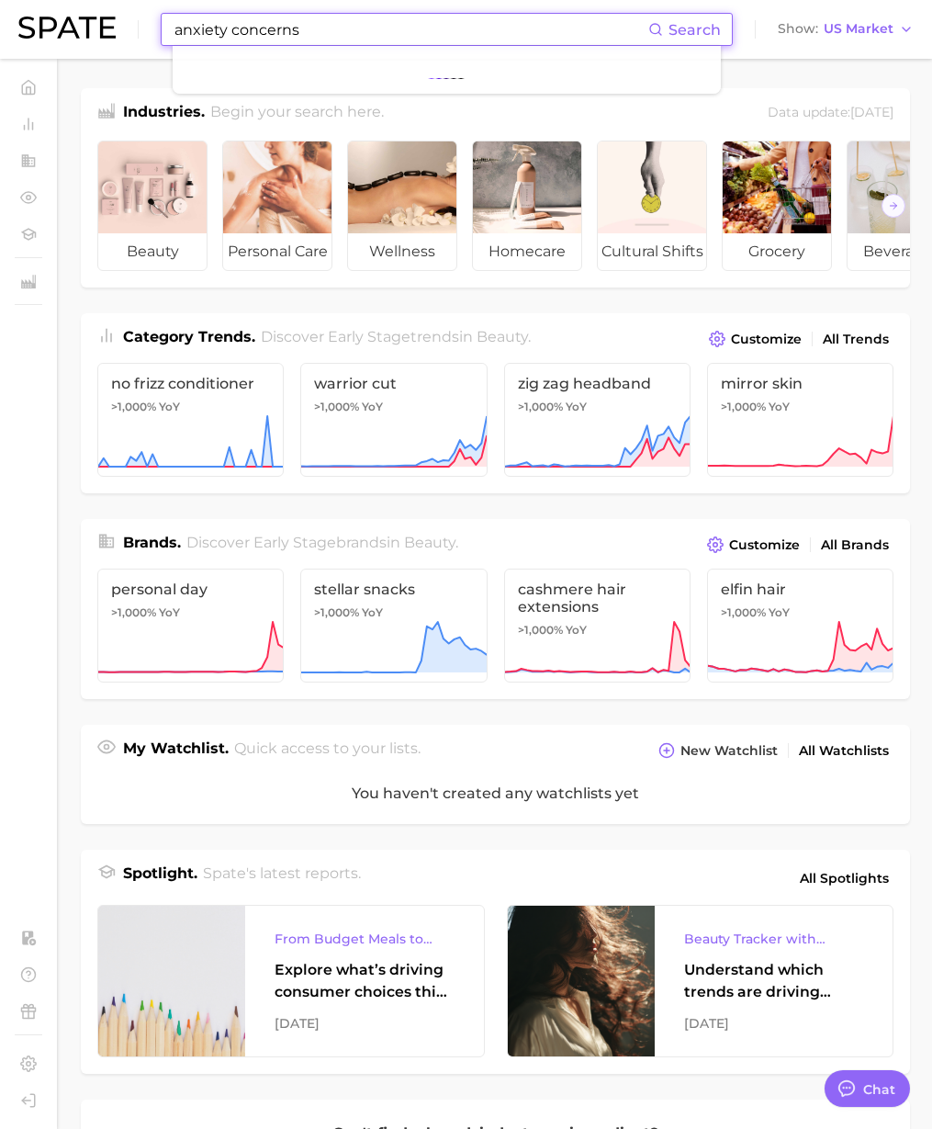
type textarea "x"
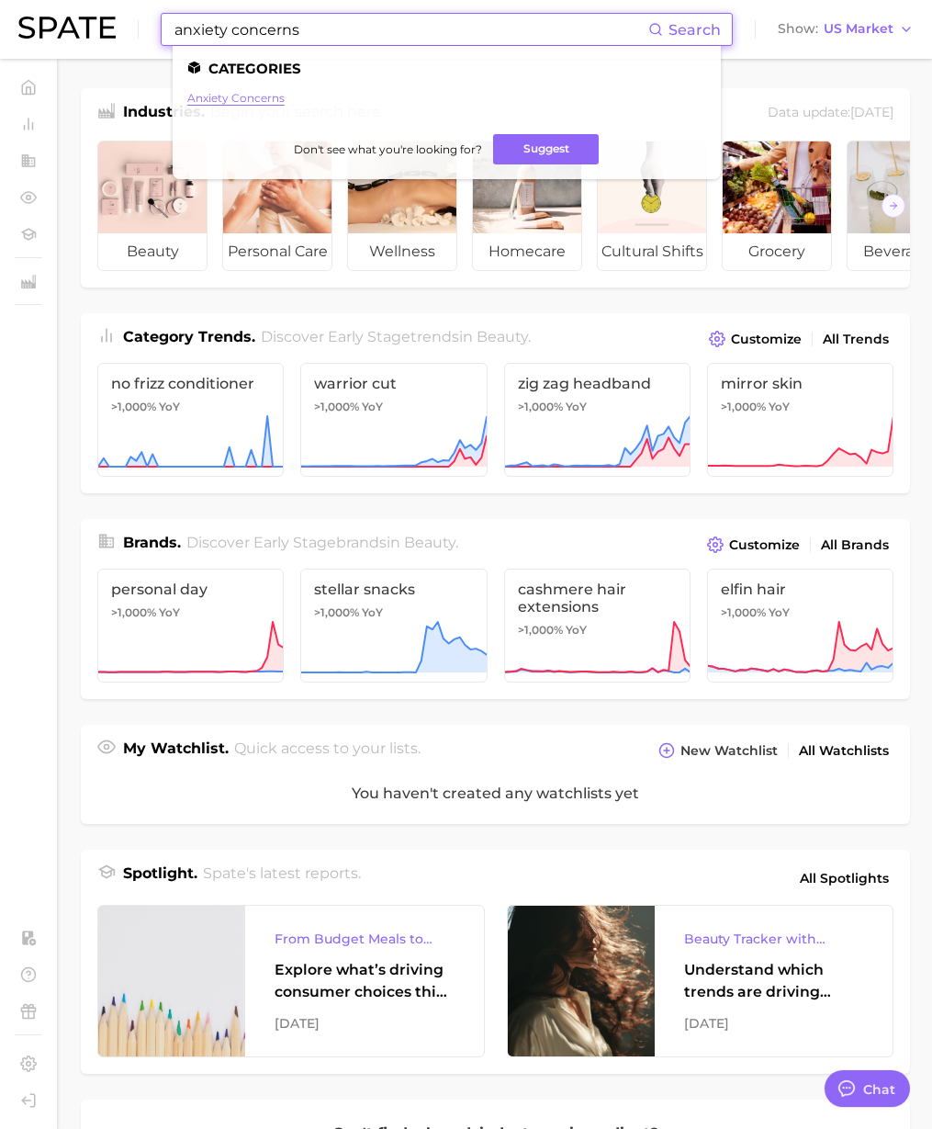
scroll to position [3011, 0]
type input "anxiety concerns"
click at [242, 101] on link "anxiety concerns" at bounding box center [235, 98] width 97 height 14
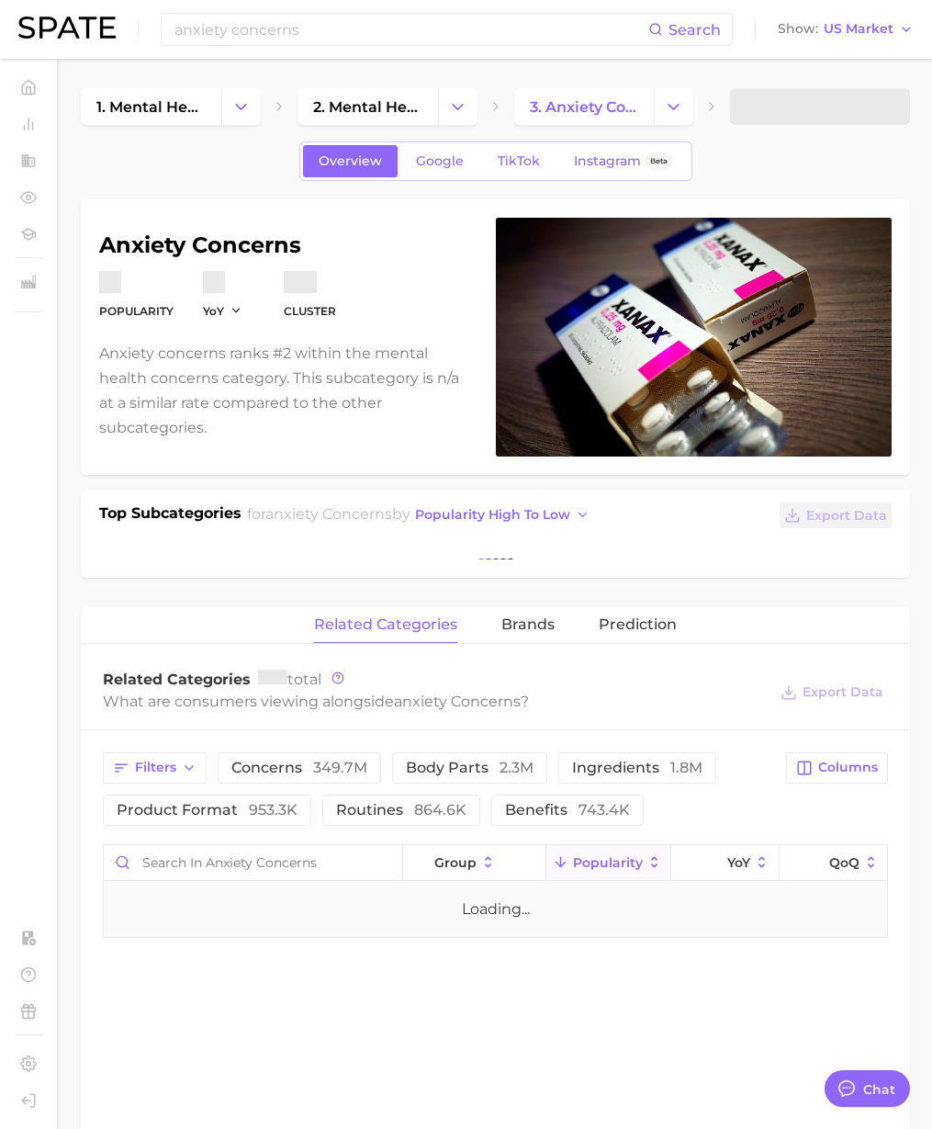
type textarea "x"
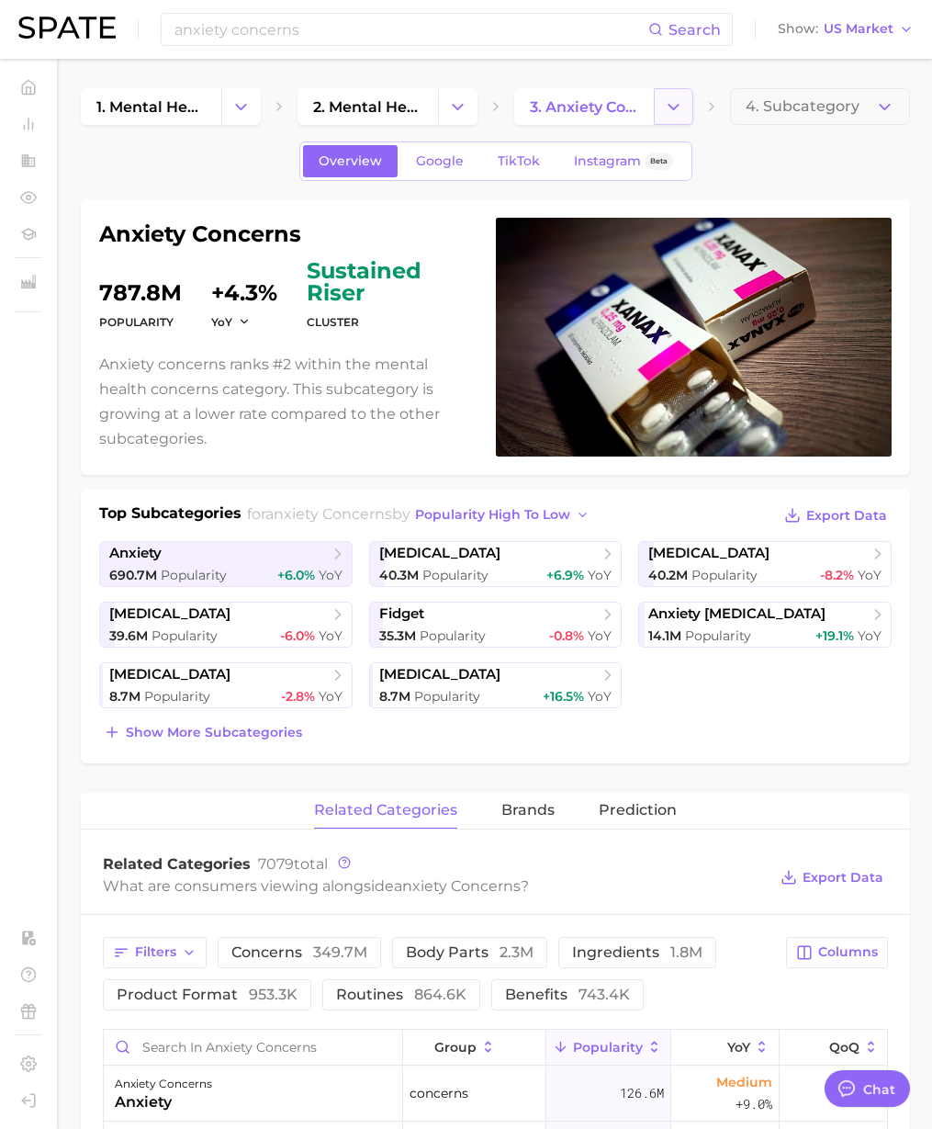
click at [688, 109] on button "Change Category" at bounding box center [674, 106] width 40 height 37
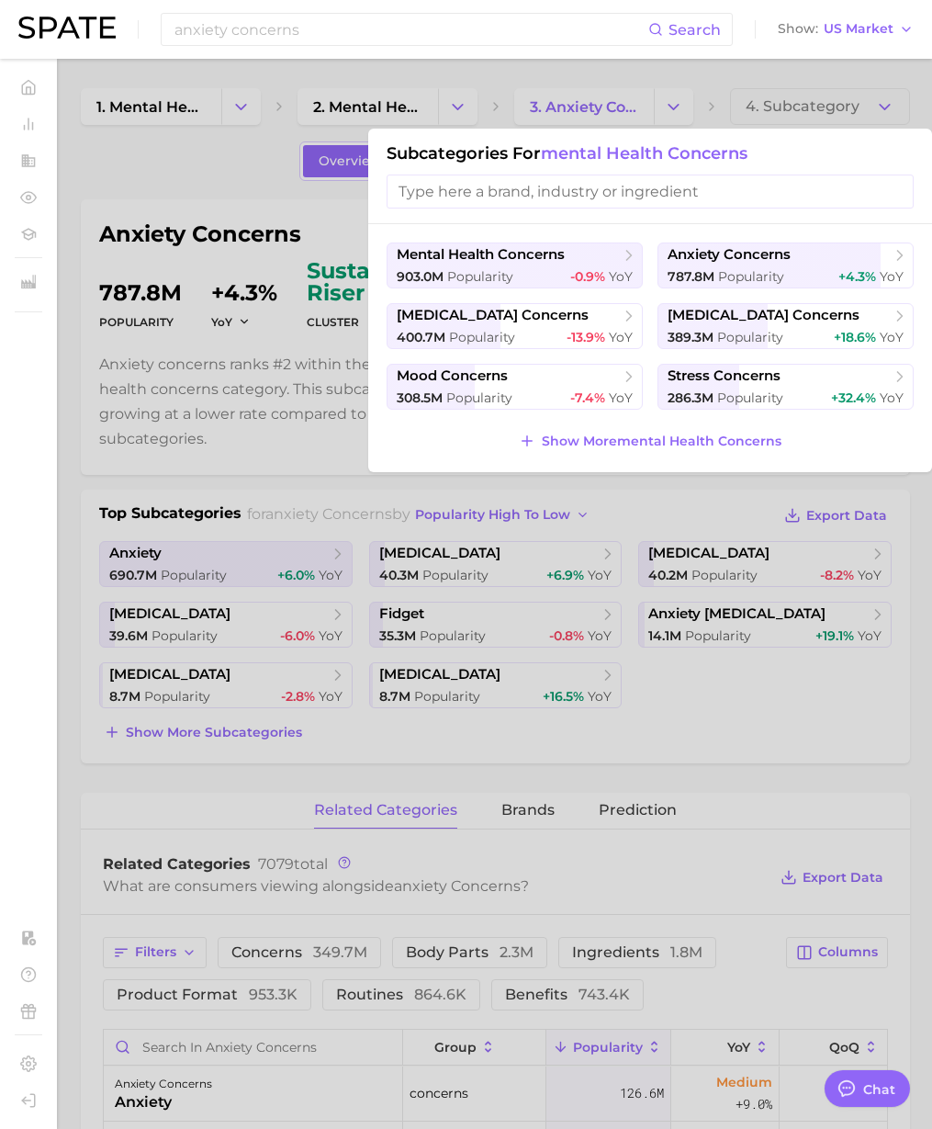
click at [409, 108] on div at bounding box center [466, 564] width 932 height 1129
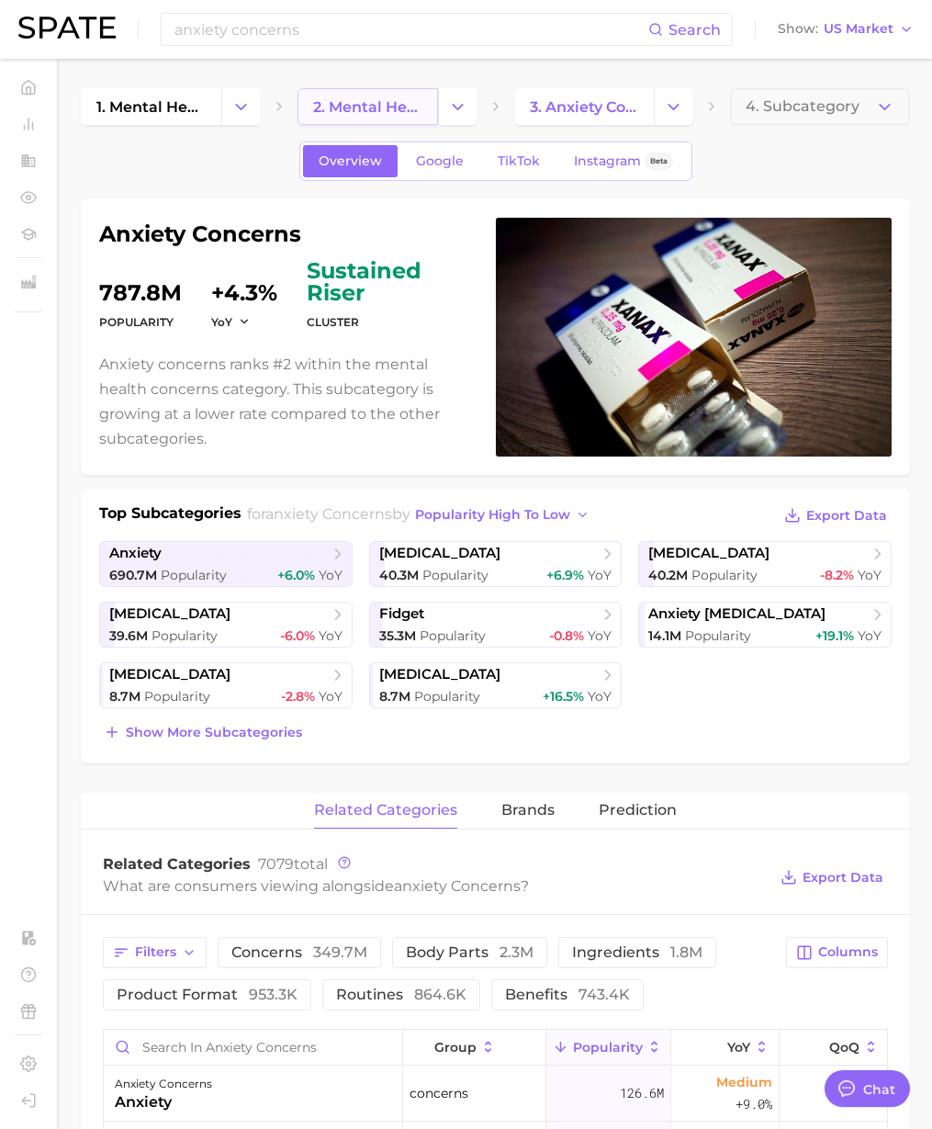
click at [362, 107] on span "2. mental health concerns" at bounding box center [367, 106] width 109 height 17
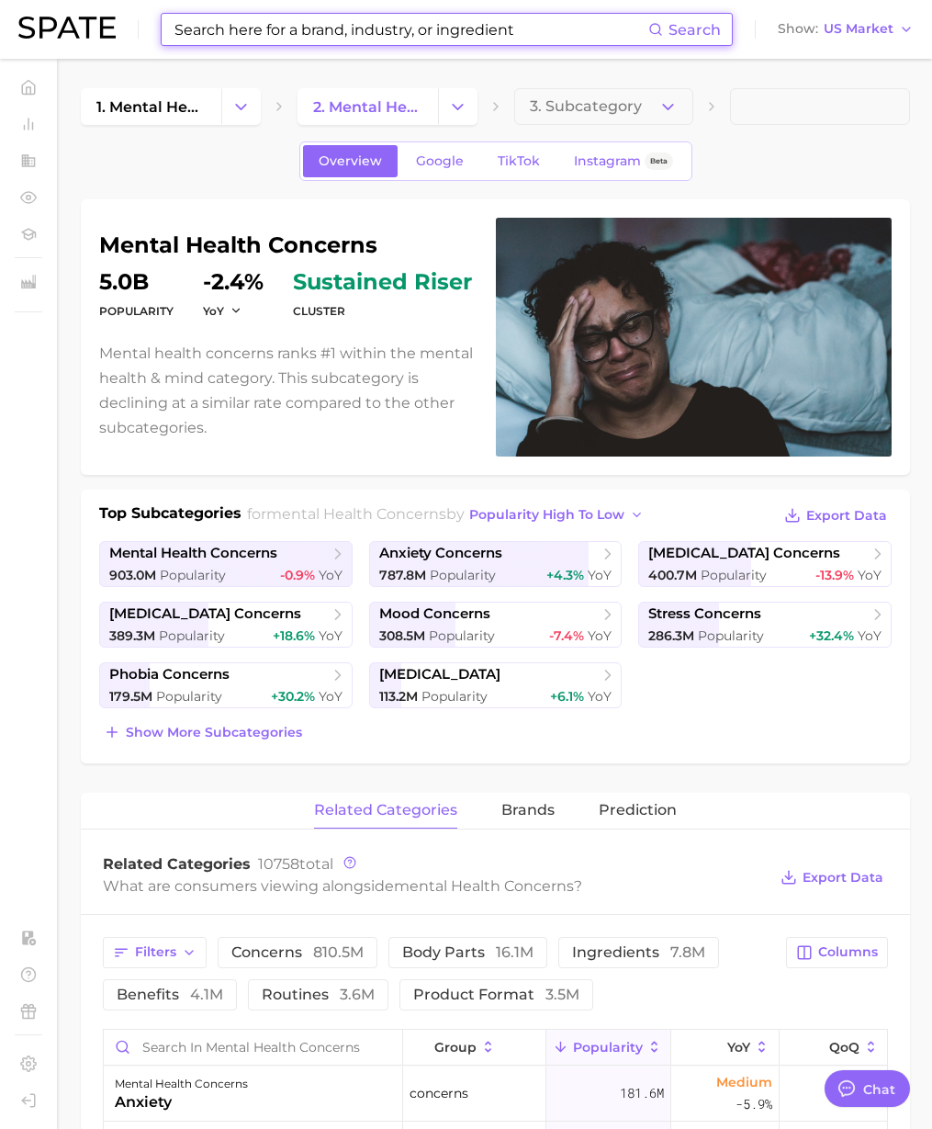
click at [257, 36] on input at bounding box center [411, 29] width 476 height 31
paste input "anxiety concerns"
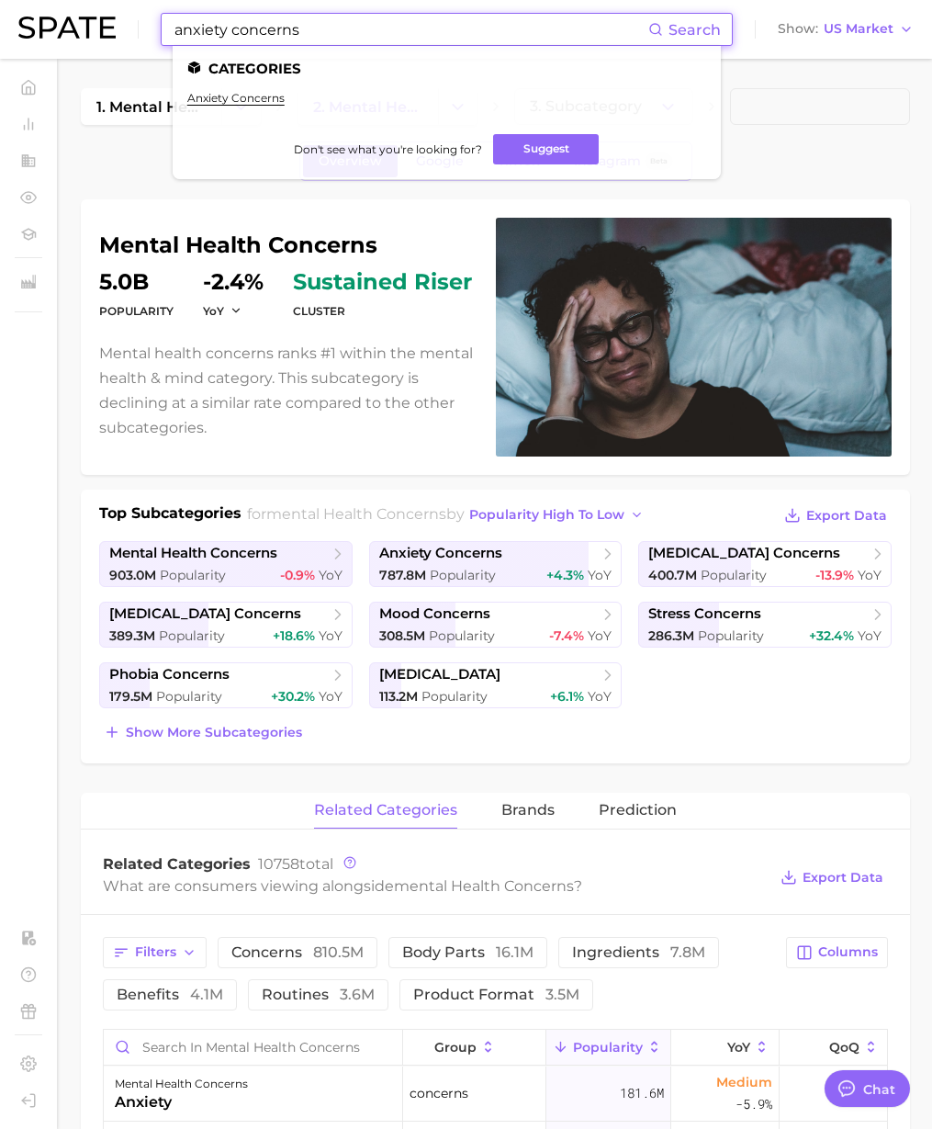
drag, startPoint x: 234, startPoint y: 30, endPoint x: 407, endPoint y: 20, distance: 173.0
click at [406, 20] on input "anxiety concerns" at bounding box center [411, 29] width 476 height 31
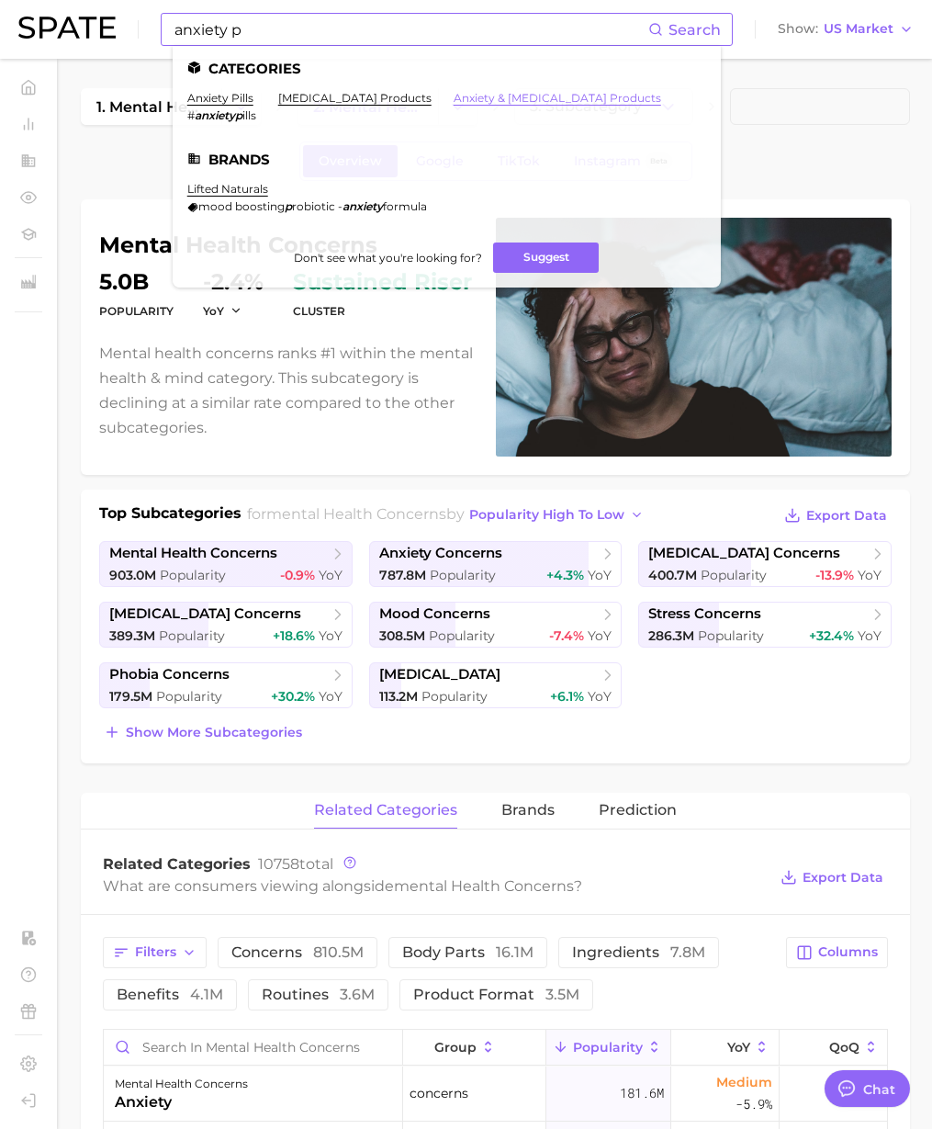
click at [537, 97] on link "anxiety & depression products" at bounding box center [558, 98] width 208 height 14
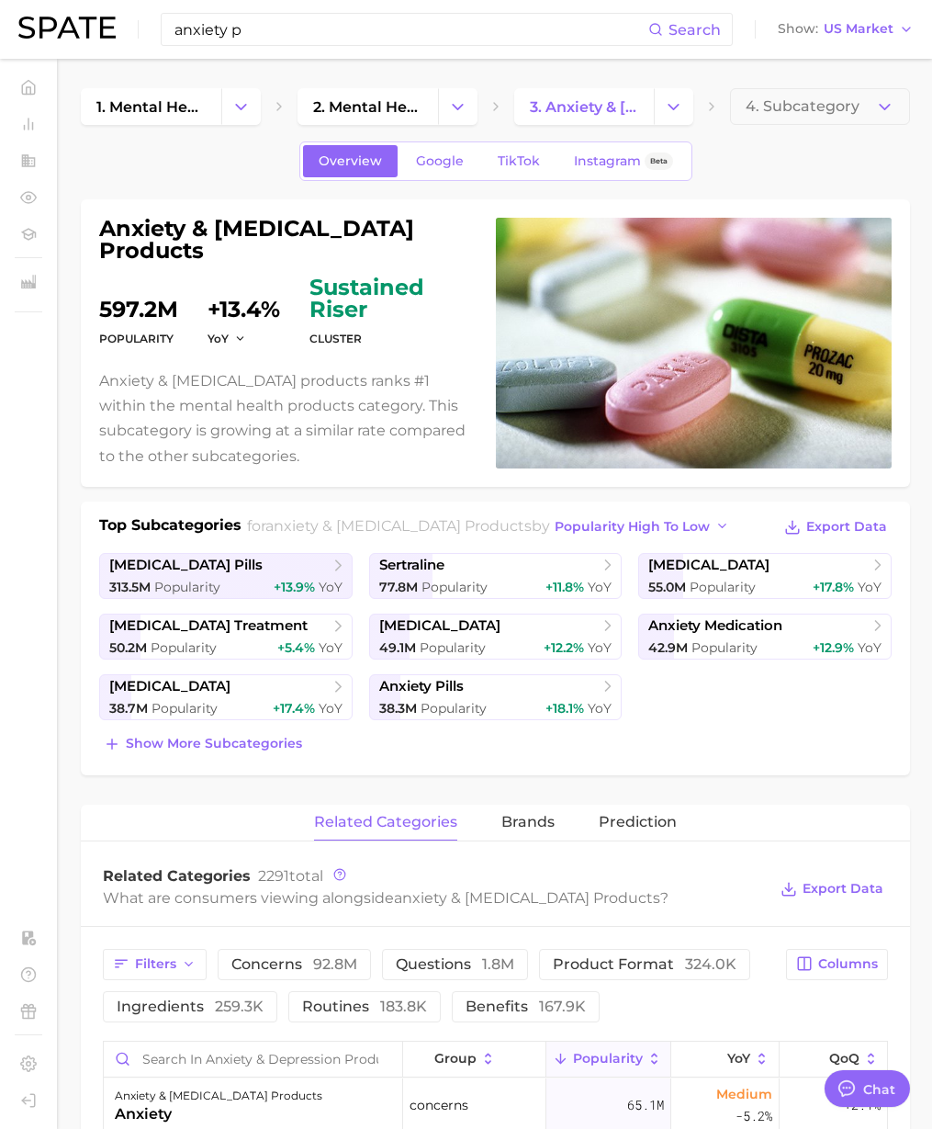
paste input "fidget"
drag, startPoint x: 223, startPoint y: 29, endPoint x: 17, endPoint y: 26, distance: 205.8
click at [18, 26] on div "anxiety p Search Show US Market" at bounding box center [466, 29] width 896 height 59
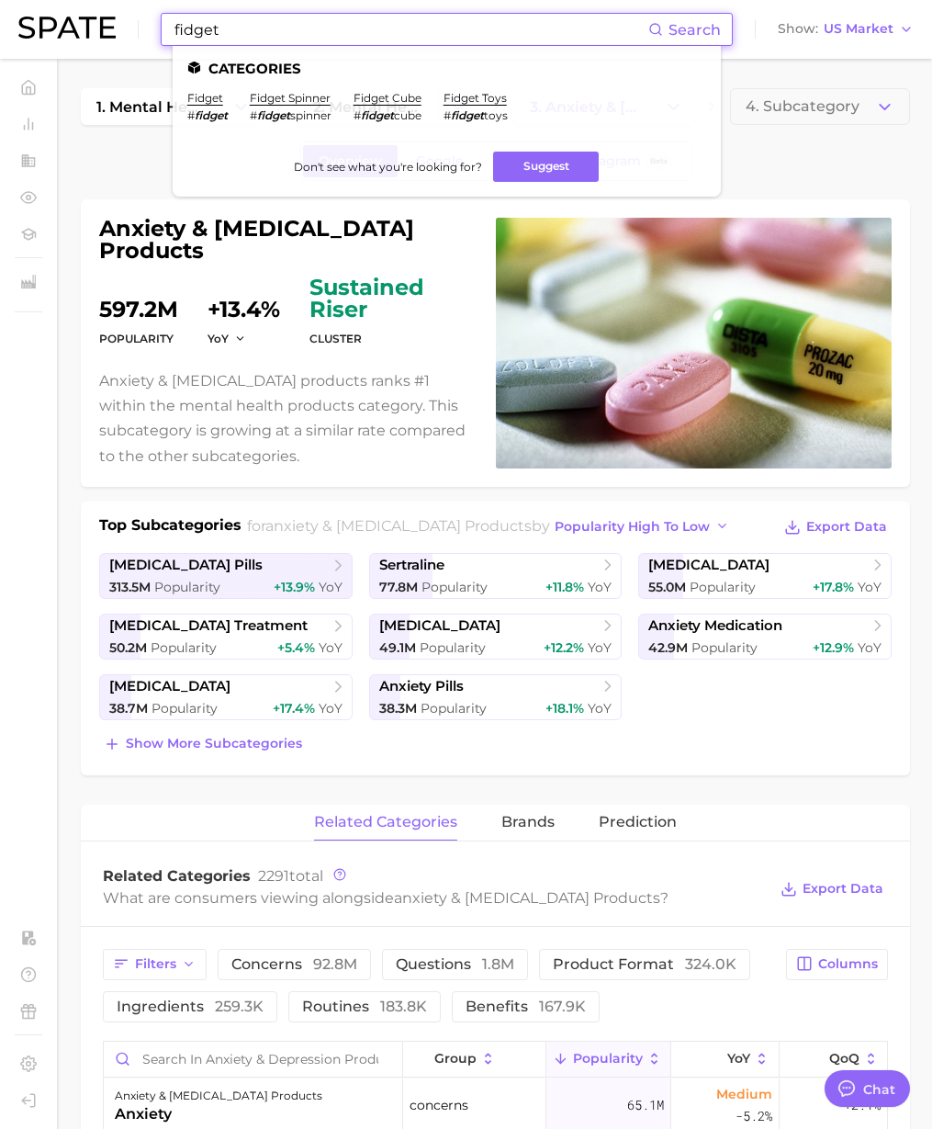
type input "fidget"
click at [317, 98] on link "fidget spinner" at bounding box center [290, 98] width 81 height 14
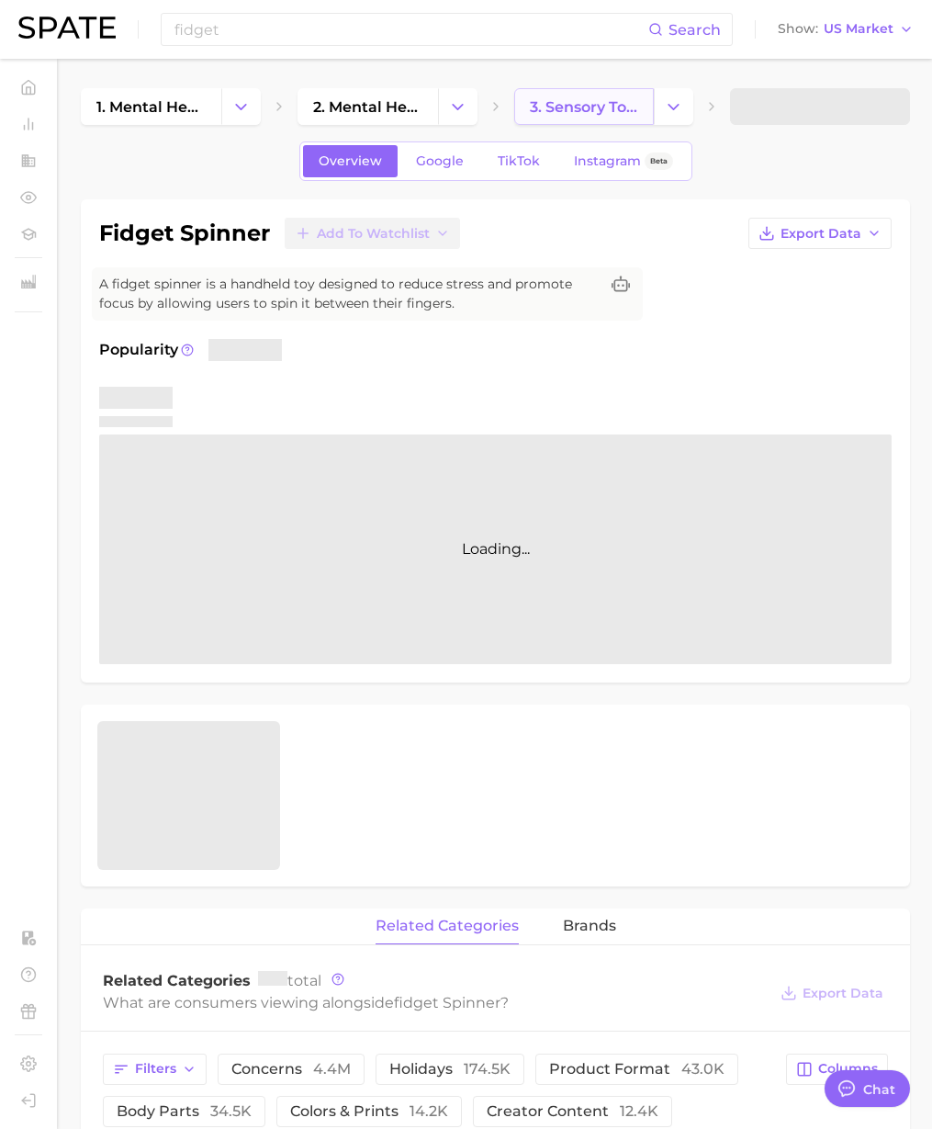
click at [602, 115] on span "3. sensory toys & games" at bounding box center [584, 106] width 109 height 17
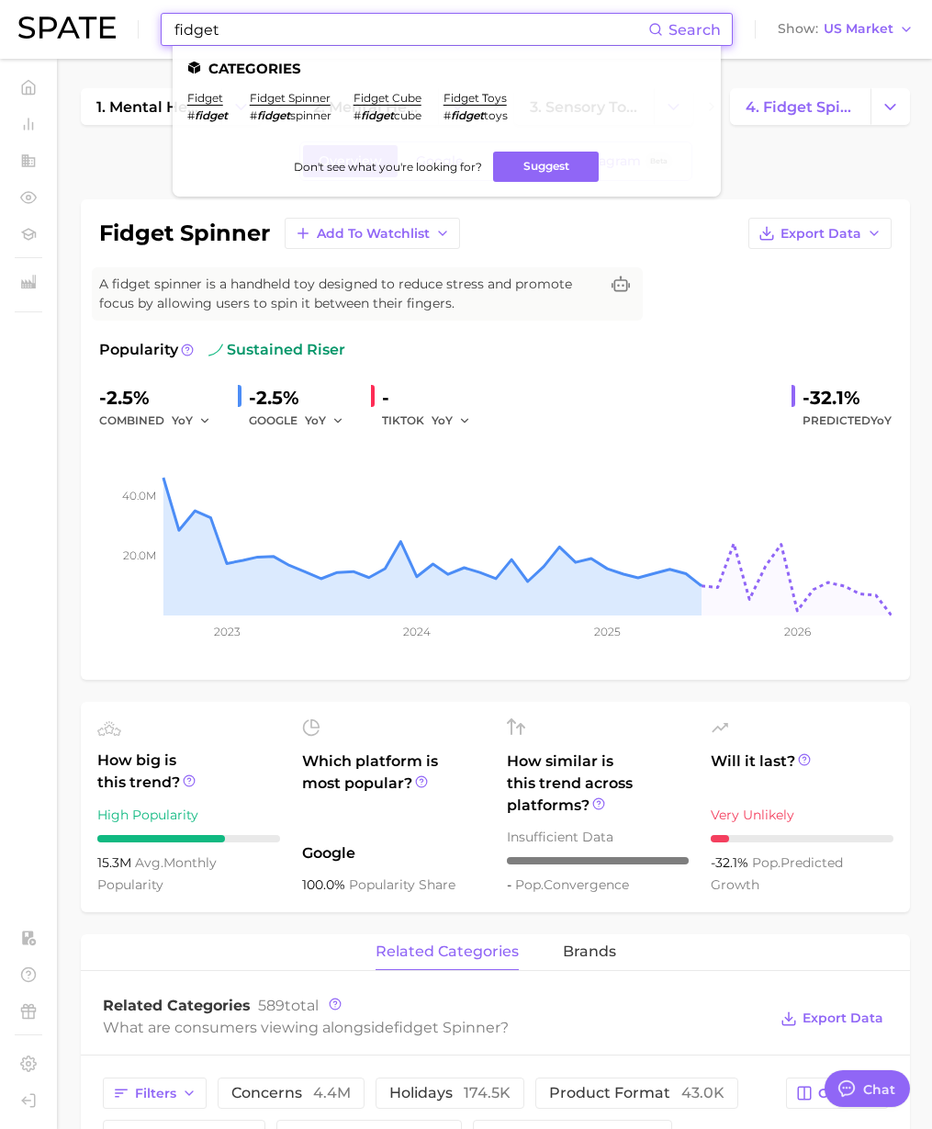
click at [283, 39] on input "fidget" at bounding box center [411, 29] width 476 height 31
click at [415, 98] on link "fidget cube" at bounding box center [388, 98] width 68 height 14
paste input "panic disorder"
drag, startPoint x: 235, startPoint y: 39, endPoint x: 36, endPoint y: 2, distance: 202.7
click at [36, 2] on div "panic disorder Search Categories fidget # fidget fidget spinner # fidget spinne…" at bounding box center [466, 29] width 896 height 59
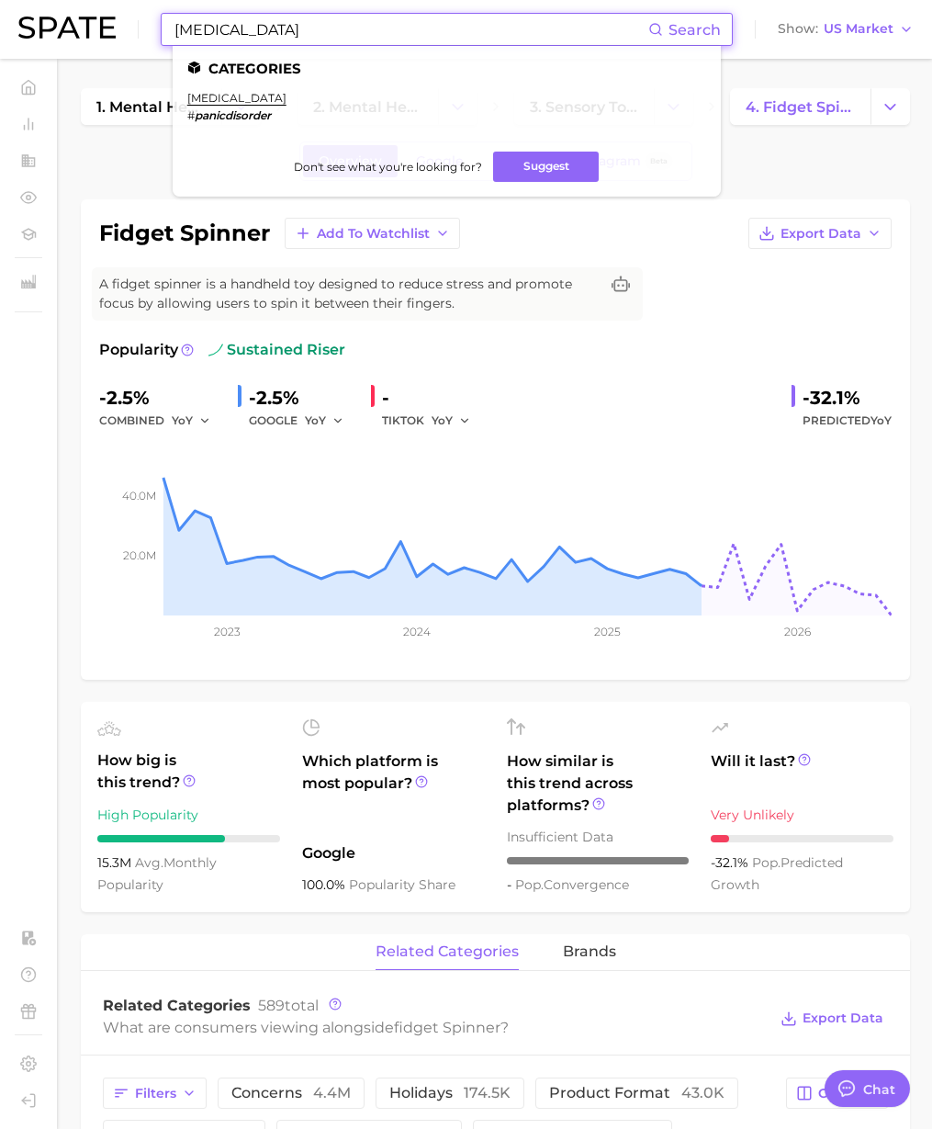
drag, startPoint x: 296, startPoint y: 30, endPoint x: 153, endPoint y: 30, distance: 143.3
click at [153, 30] on div "panic disorder Search Categories panic disorder # panicdisorder Don't see what …" at bounding box center [466, 29] width 896 height 59
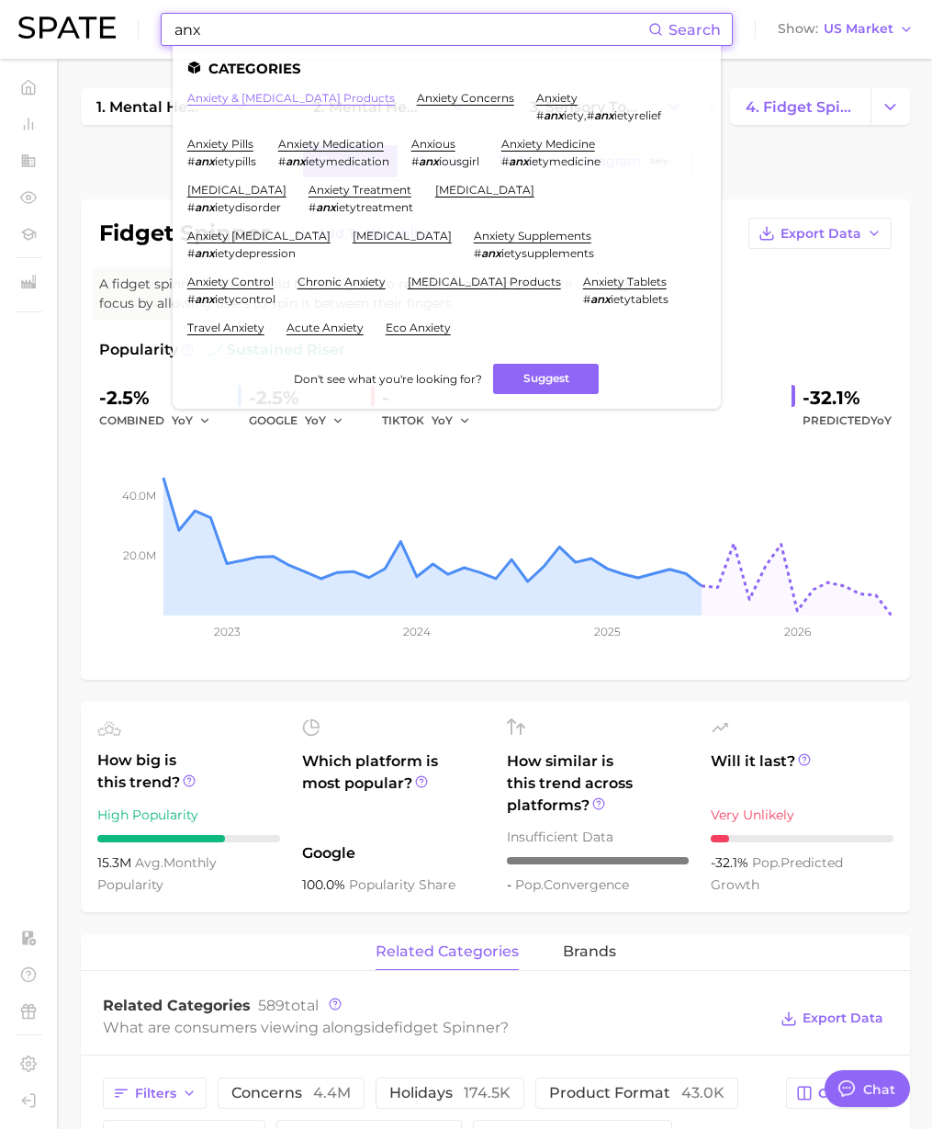
type input "anx"
click at [299, 92] on link "anxiety & depression products" at bounding box center [291, 98] width 208 height 14
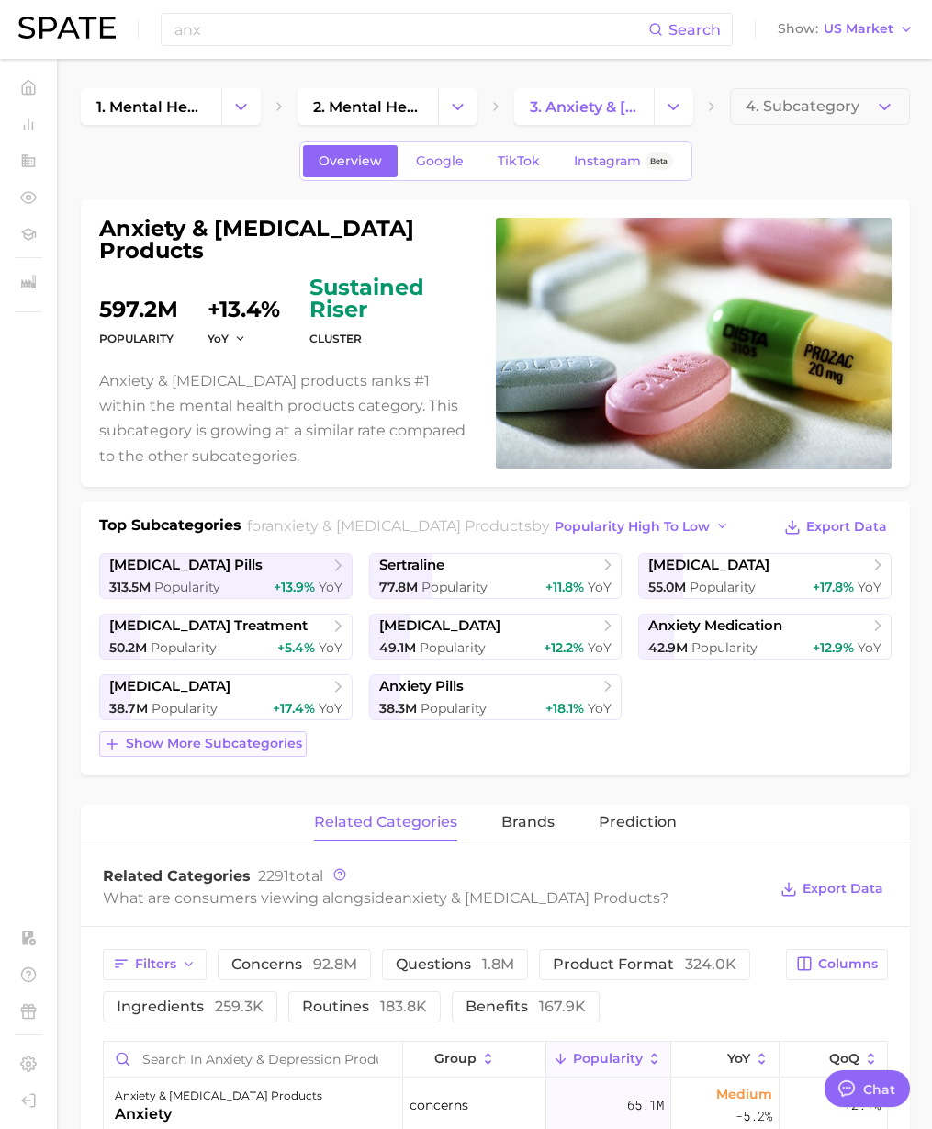
click at [220, 736] on span "Show more subcategories" at bounding box center [214, 744] width 176 height 16
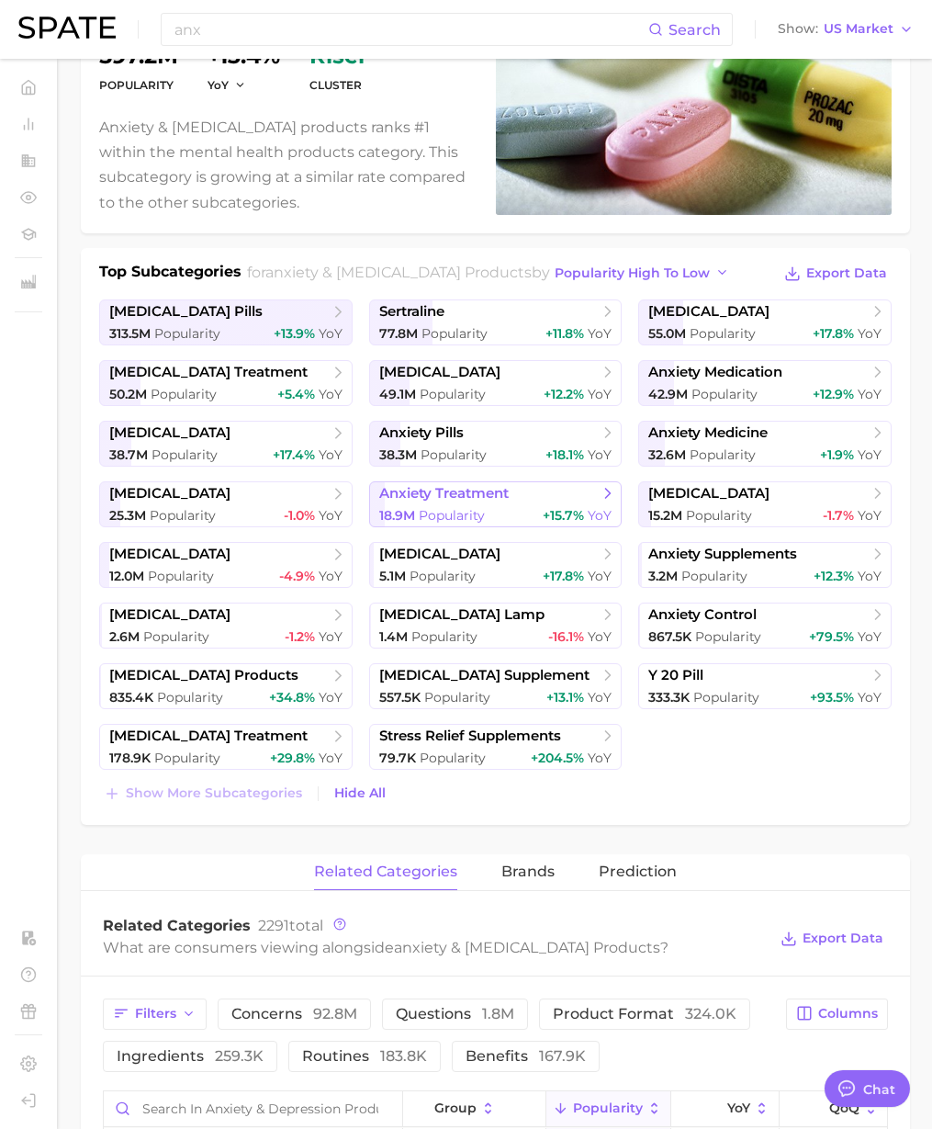
scroll to position [258, 0]
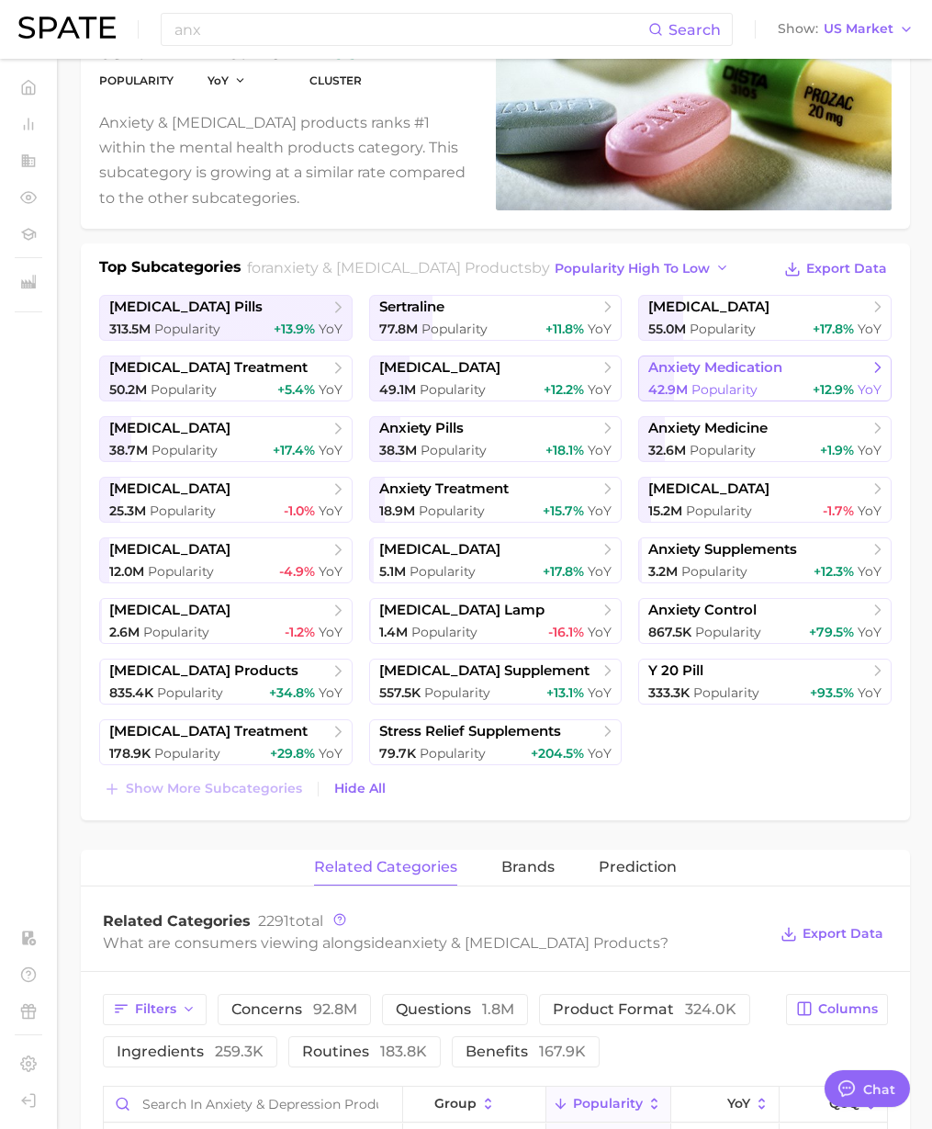
click at [702, 359] on span "anxiety medication" at bounding box center [716, 367] width 134 height 17
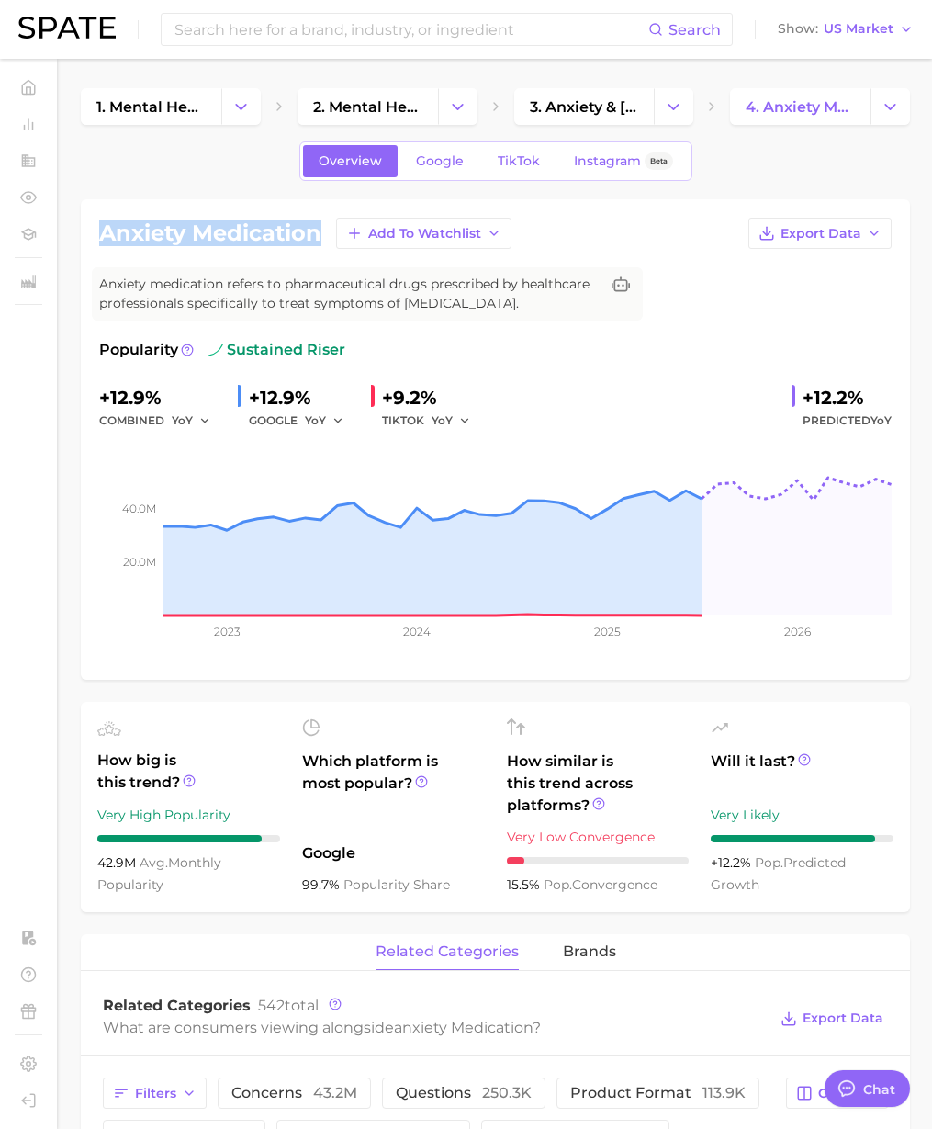
drag, startPoint x: 322, startPoint y: 234, endPoint x: 96, endPoint y: 232, distance: 226.0
click at [96, 232] on div "anxiety medication Add to Watchlist Export Data Anxiety medication refers to ph…" at bounding box center [496, 439] width 830 height 480
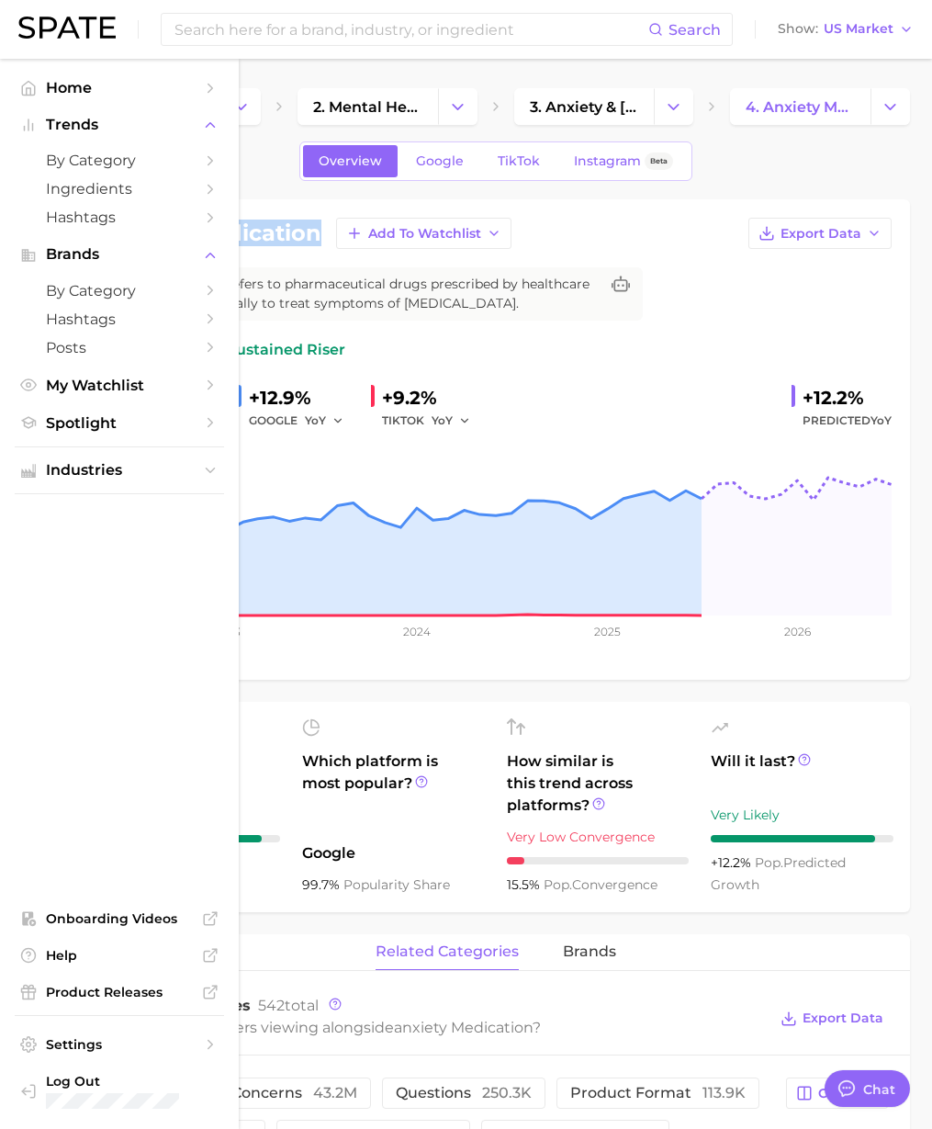
copy h1 "anxiety medication"
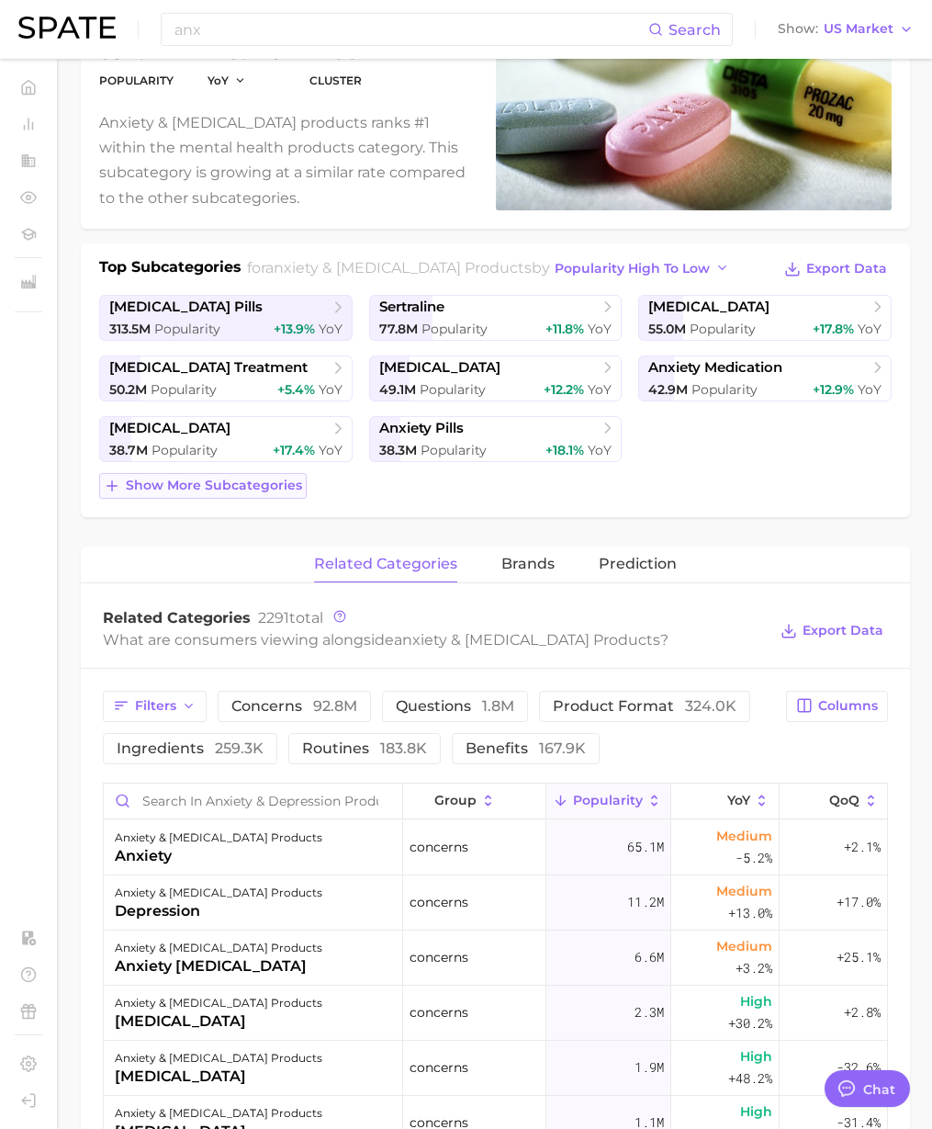
click at [287, 478] on span "Show more subcategories" at bounding box center [214, 486] width 176 height 16
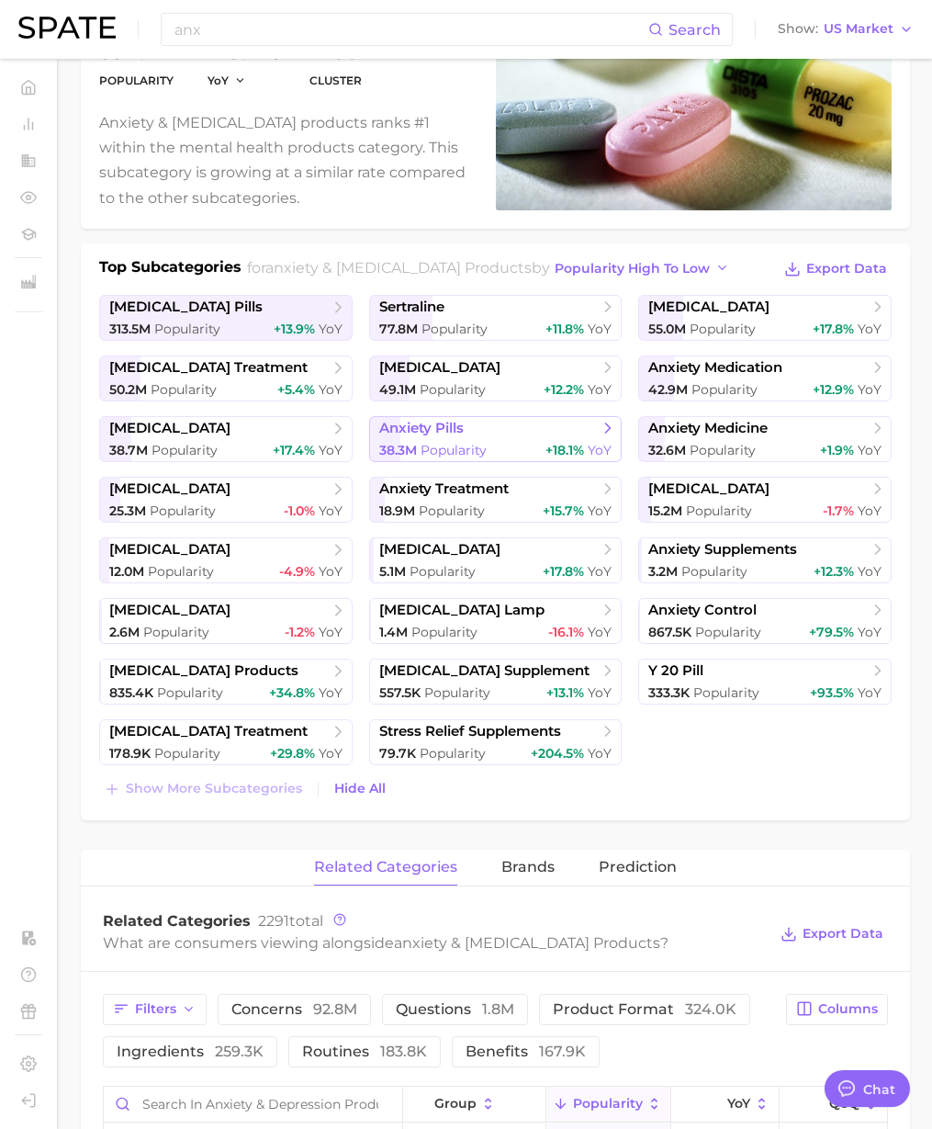
click at [479, 442] on span "Popularity" at bounding box center [454, 450] width 66 height 17
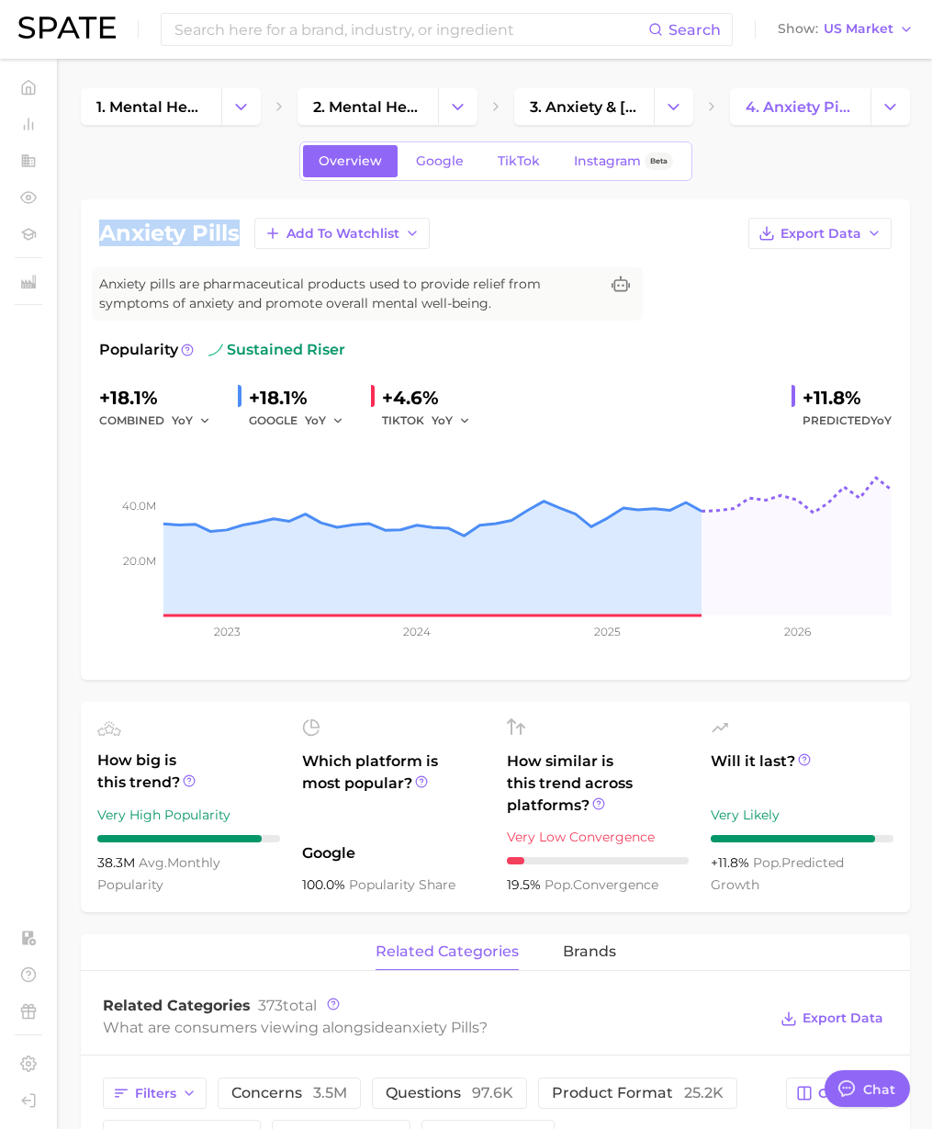
drag, startPoint x: 241, startPoint y: 234, endPoint x: 99, endPoint y: 235, distance: 141.5
click at [99, 235] on div "anxiety pills Add to Watchlist Export Data" at bounding box center [495, 233] width 793 height 31
copy h1 "anxiety pills"
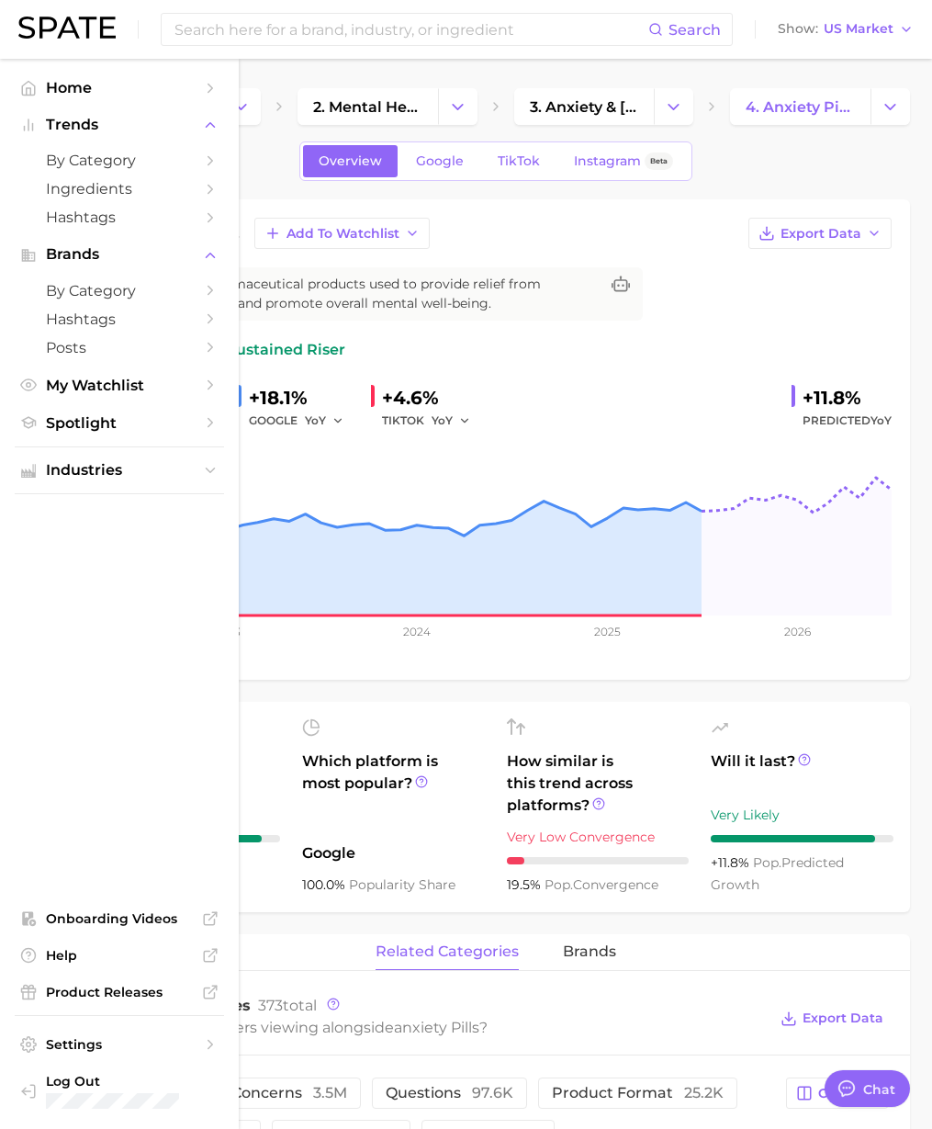
scroll to position [258, 0]
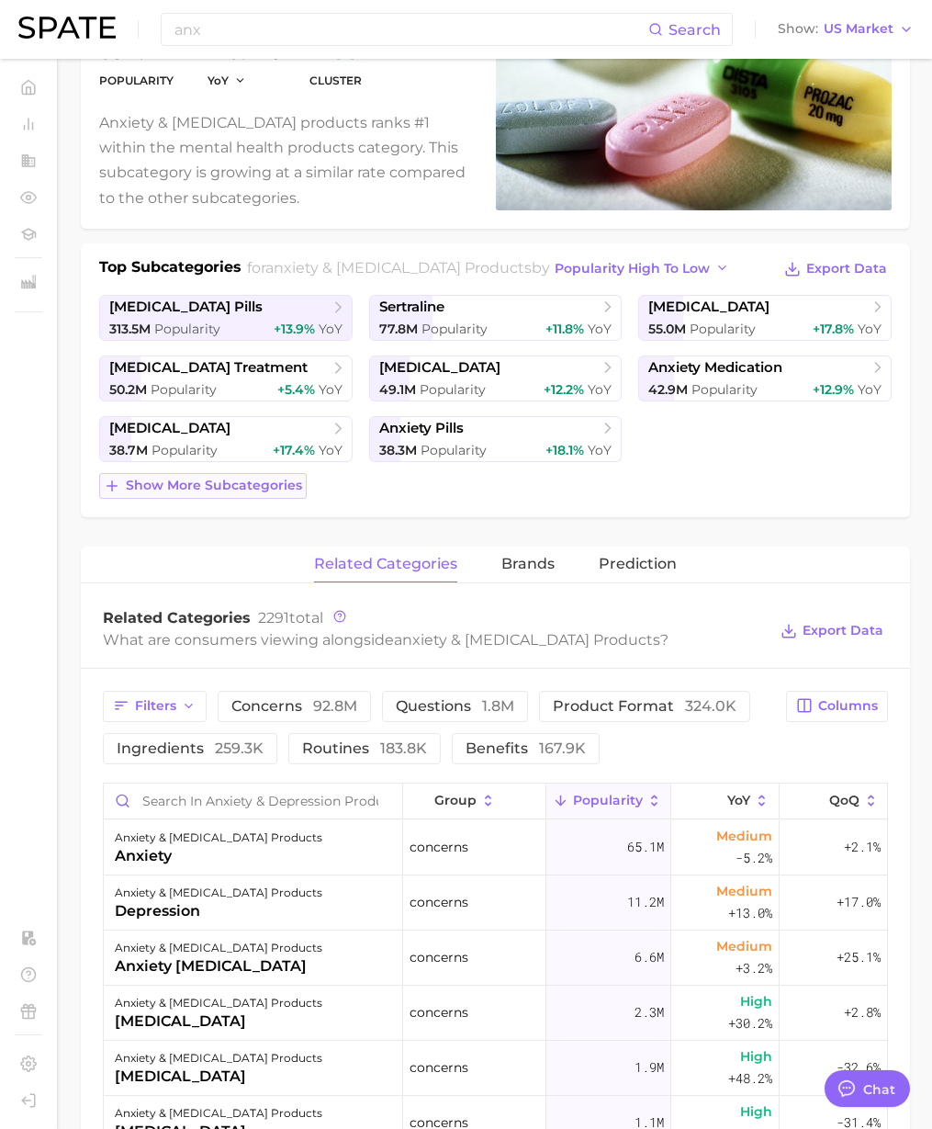
click at [180, 478] on span "Show more subcategories" at bounding box center [214, 486] width 176 height 16
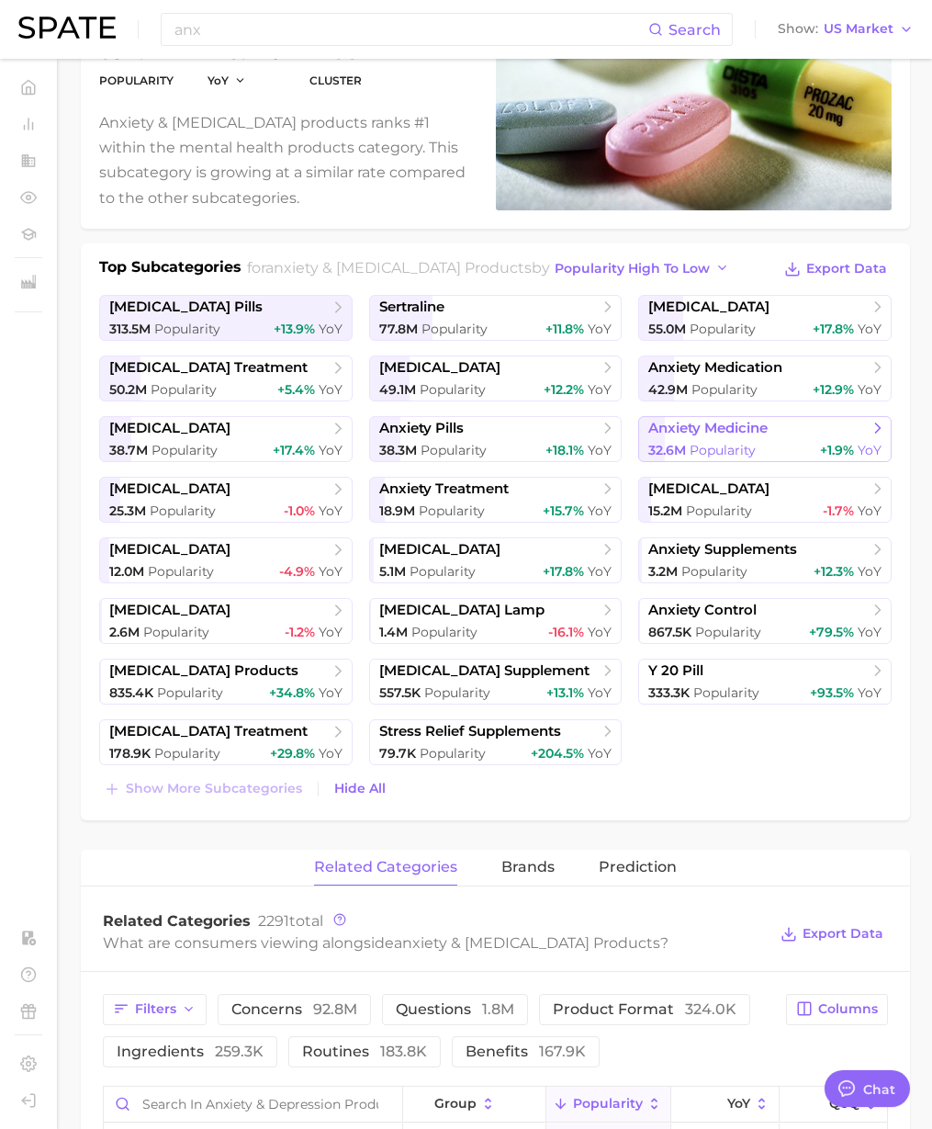
click at [773, 442] on div "32.6m Popularity +1.9% YoY" at bounding box center [765, 450] width 233 height 17
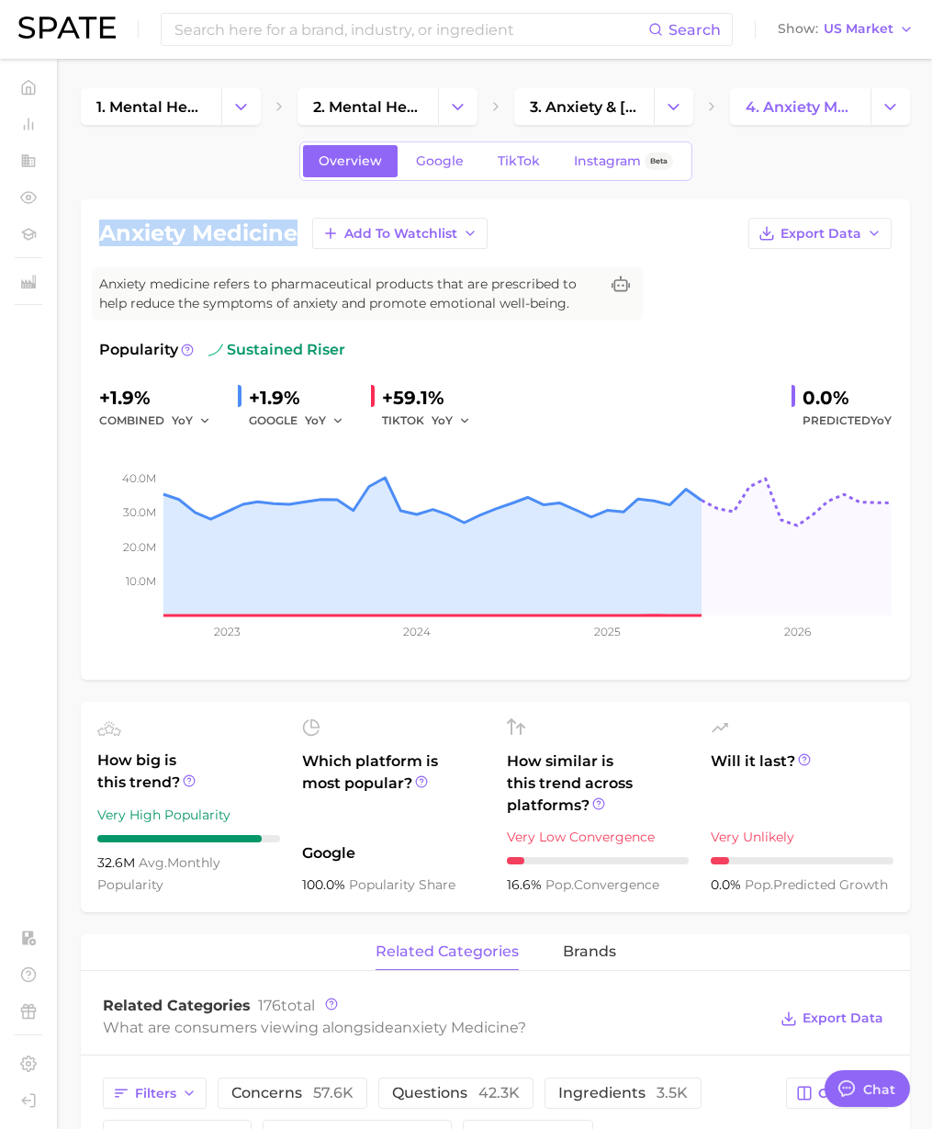
drag, startPoint x: 298, startPoint y: 237, endPoint x: 90, endPoint y: 238, distance: 207.6
click at [91, 237] on div "anxiety medicine Add to Watchlist Export Data Anxiety medicine refers to pharma…" at bounding box center [496, 439] width 830 height 480
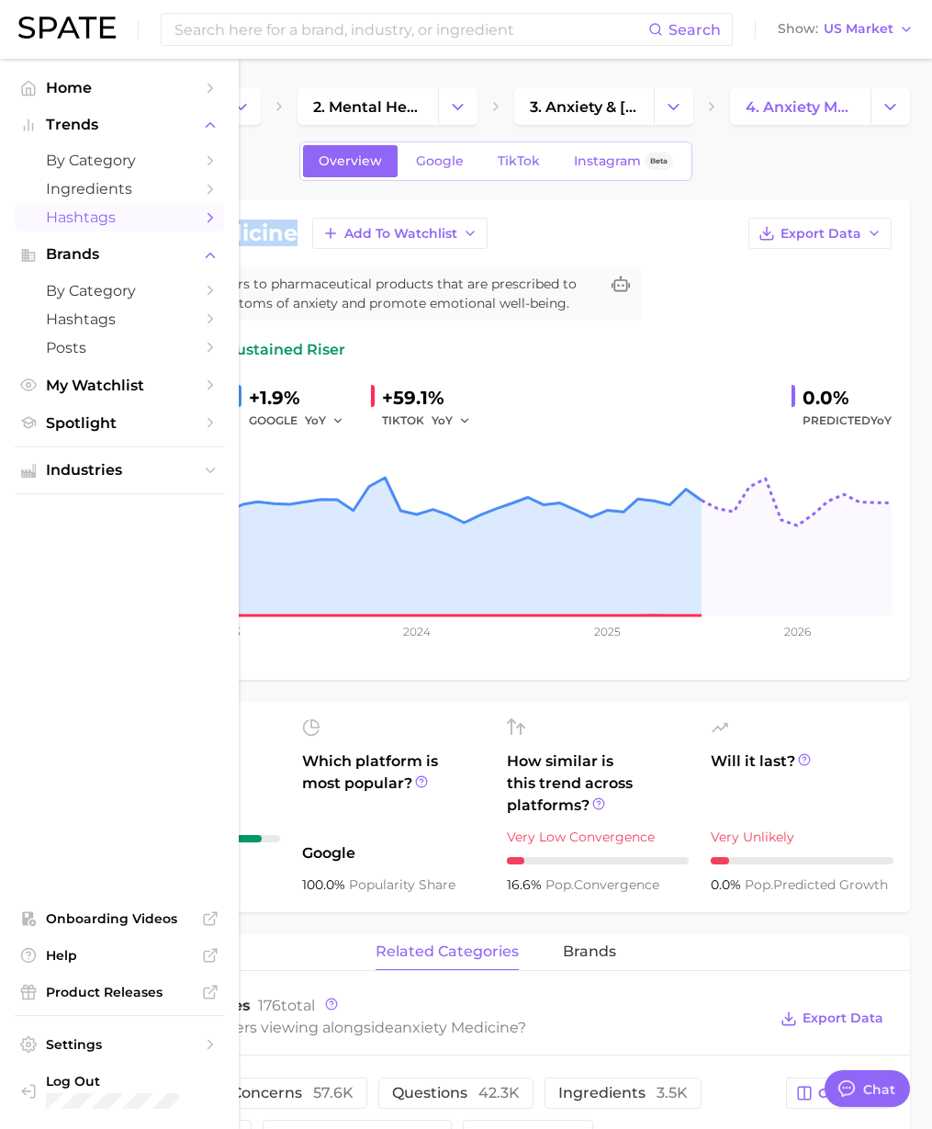
copy h1 "anxiety medicine"
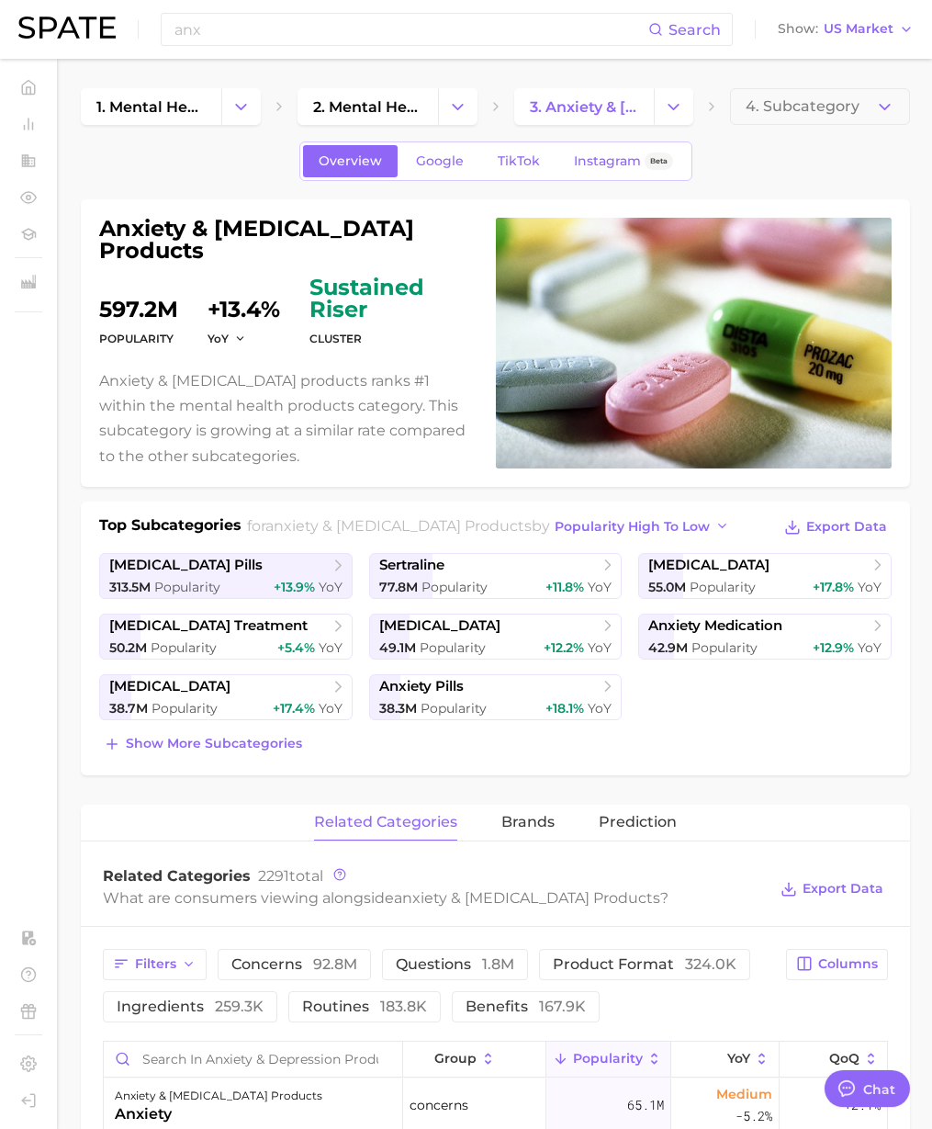
scroll to position [258, 0]
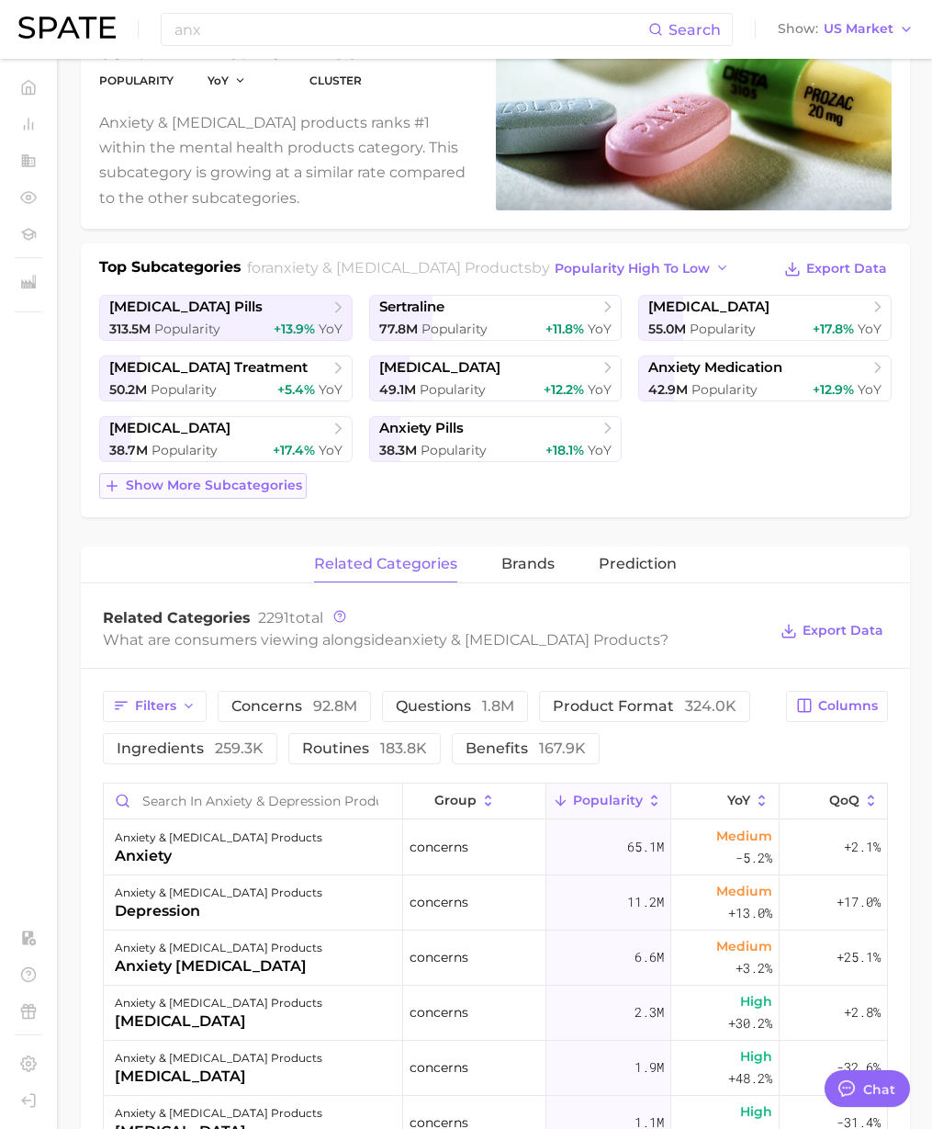
click at [206, 480] on span "Show more subcategories" at bounding box center [214, 486] width 176 height 16
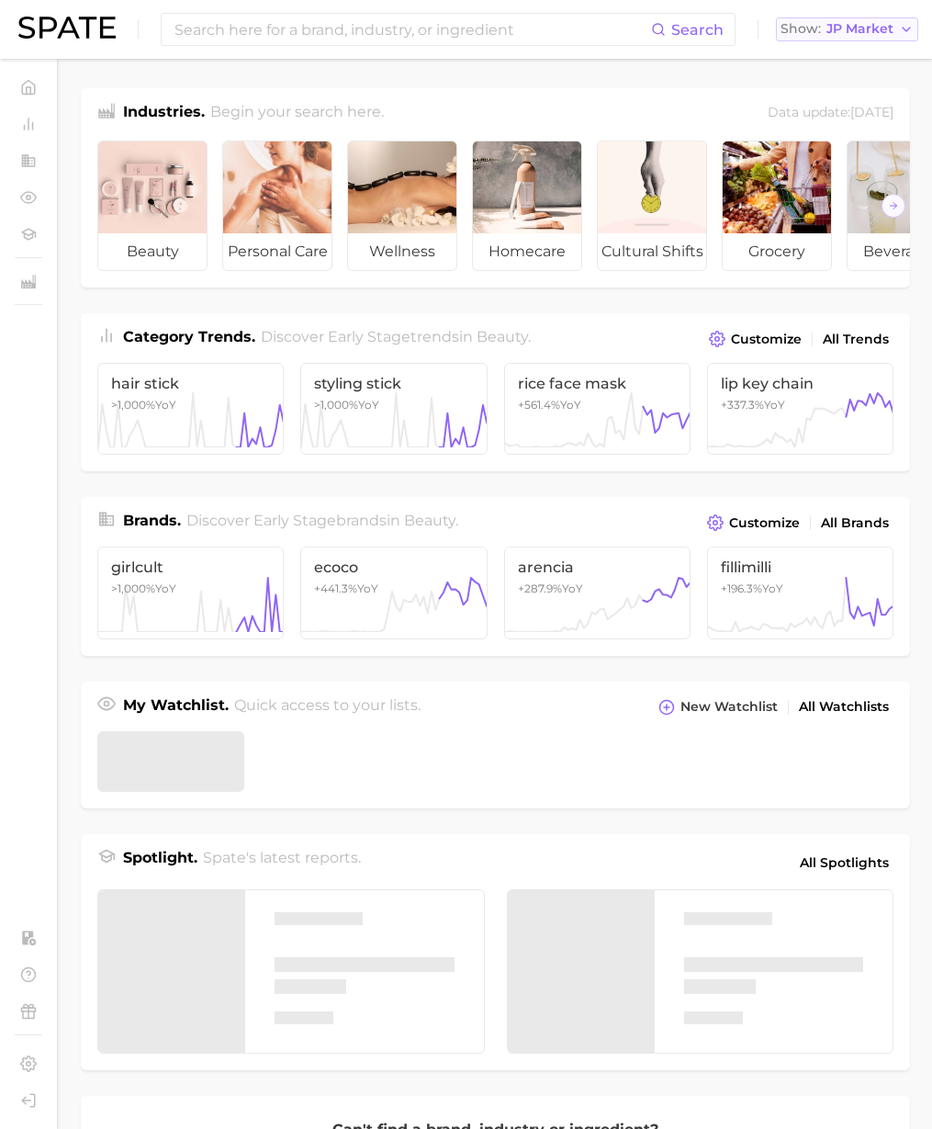
click at [865, 34] on span "JP Market" at bounding box center [860, 29] width 67 height 10
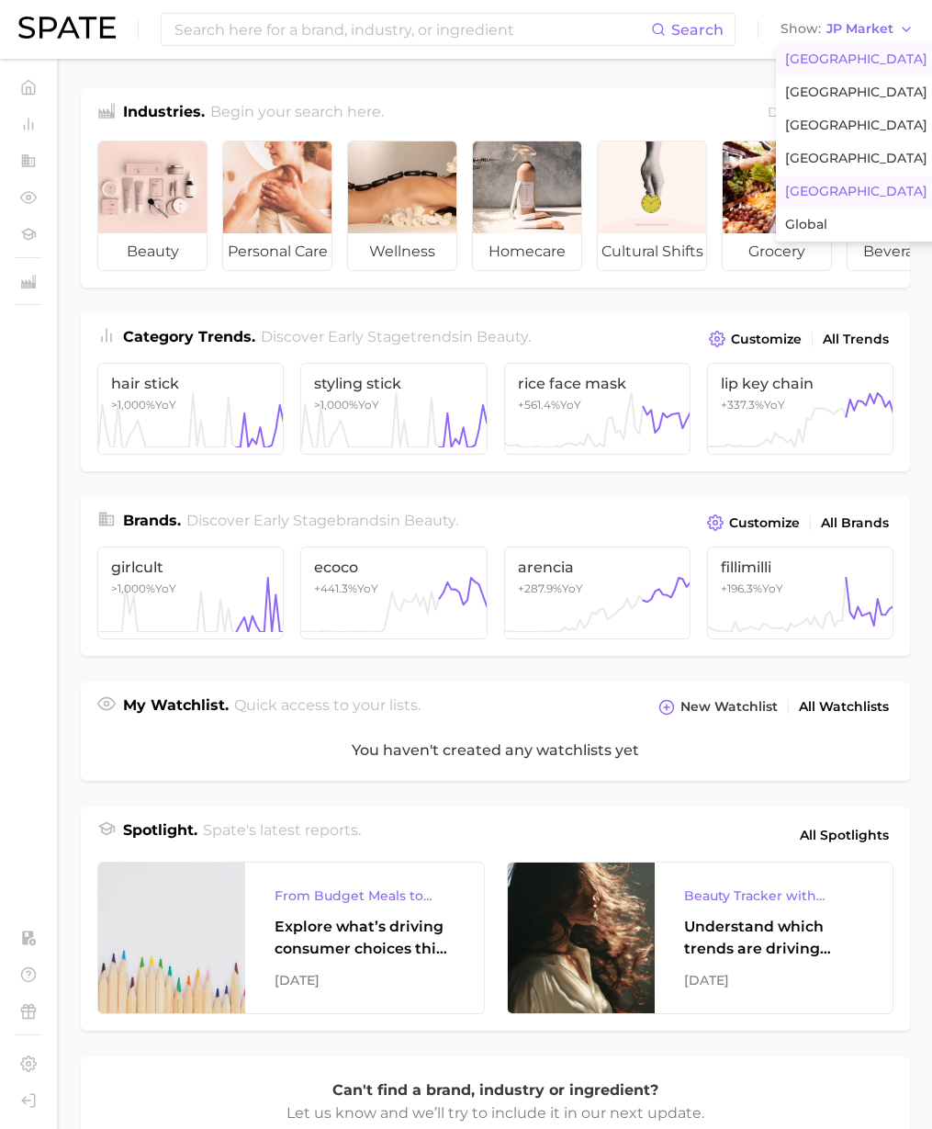
click at [819, 55] on span "[GEOGRAPHIC_DATA]" at bounding box center [856, 59] width 142 height 16
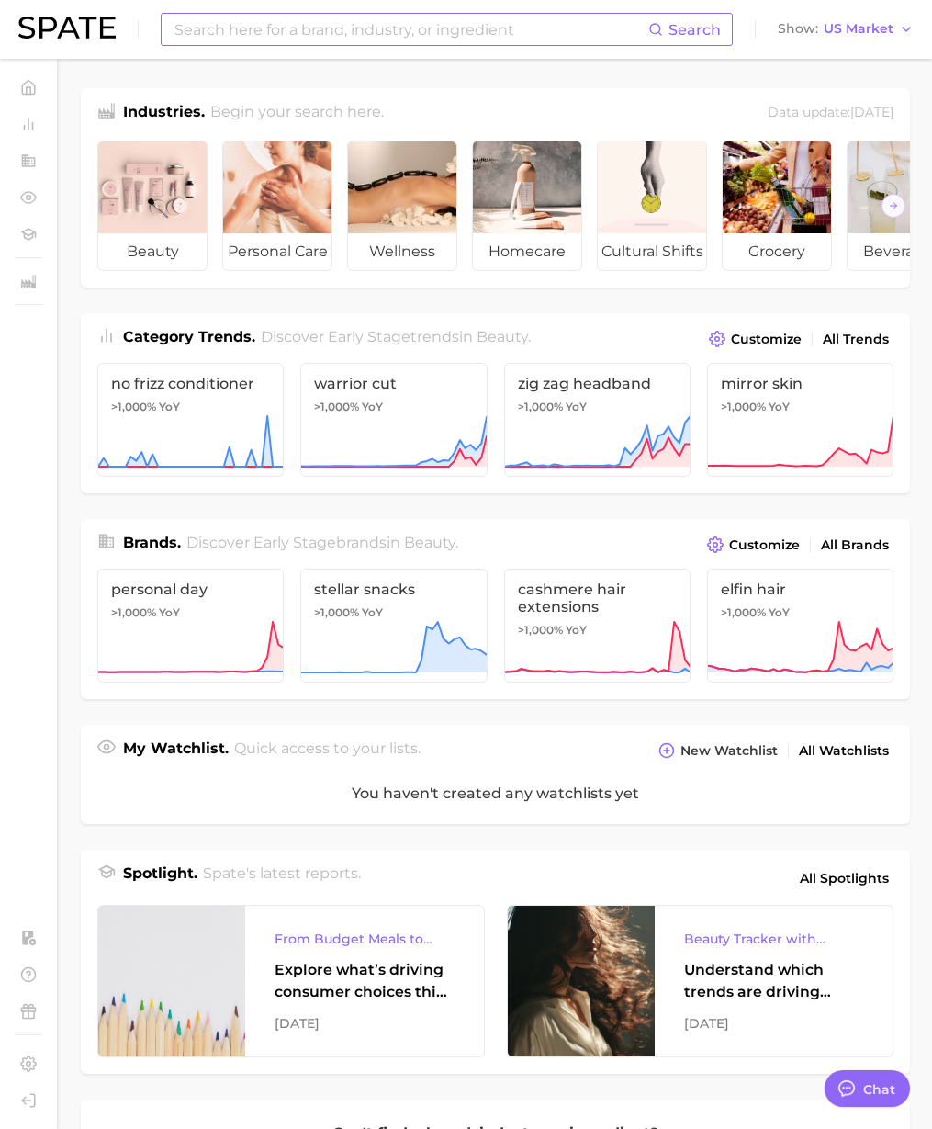
click at [473, 39] on input at bounding box center [411, 29] width 476 height 31
paste input "cognitive behavioral therapy"
type input "cognitive behavioral therapy"
type textarea "x"
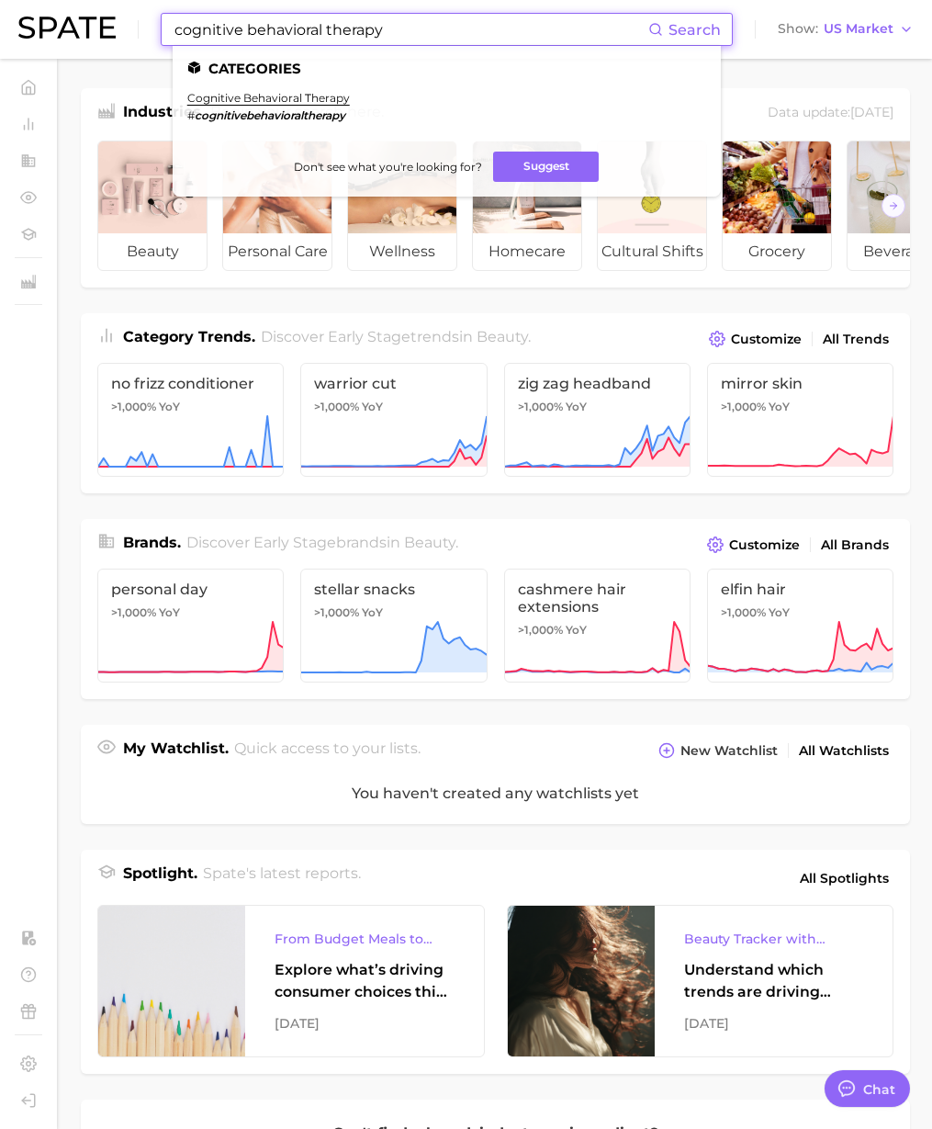
drag, startPoint x: -46, startPoint y: 38, endPoint x: -127, endPoint y: 42, distance: 81.0
click at [0, 42] on html "cognitive behavioral therapy Search Categories cognitive behavioral therapy # c…" at bounding box center [466, 564] width 932 height 1129
paste input "[MEDICAL_DATA] treatment"
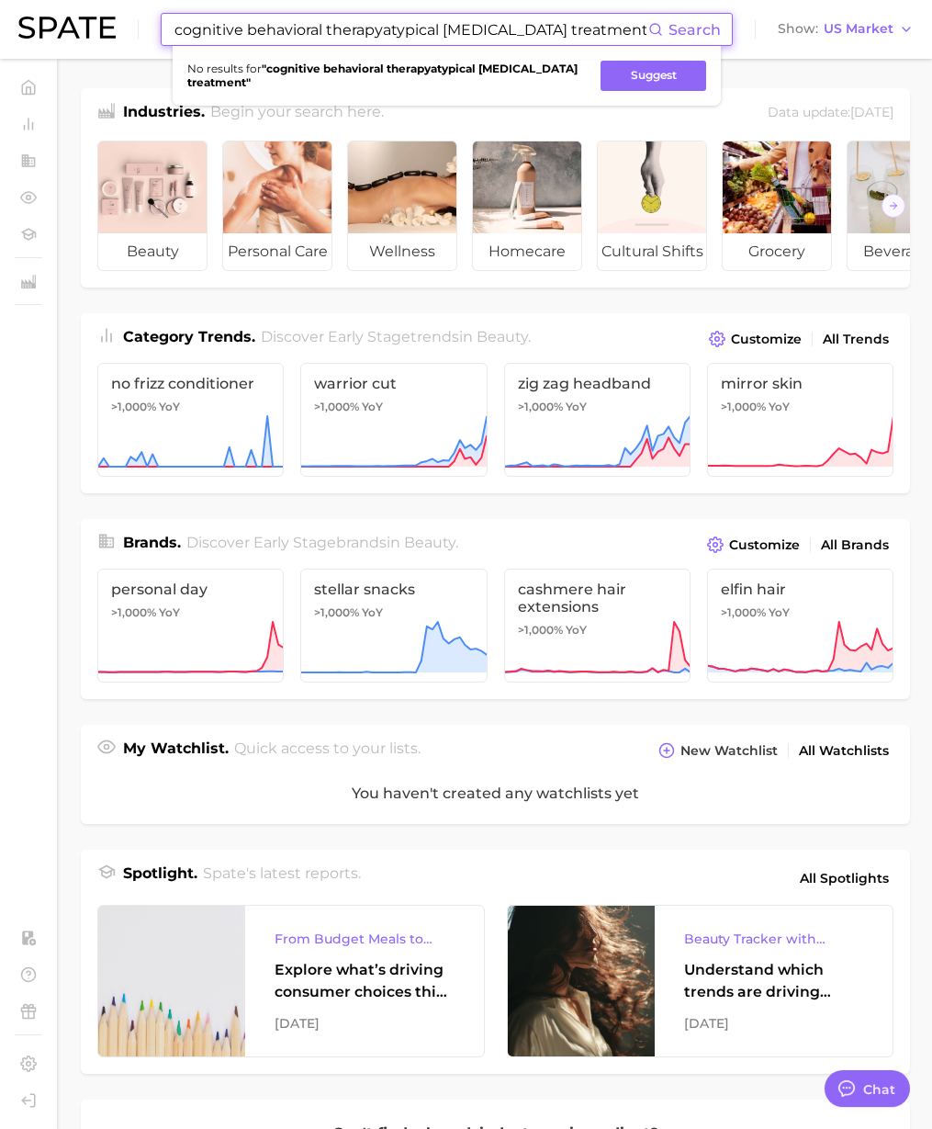
drag, startPoint x: 610, startPoint y: 30, endPoint x: 51, endPoint y: 34, distance: 558.6
click at [51, 34] on div "cognitive behavioral therapyatypical [MEDICAL_DATA] treatment Search No results…" at bounding box center [466, 29] width 896 height 59
paste input
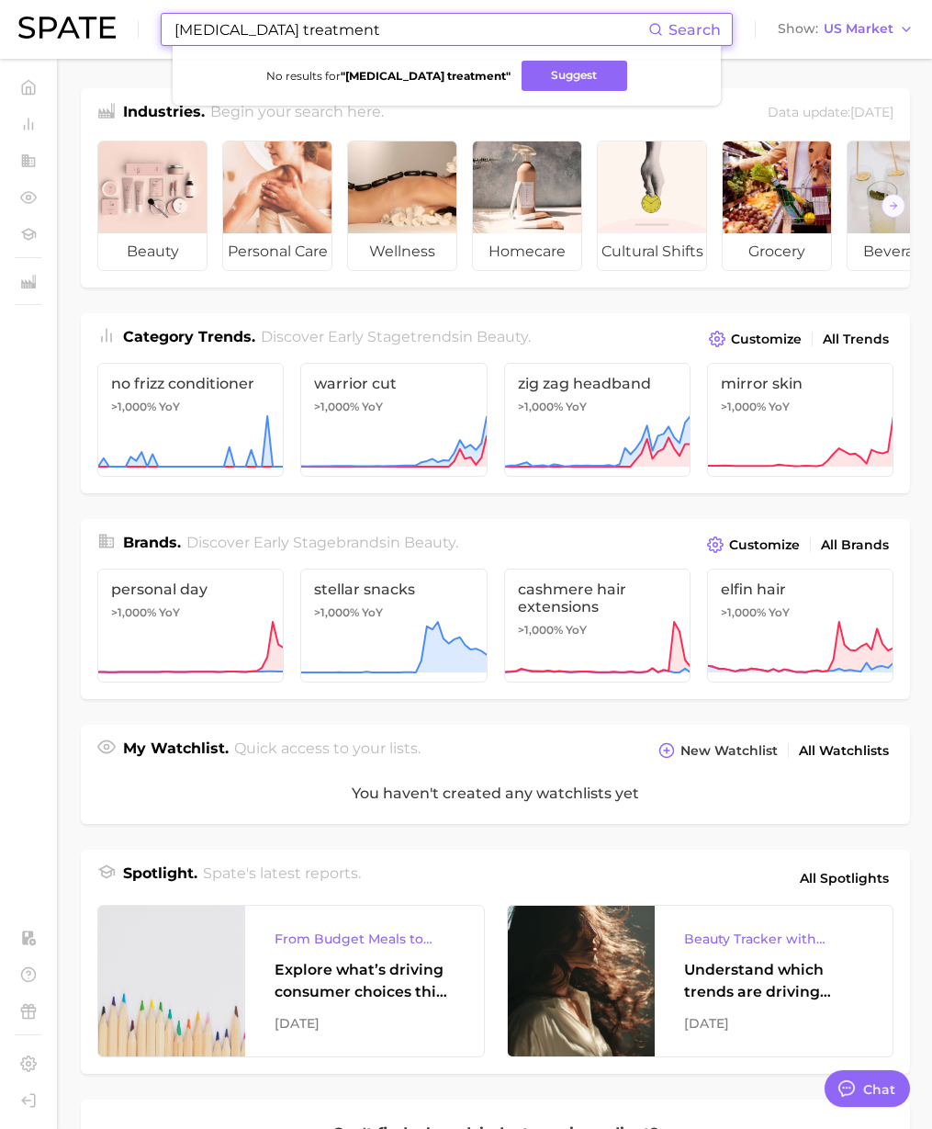
paste input "[MEDICAL_DATA] medications"
drag, startPoint x: 259, startPoint y: 23, endPoint x: 29, endPoint y: 8, distance: 230.1
click at [29, 8] on div "[MEDICAL_DATA] medications Search No results for " [MEDICAL_DATA] treatment " S…" at bounding box center [466, 29] width 896 height 59
paste input "clinical [MEDICAL_DATA] treatment"
drag, startPoint x: 440, startPoint y: 27, endPoint x: 146, endPoint y: 2, distance: 295.0
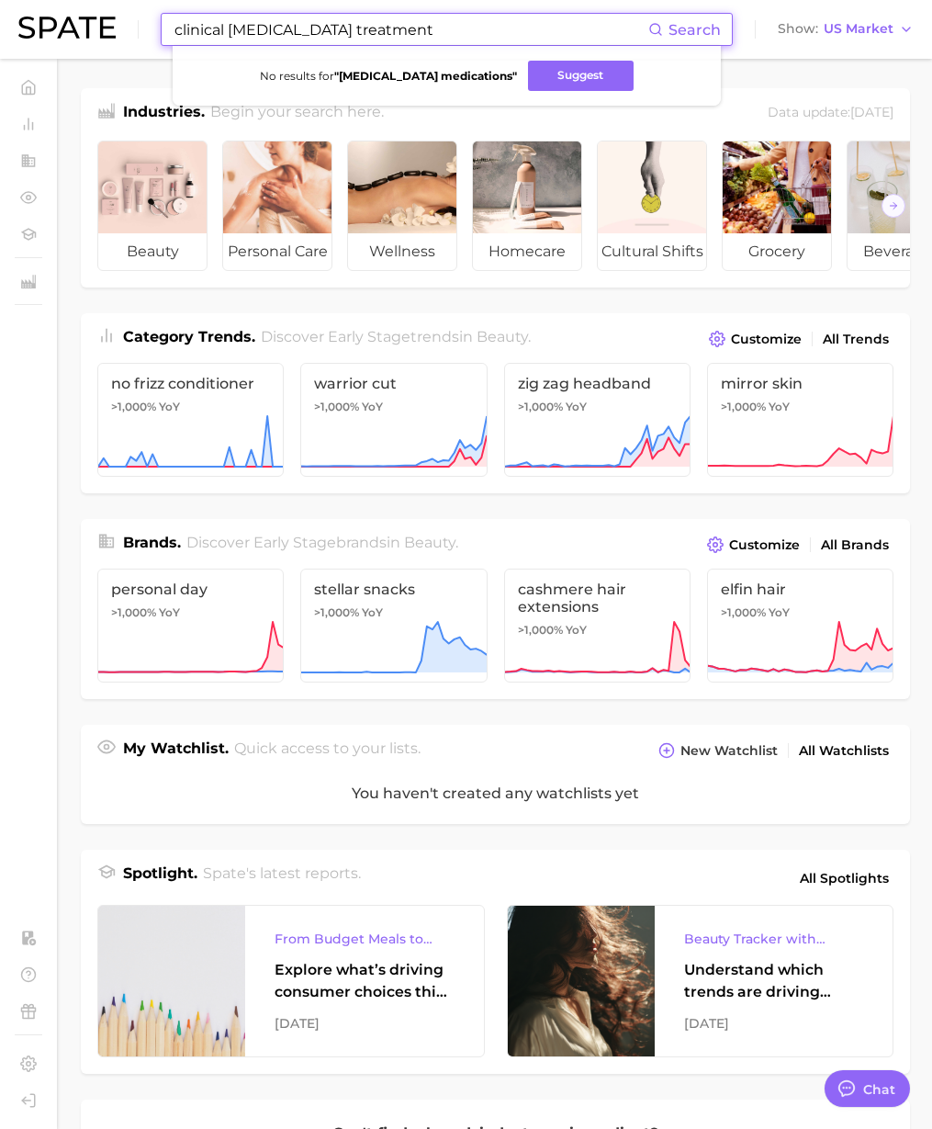
click at [146, 1] on div "clinical [MEDICAL_DATA] treatment Search No results for " [MEDICAL_DATA] medica…" at bounding box center [466, 29] width 896 height 59
click at [393, 27] on input "clinical [MEDICAL_DATA] treatment" at bounding box center [411, 29] width 476 height 31
paste input "[MEDICAL_DATA]"
drag, startPoint x: 251, startPoint y: 21, endPoint x: 224, endPoint y: 20, distance: 26.7
click at [224, 20] on input "clinicalLight Therapy" at bounding box center [411, 29] width 476 height 31
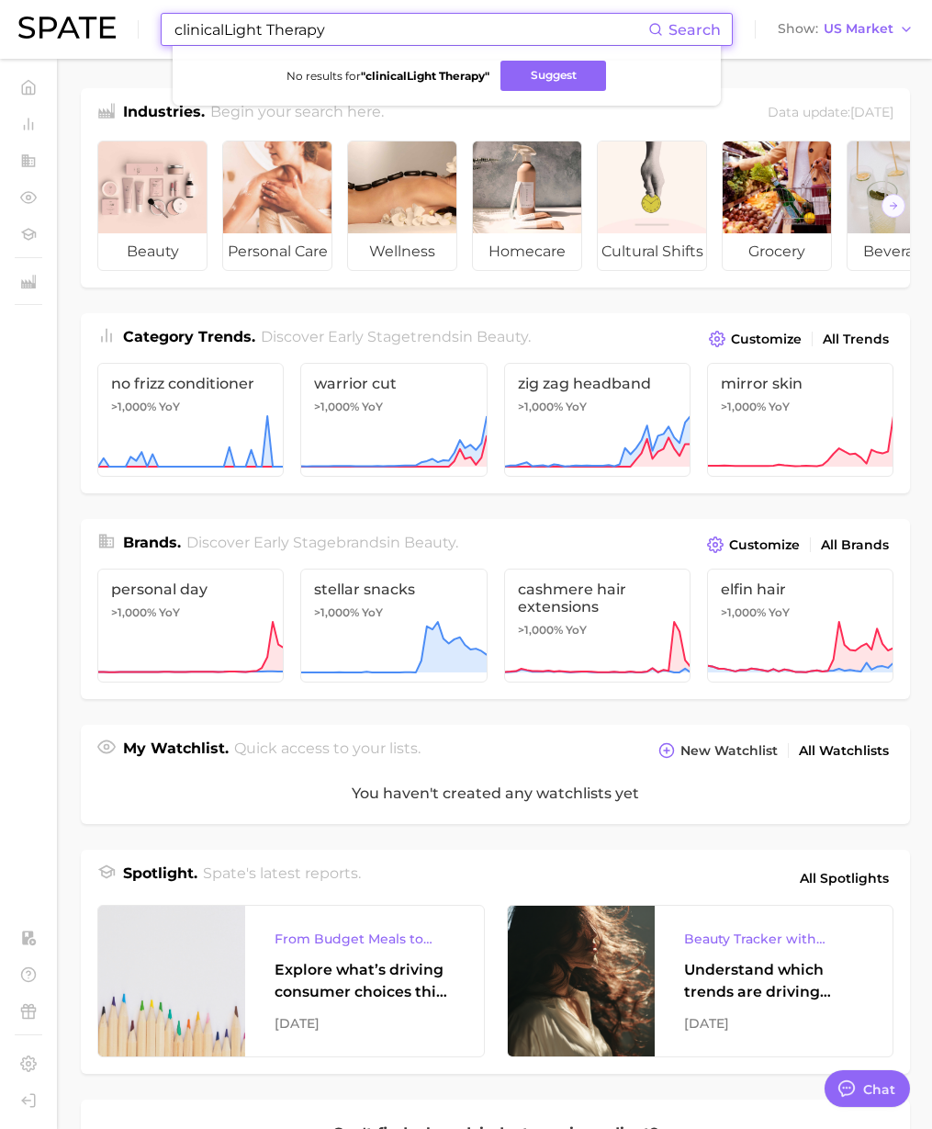
paste input
drag, startPoint x: 276, startPoint y: 18, endPoint x: 209, endPoint y: 17, distance: 67.1
click at [108, 10] on div "[MEDICAL_DATA] Search No results for " clinicalLight Therapy " Suggest Show US …" at bounding box center [466, 29] width 896 height 59
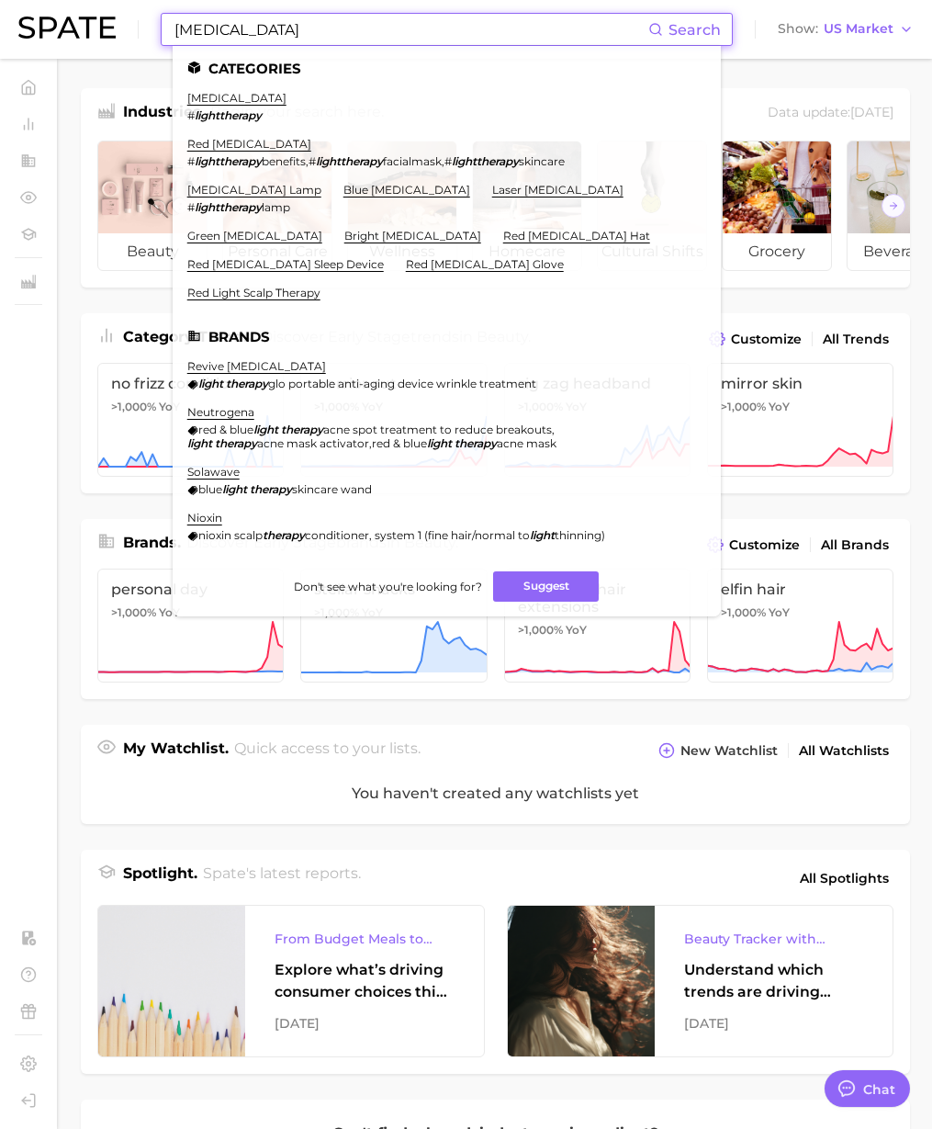
type input "[MEDICAL_DATA]"
click at [231, 94] on link "[MEDICAL_DATA]" at bounding box center [236, 98] width 99 height 14
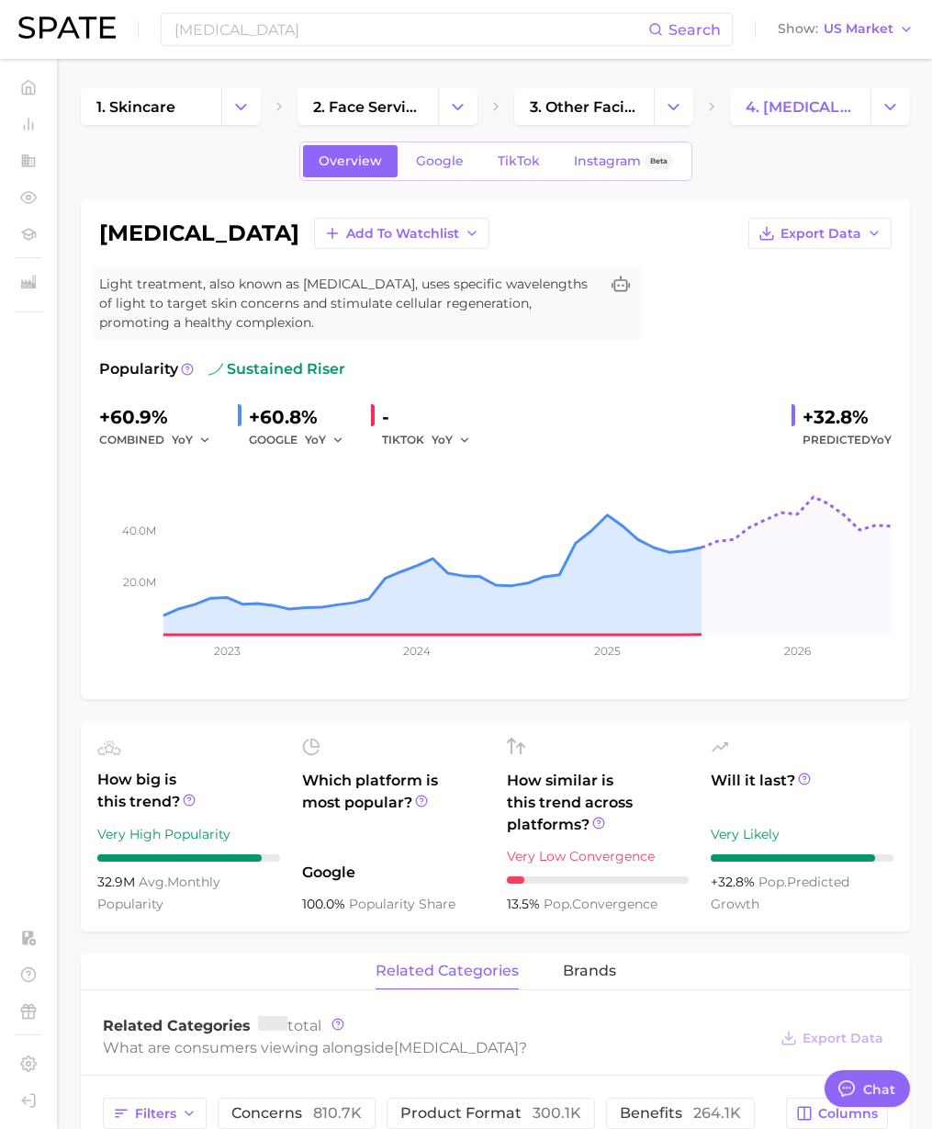
type textarea "x"
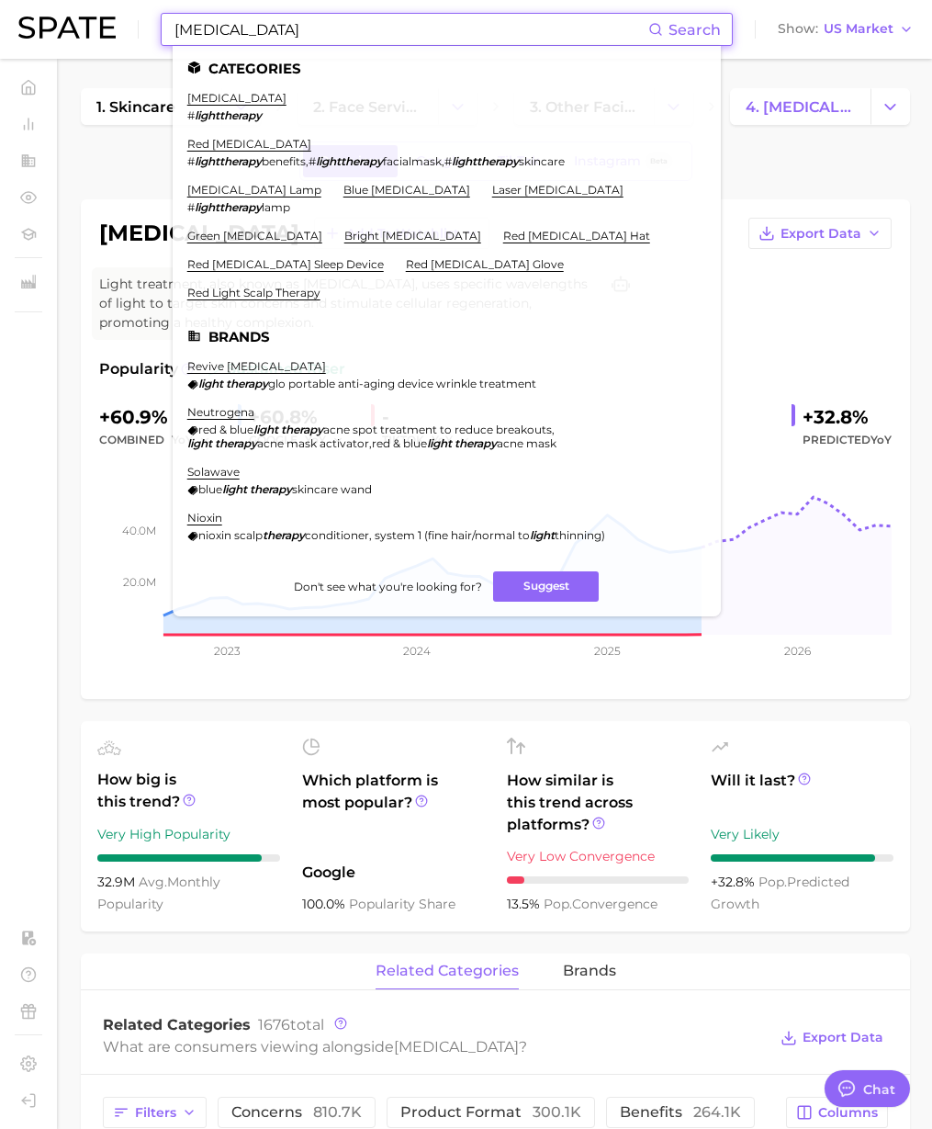
paste input "seasonal [MEDICAL_DATA] medication"
drag, startPoint x: 293, startPoint y: 31, endPoint x: 20, endPoint y: 14, distance: 273.4
click at [20, 14] on div "seasonal [MEDICAL_DATA] medication Search Categories [MEDICAL_DATA] # lightther…" at bounding box center [466, 29] width 896 height 59
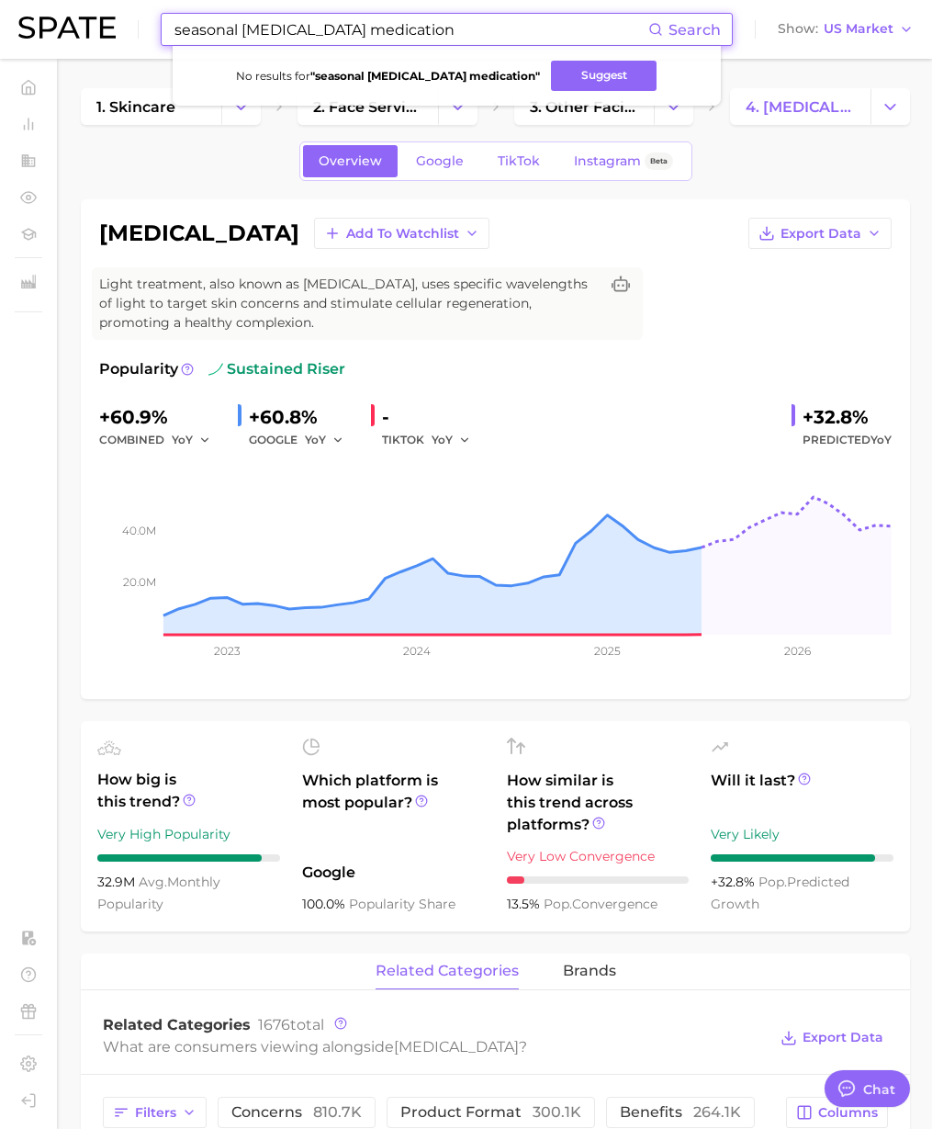
drag, startPoint x: 367, startPoint y: 29, endPoint x: 599, endPoint y: 34, distance: 232.5
click at [599, 34] on input "seasonal [MEDICAL_DATA] medication" at bounding box center [411, 29] width 476 height 31
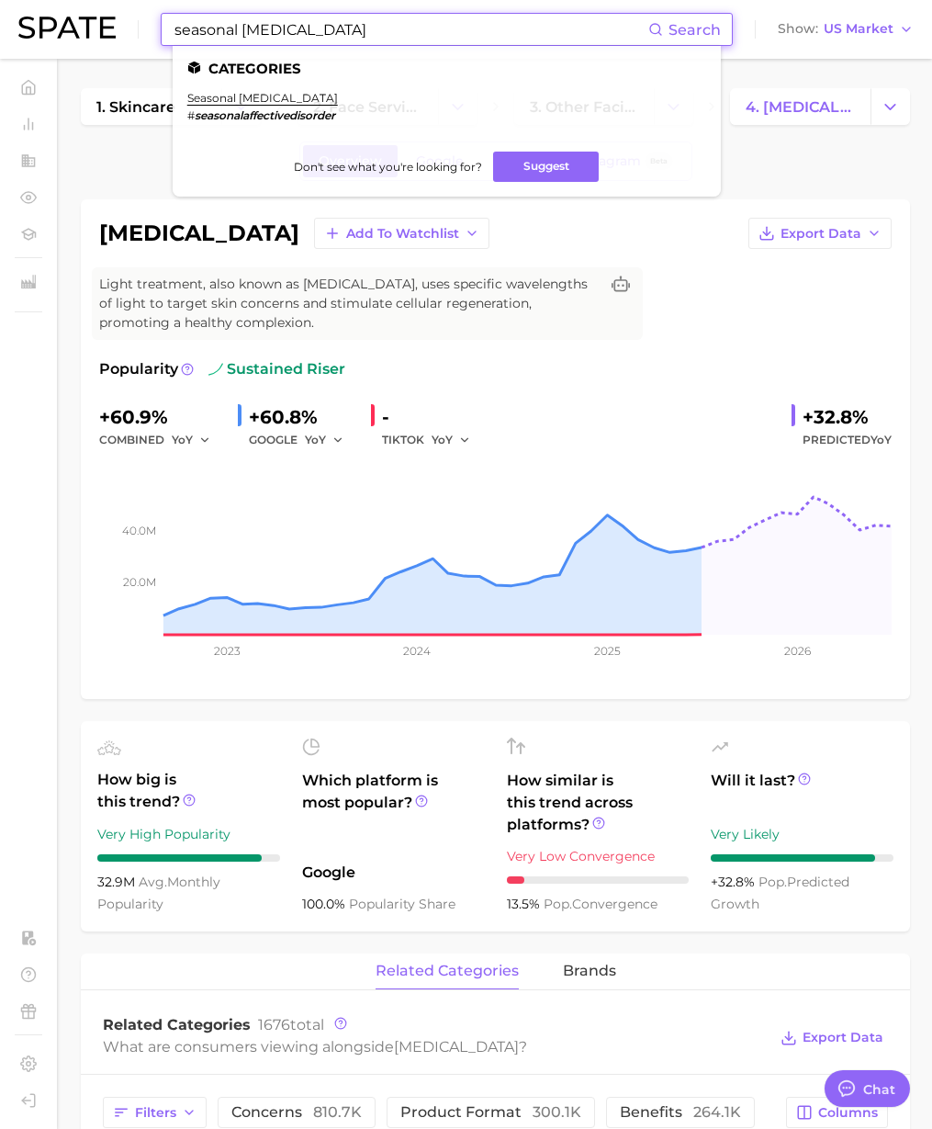
type input "seasonal [MEDICAL_DATA]"
